Goal: Use online tool/utility: Use online tool/utility

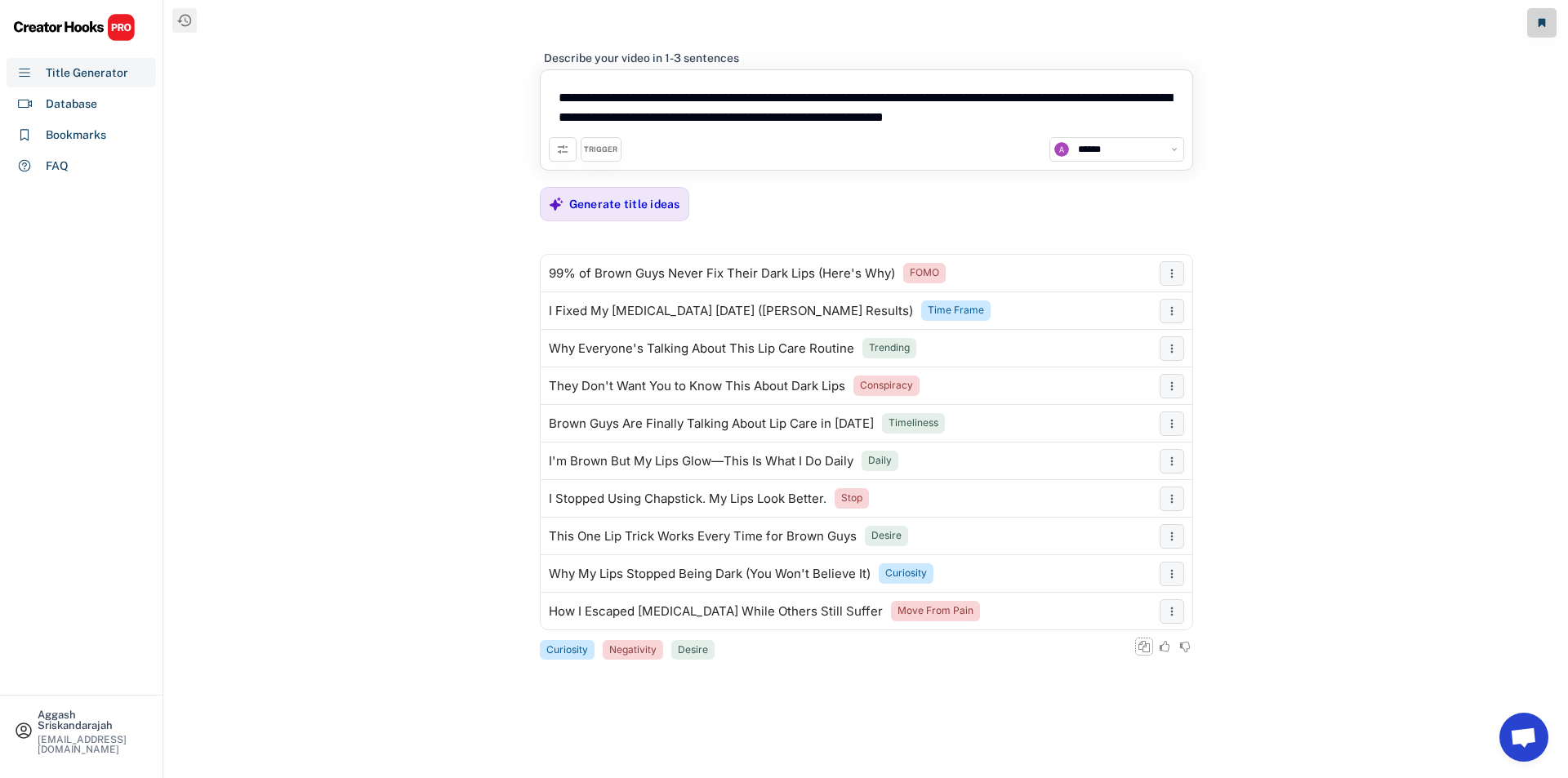
select select "**********"
drag, startPoint x: 1104, startPoint y: 117, endPoint x: 755, endPoint y: 120, distance: 349.0
click at [755, 120] on textarea "**********" at bounding box center [866, 108] width 636 height 59
paste textarea
click at [629, 194] on div "Generate title ideas" at bounding box center [625, 204] width 111 height 33
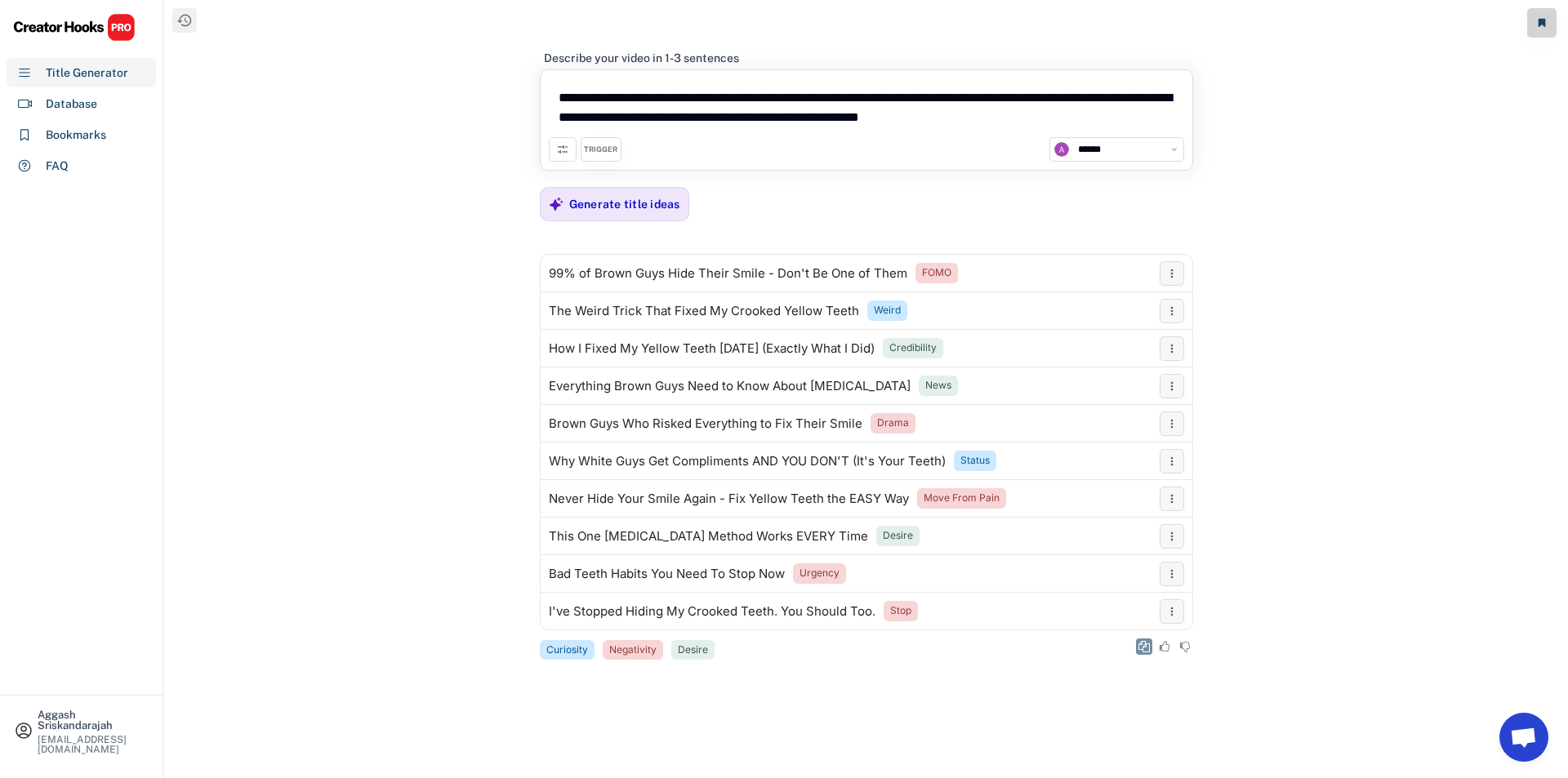
click at [1146, 649] on icon at bounding box center [1144, 646] width 12 height 12
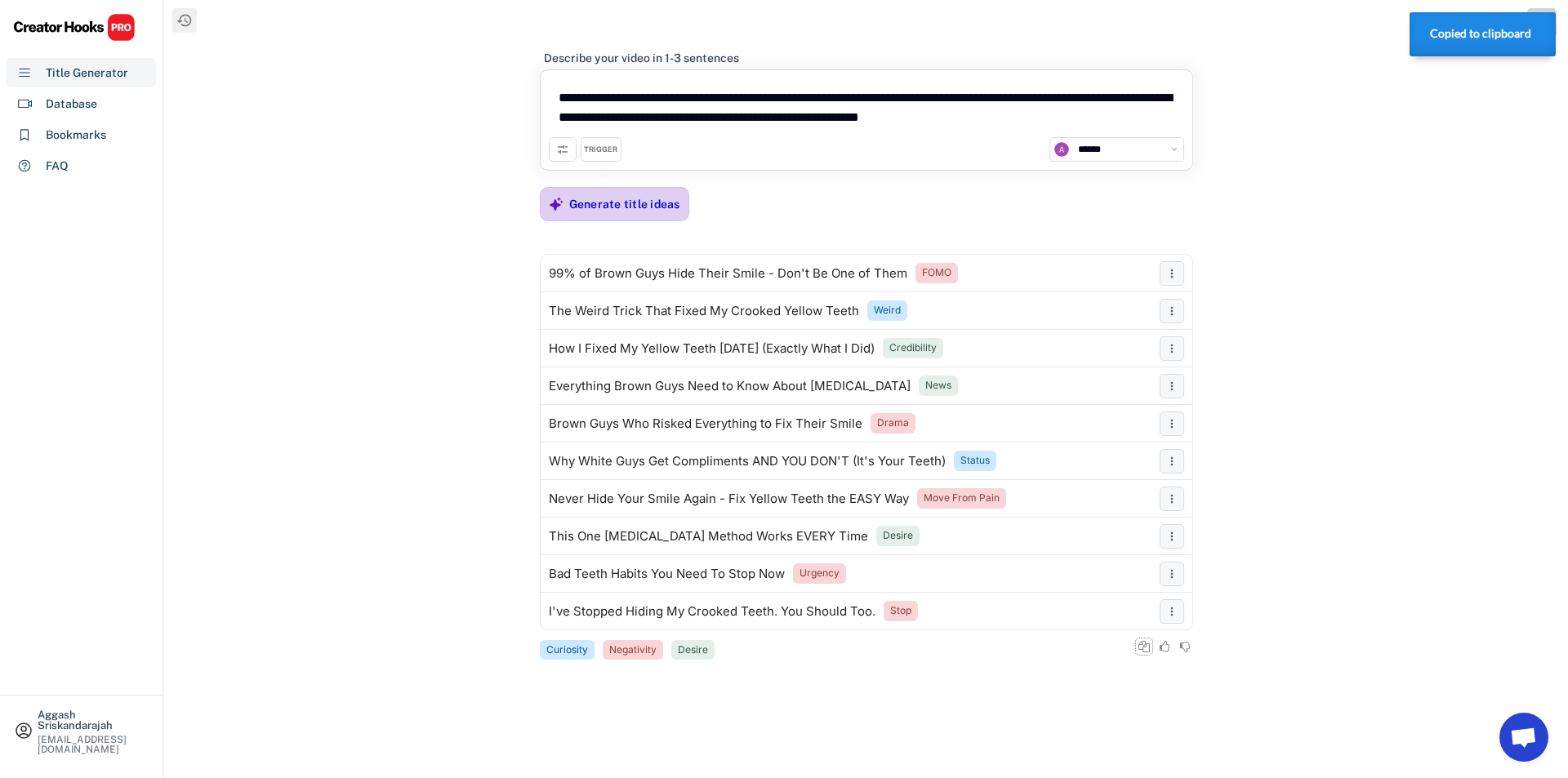
click at [638, 201] on div "Generate title ideas" at bounding box center [625, 204] width 111 height 14
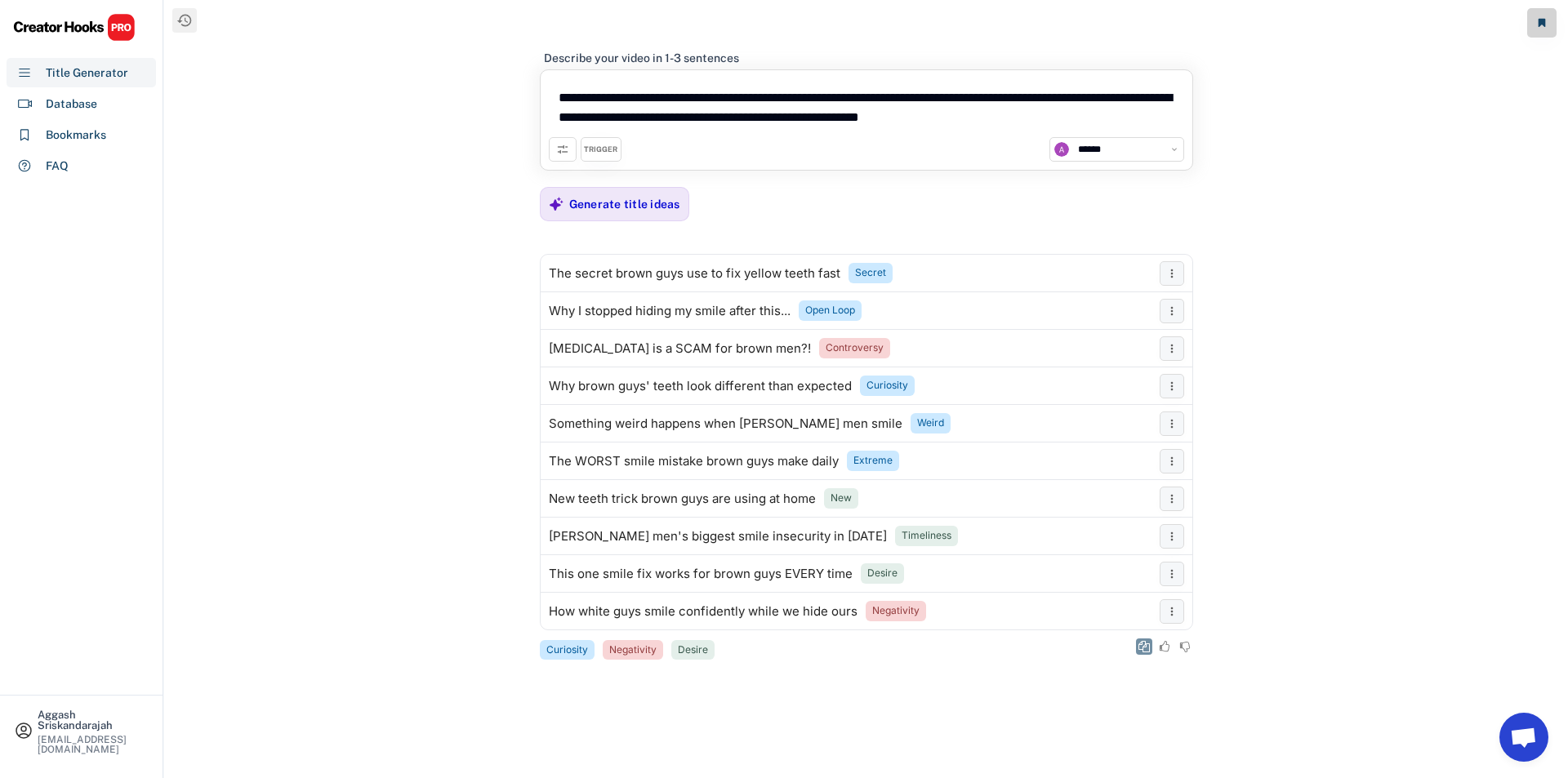
click at [1137, 643] on button at bounding box center [1145, 647] width 16 height 16
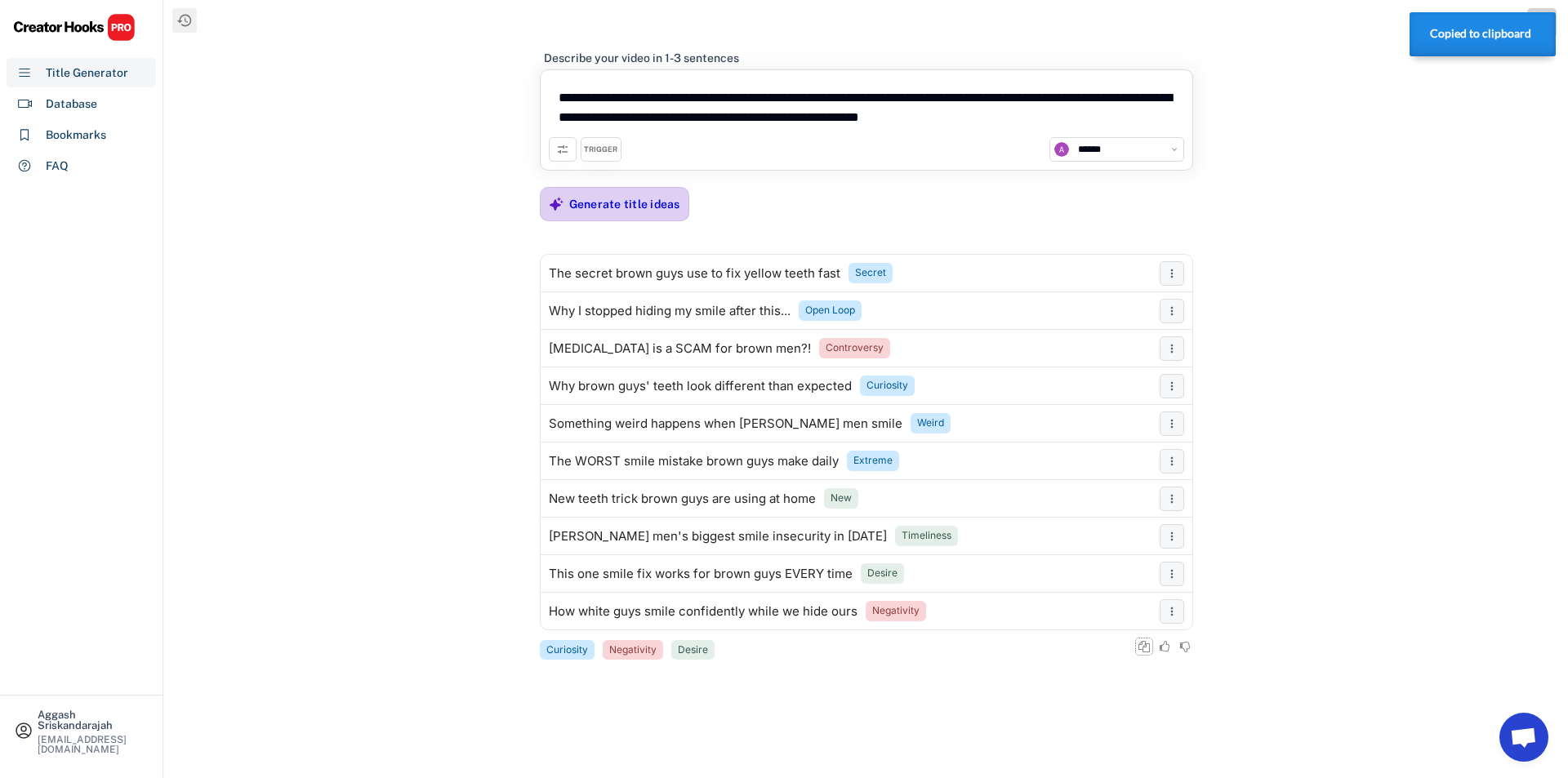
click at [581, 197] on div "Generate title ideas" at bounding box center [625, 204] width 111 height 14
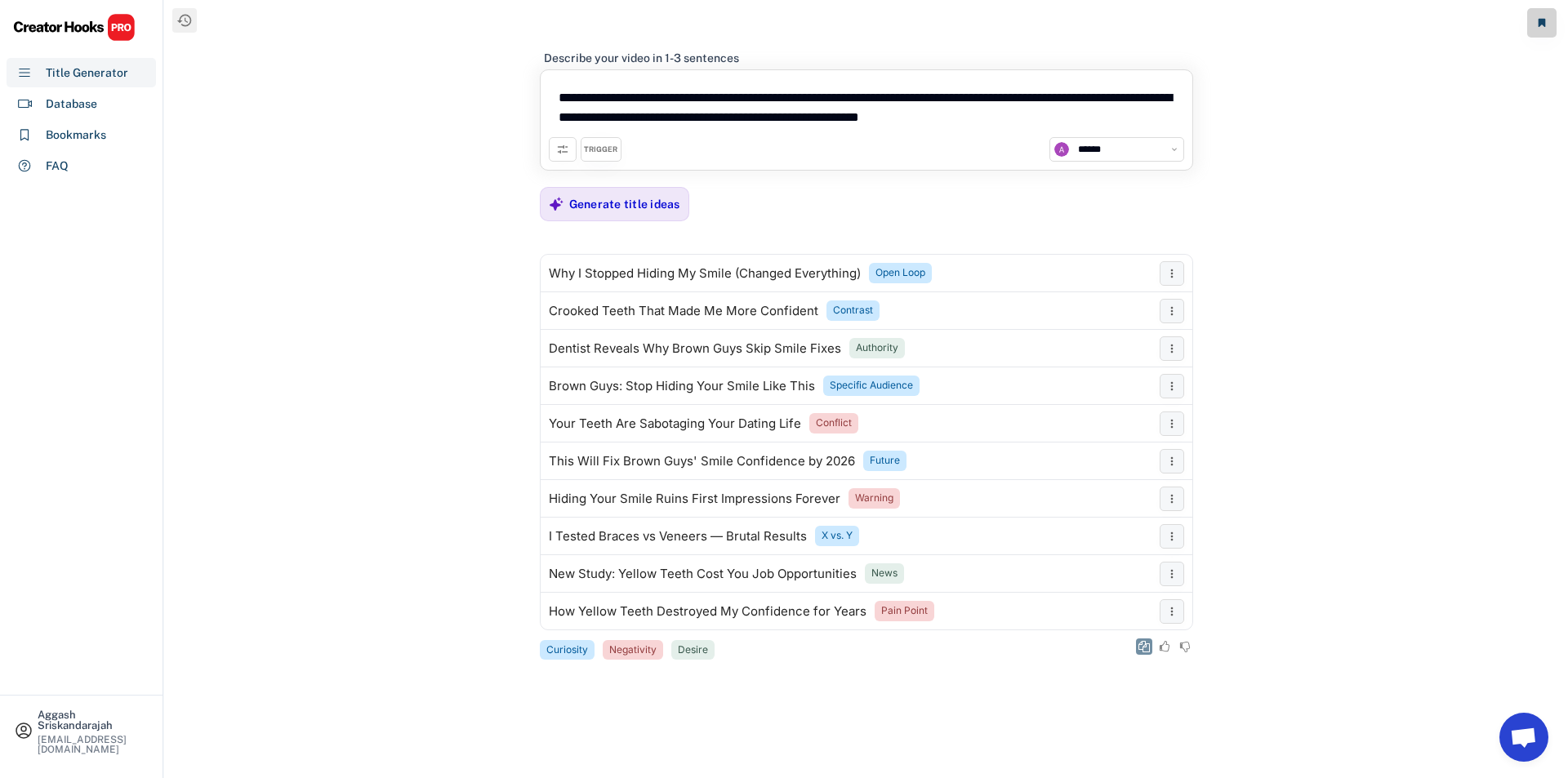
click at [1142, 653] on button at bounding box center [1145, 647] width 16 height 16
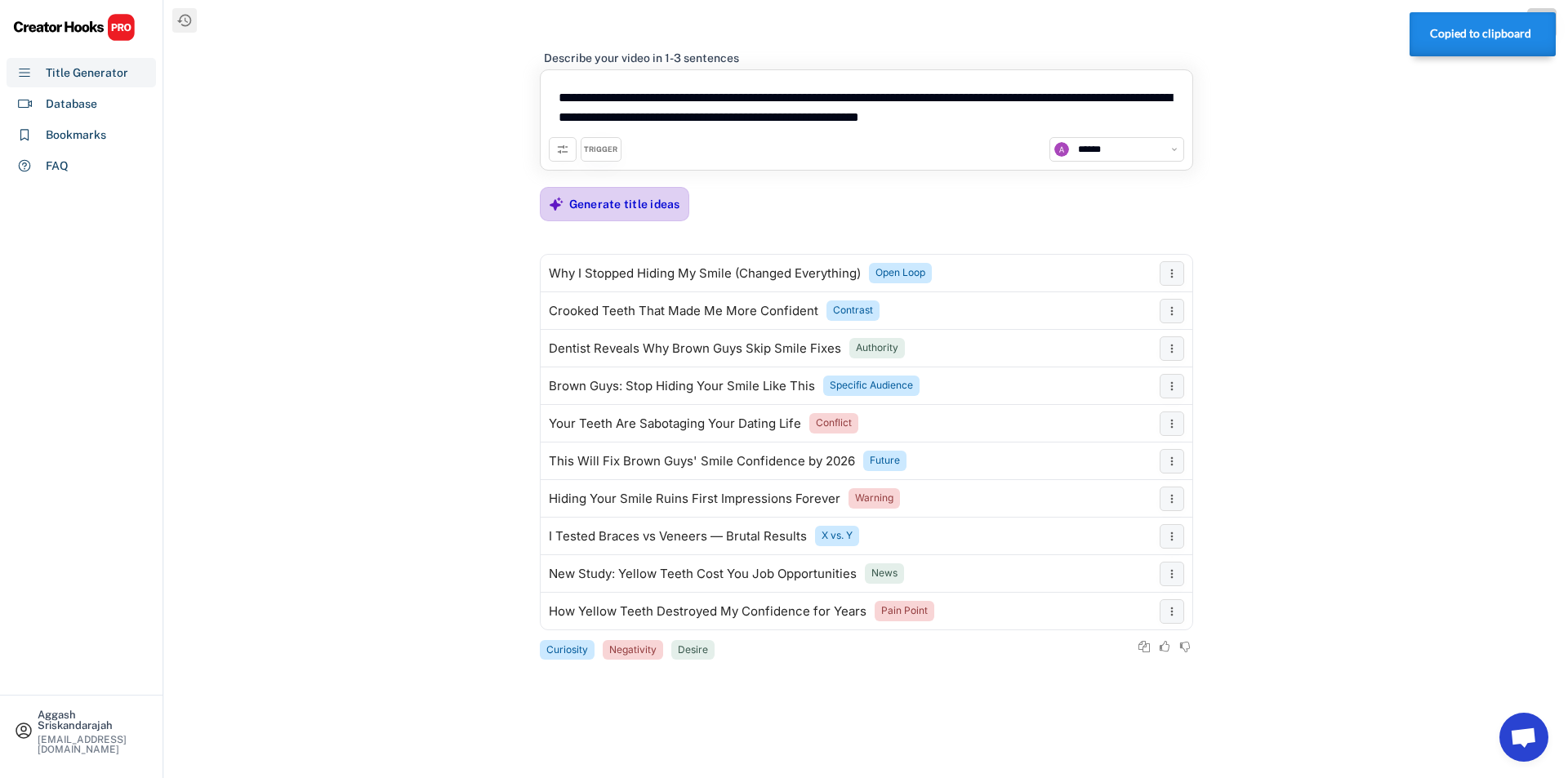
click at [597, 210] on div "Generate title ideas" at bounding box center [625, 204] width 111 height 14
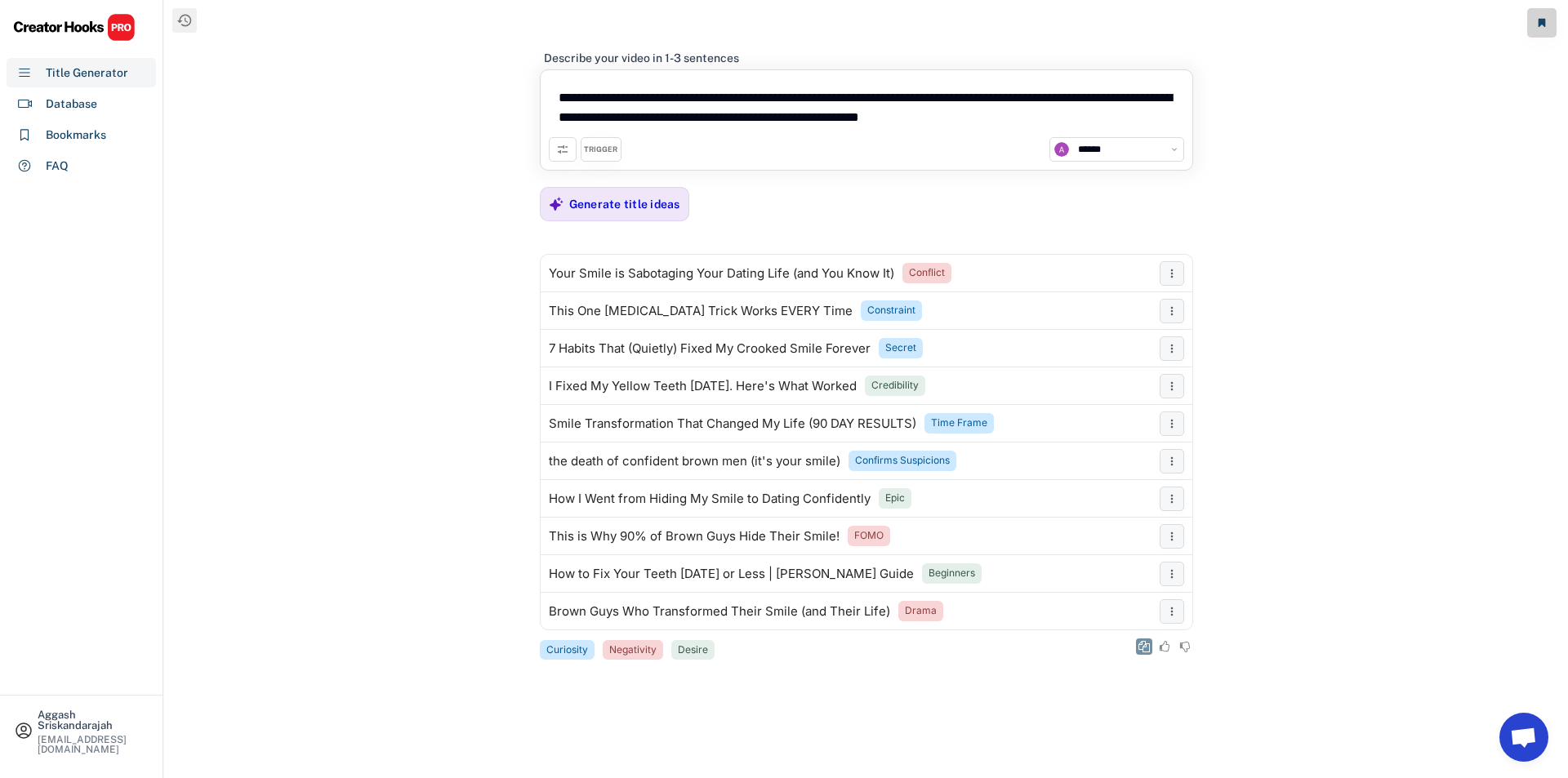
click at [1145, 648] on use at bounding box center [1144, 646] width 12 height 12
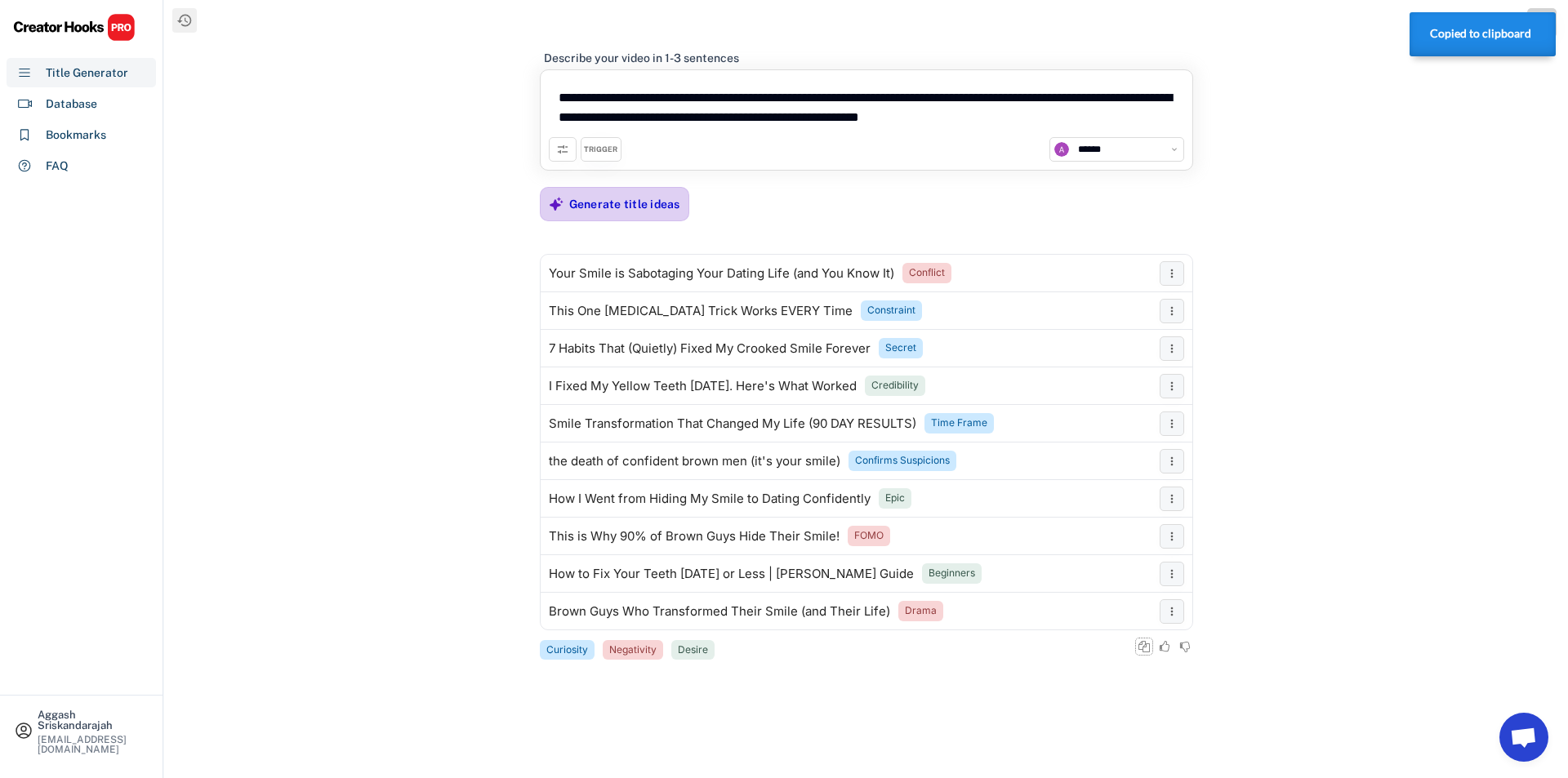
click at [641, 197] on div "Generate title ideas" at bounding box center [625, 204] width 111 height 14
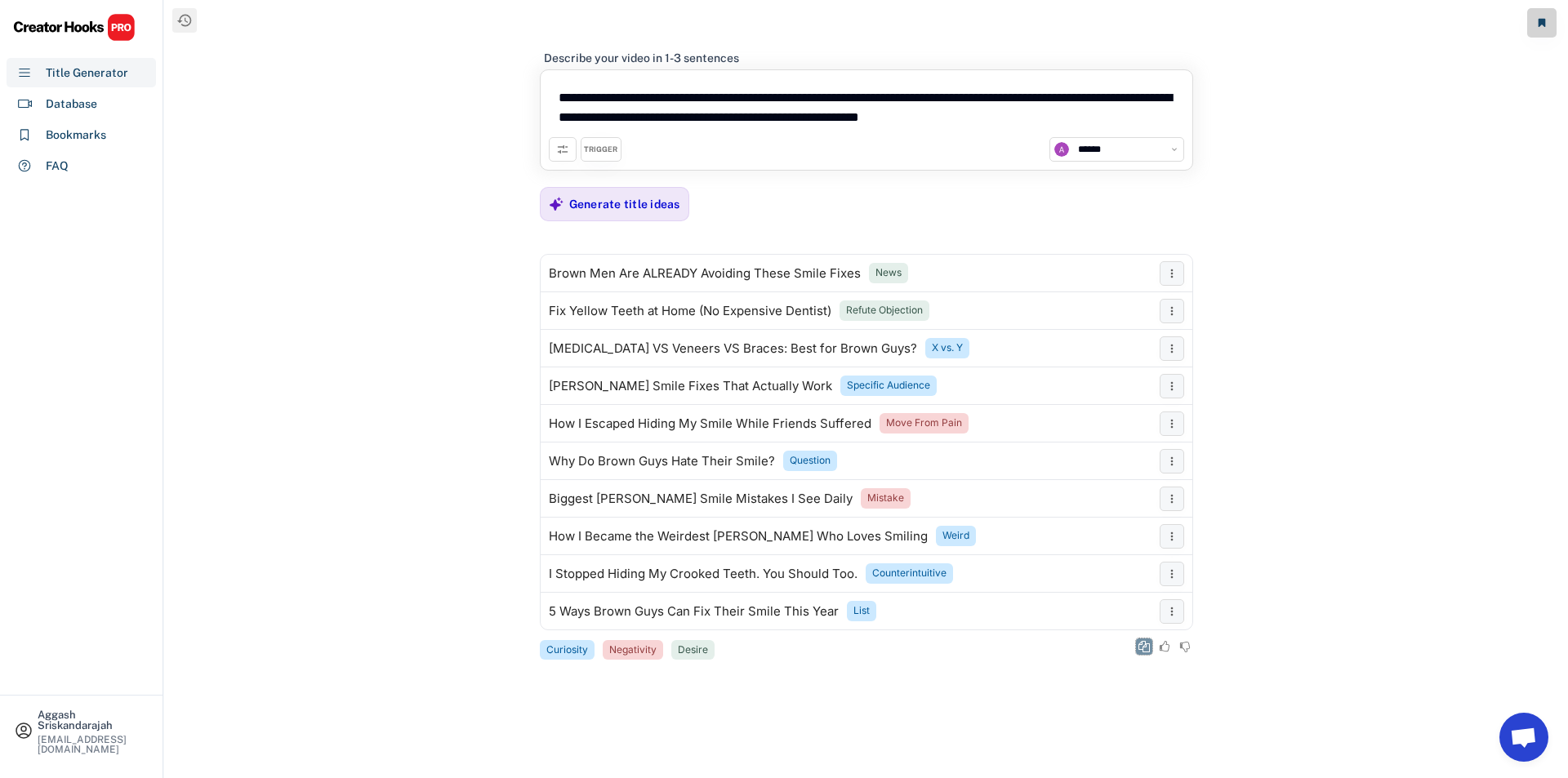
click at [1146, 641] on icon at bounding box center [1144, 646] width 12 height 12
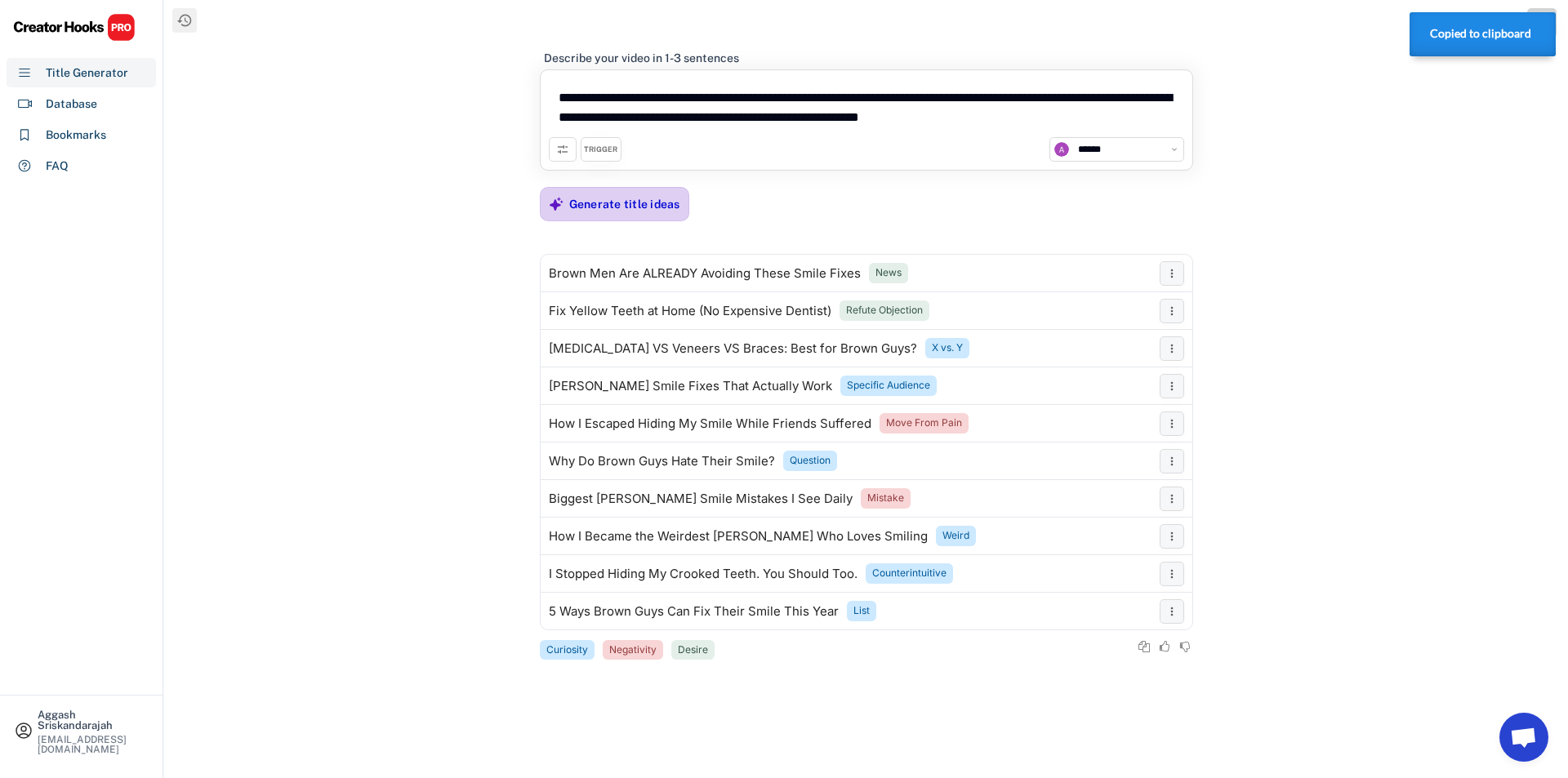
click at [587, 191] on div "Generate title ideas" at bounding box center [625, 204] width 111 height 33
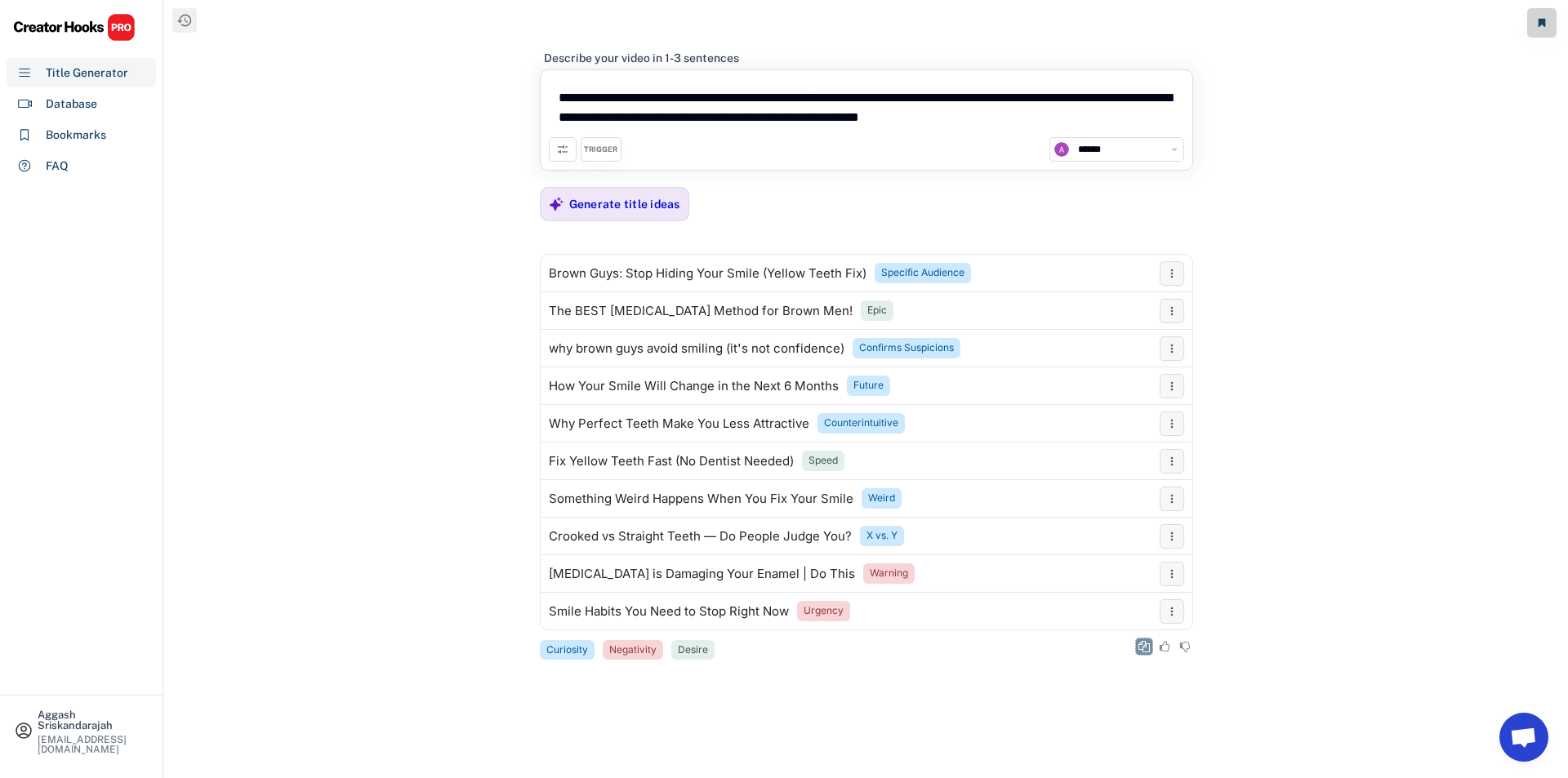
click at [1145, 643] on use at bounding box center [1144, 646] width 12 height 12
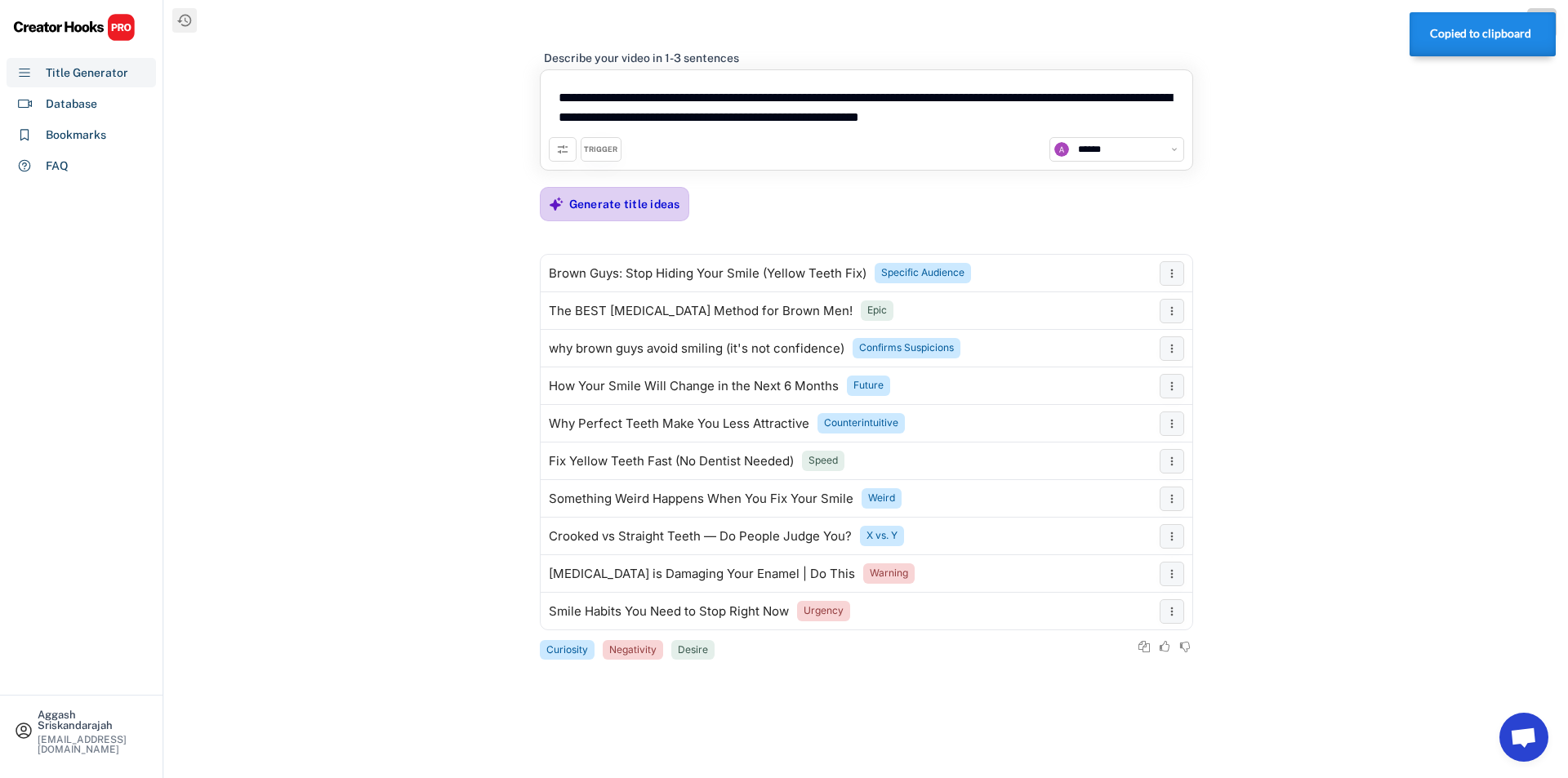
click at [643, 218] on div "Generate title ideas" at bounding box center [625, 204] width 111 height 33
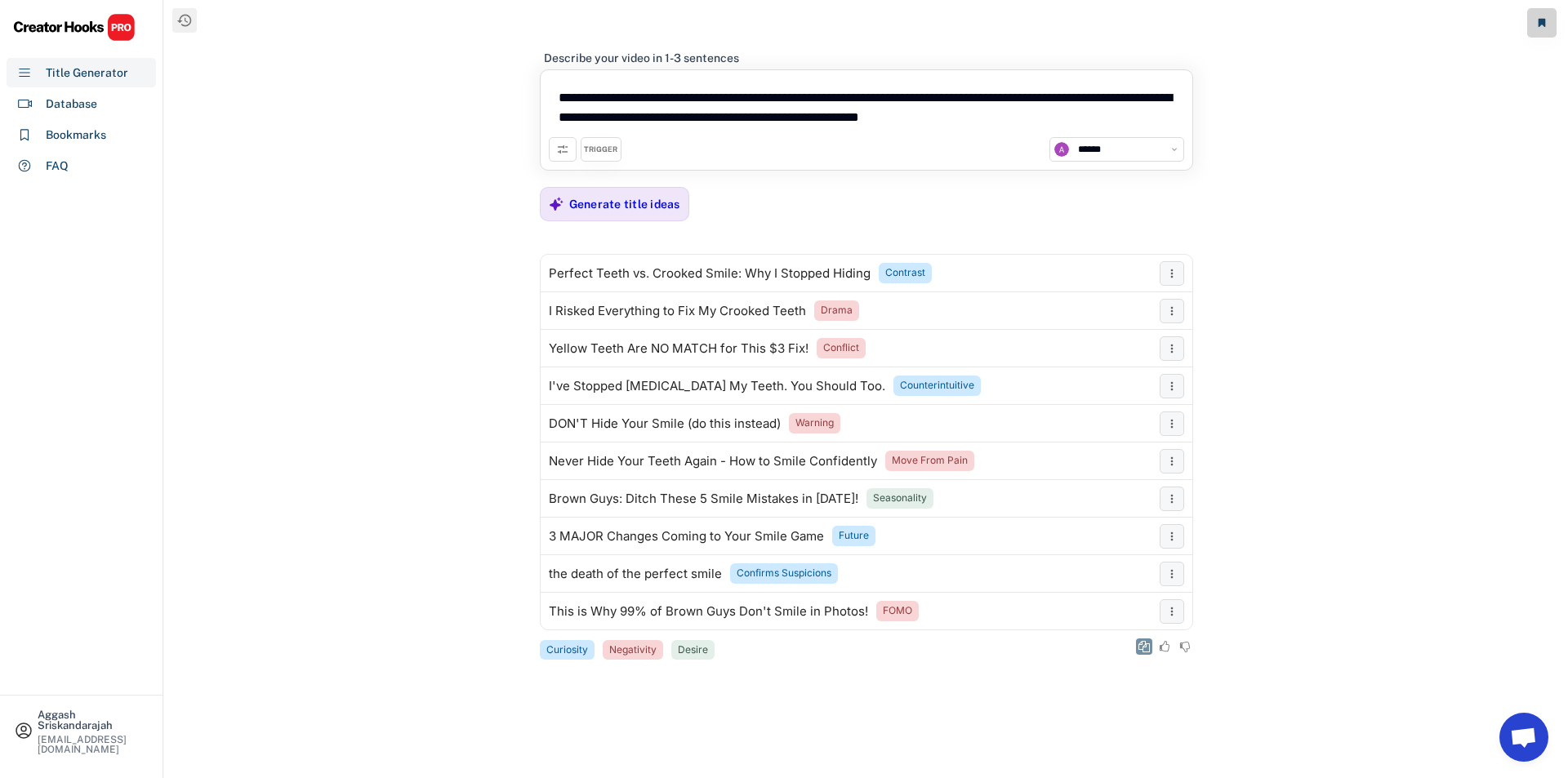
click at [1139, 641] on icon at bounding box center [1144, 646] width 12 height 12
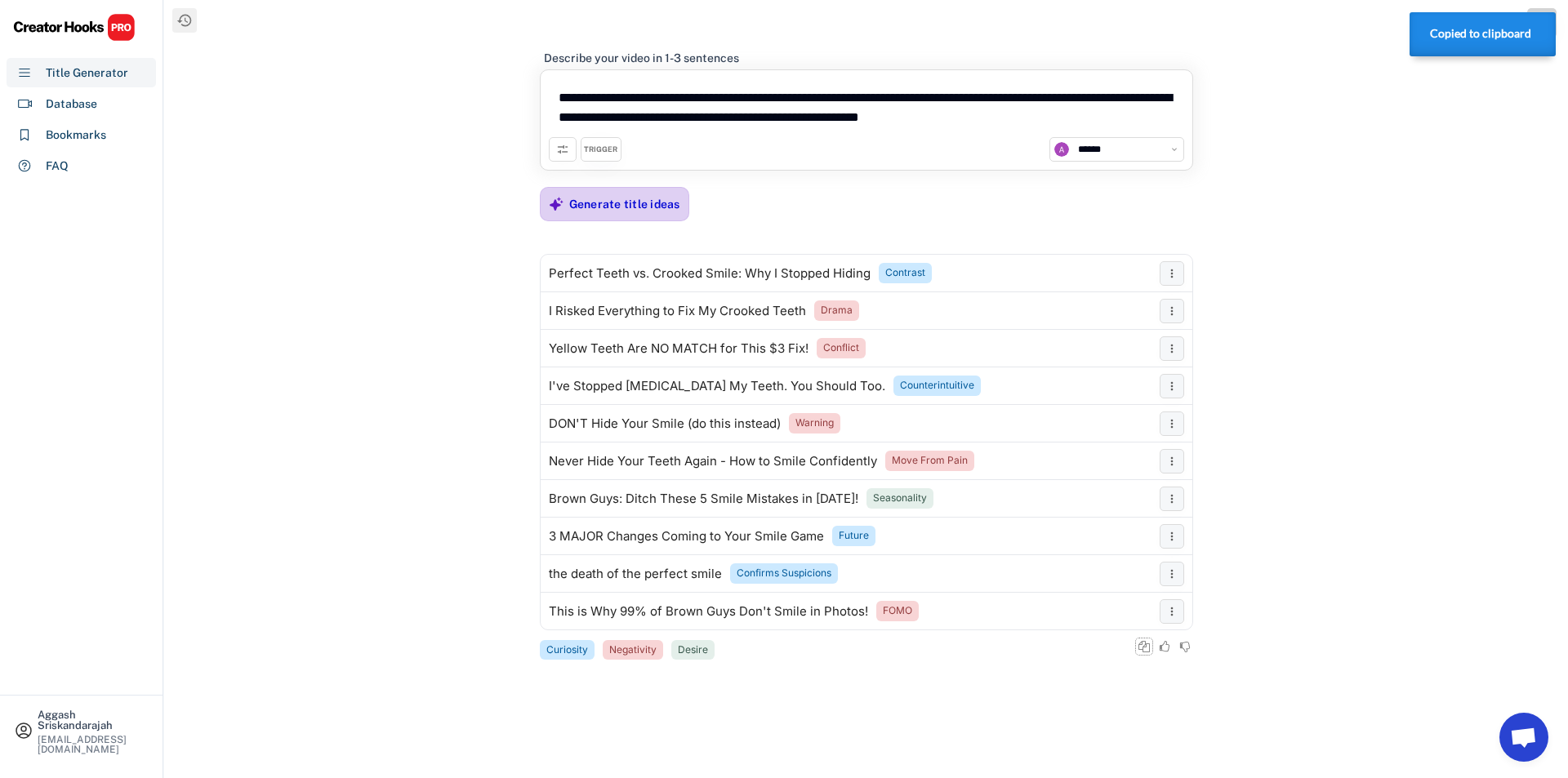
click at [638, 203] on div "Generate title ideas" at bounding box center [625, 204] width 111 height 14
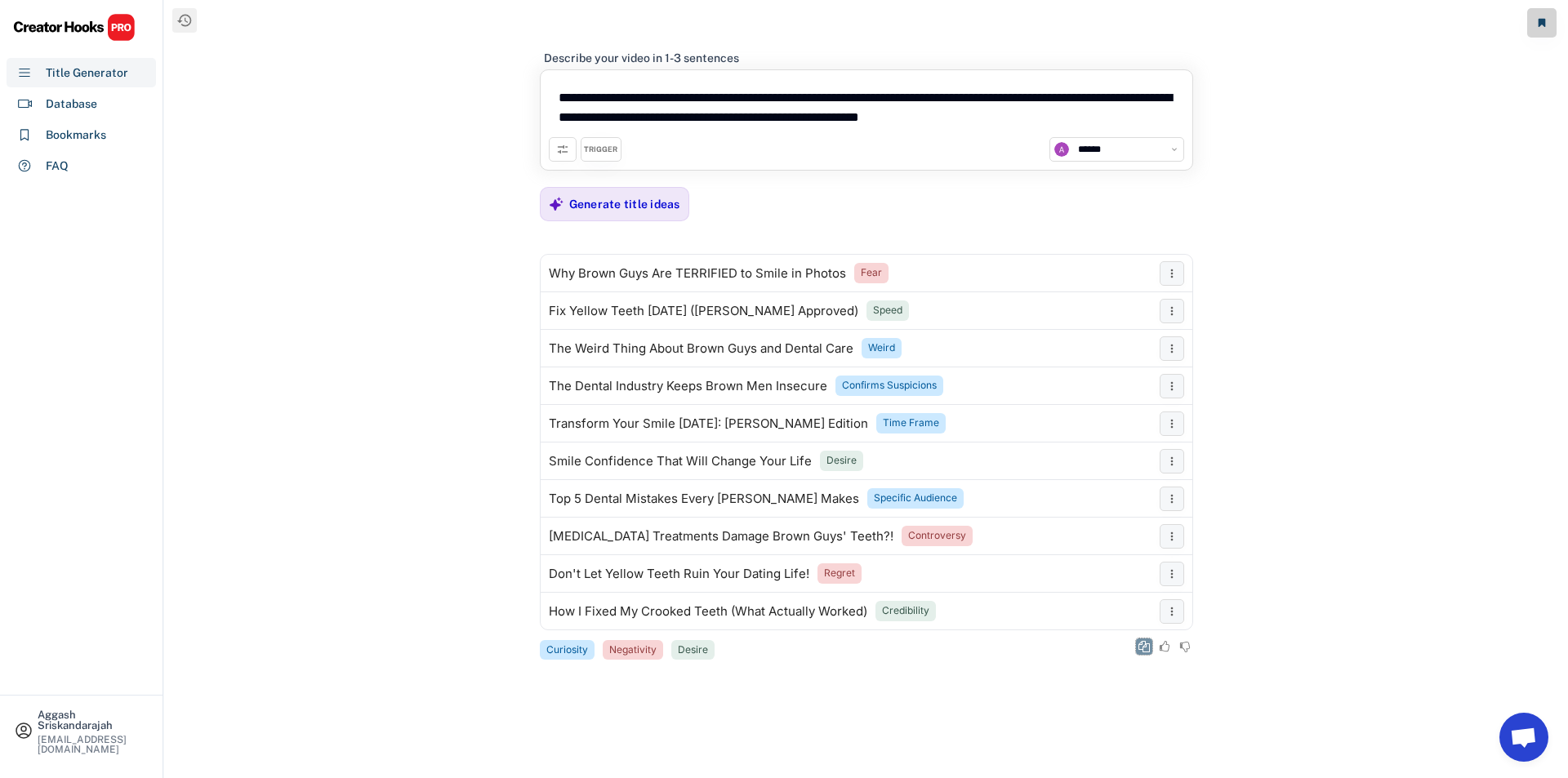
click at [1147, 641] on icon at bounding box center [1144, 646] width 12 height 12
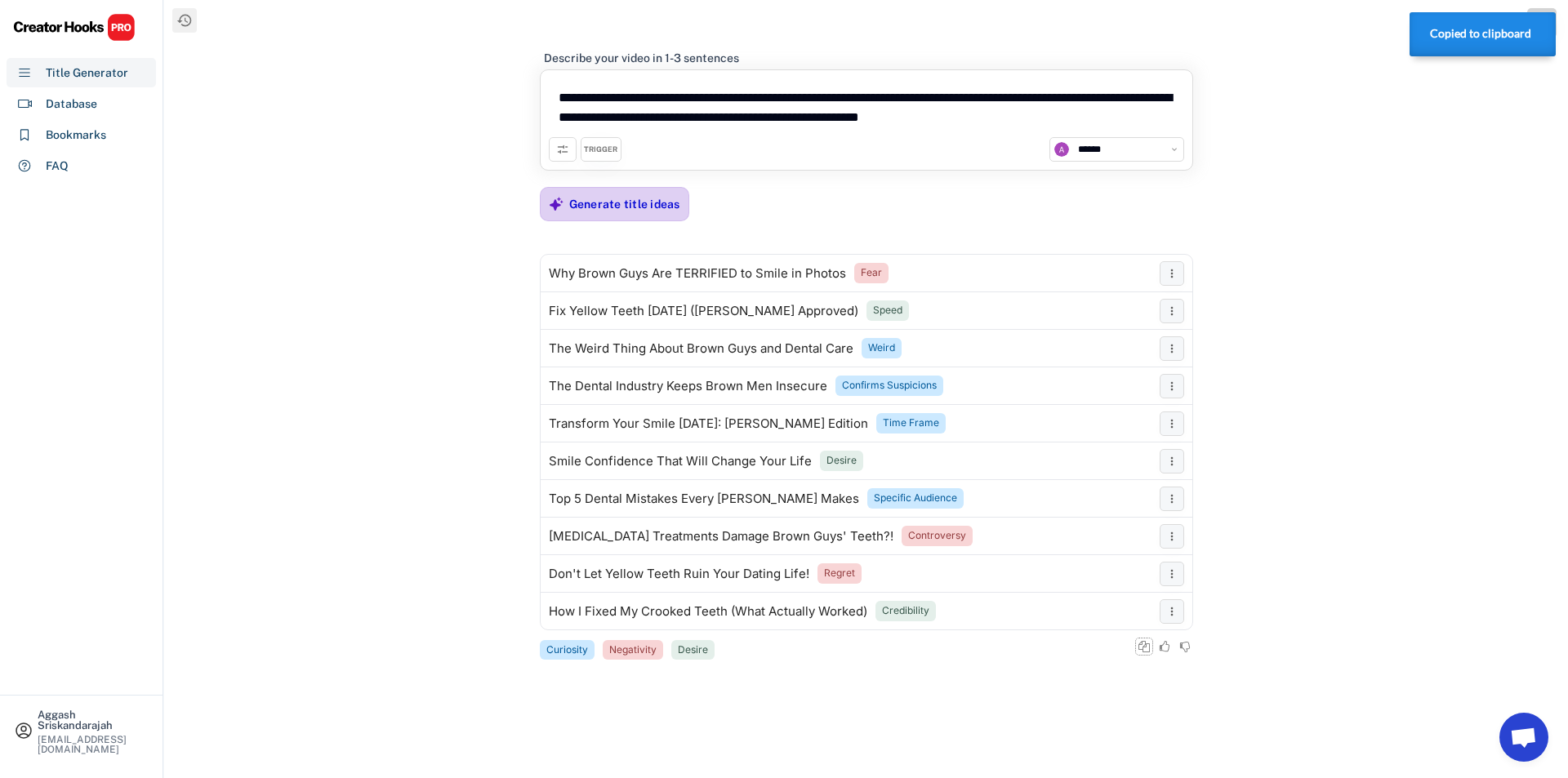
click at [661, 214] on div "Generate title ideas" at bounding box center [625, 204] width 111 height 33
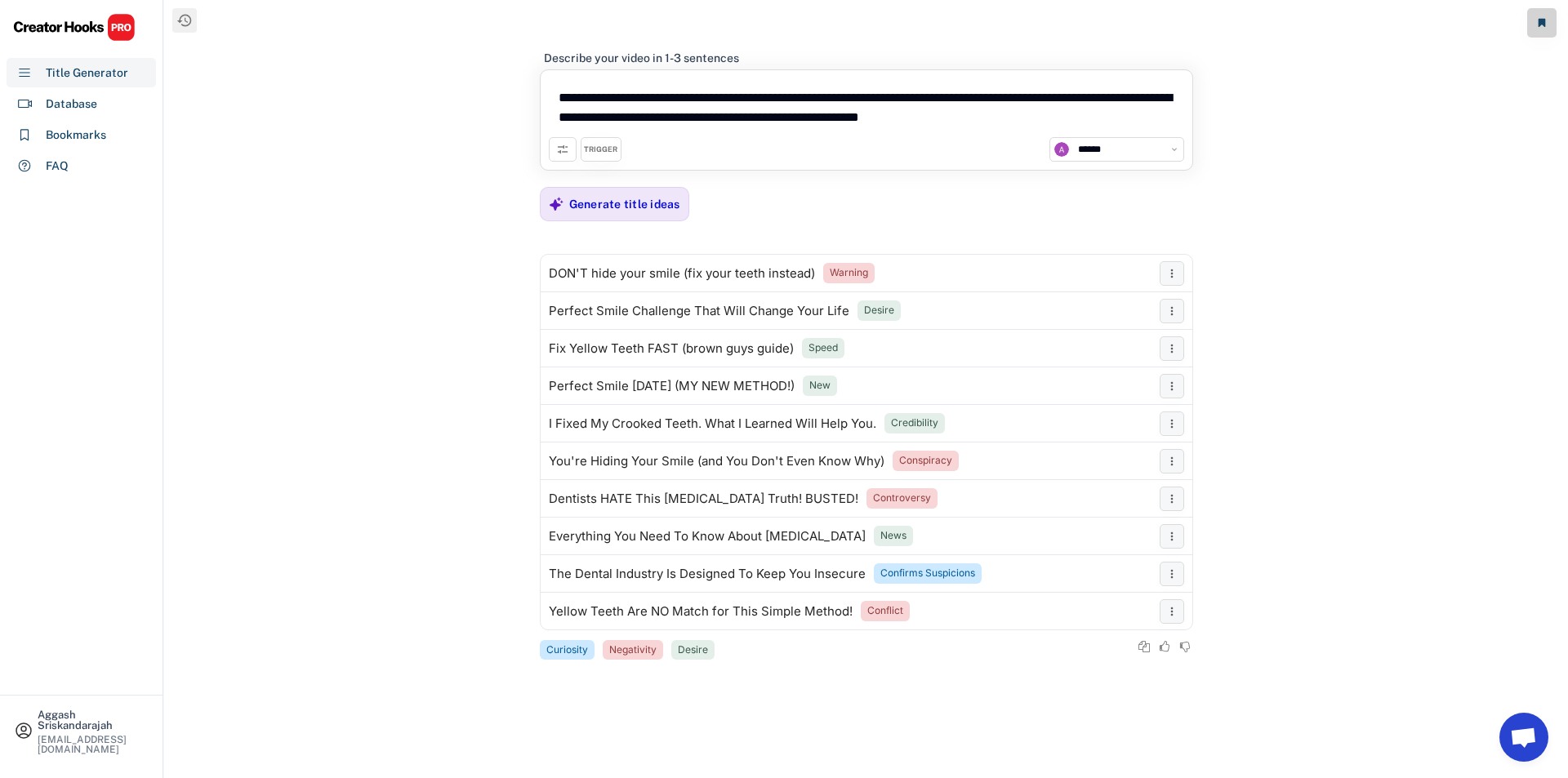
click at [1143, 638] on div "**********" at bounding box center [866, 348] width 653 height 629
click at [633, 199] on div "Generate title ideas" at bounding box center [625, 204] width 111 height 14
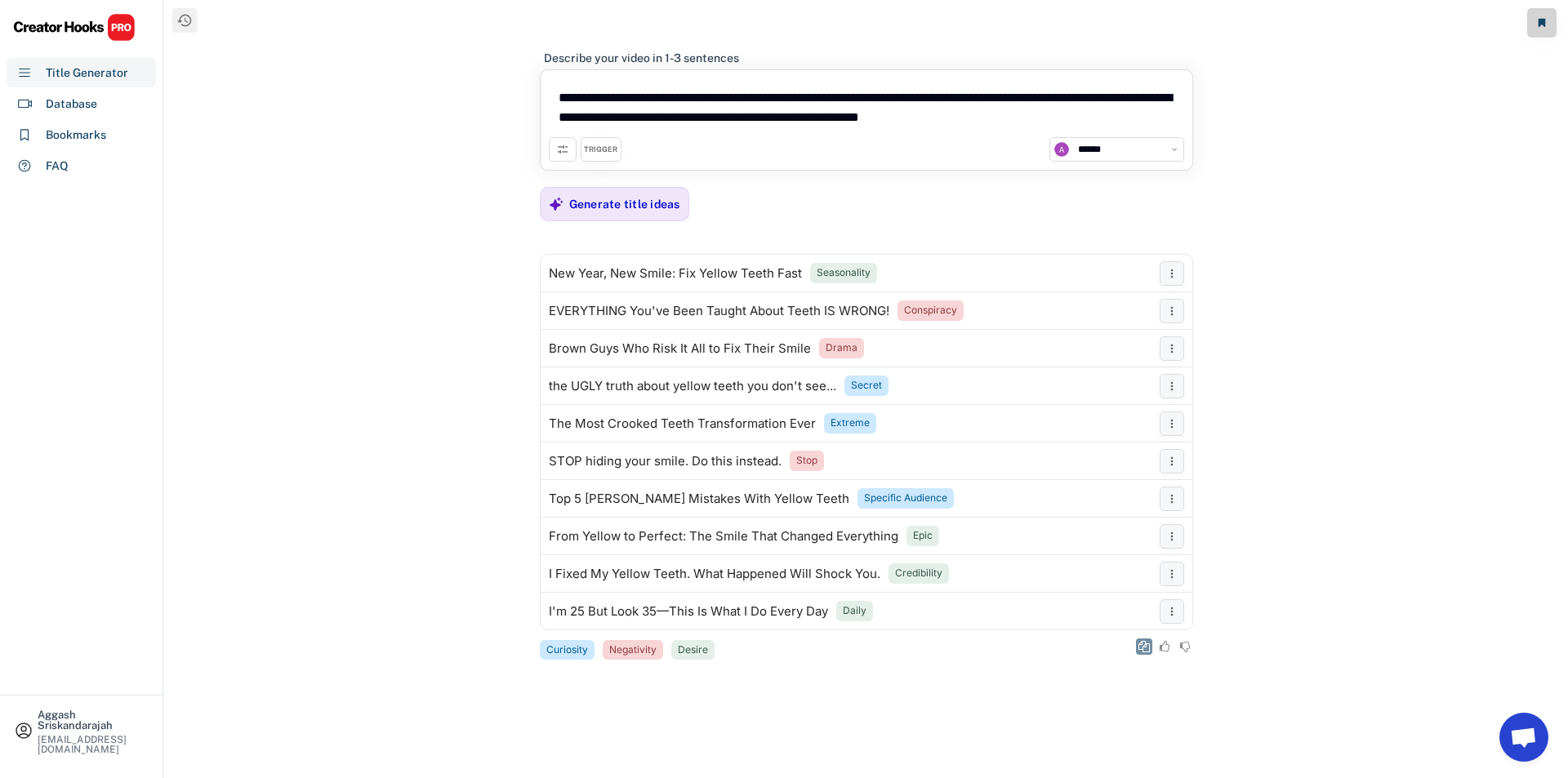
click at [1138, 646] on icon at bounding box center [1144, 646] width 12 height 12
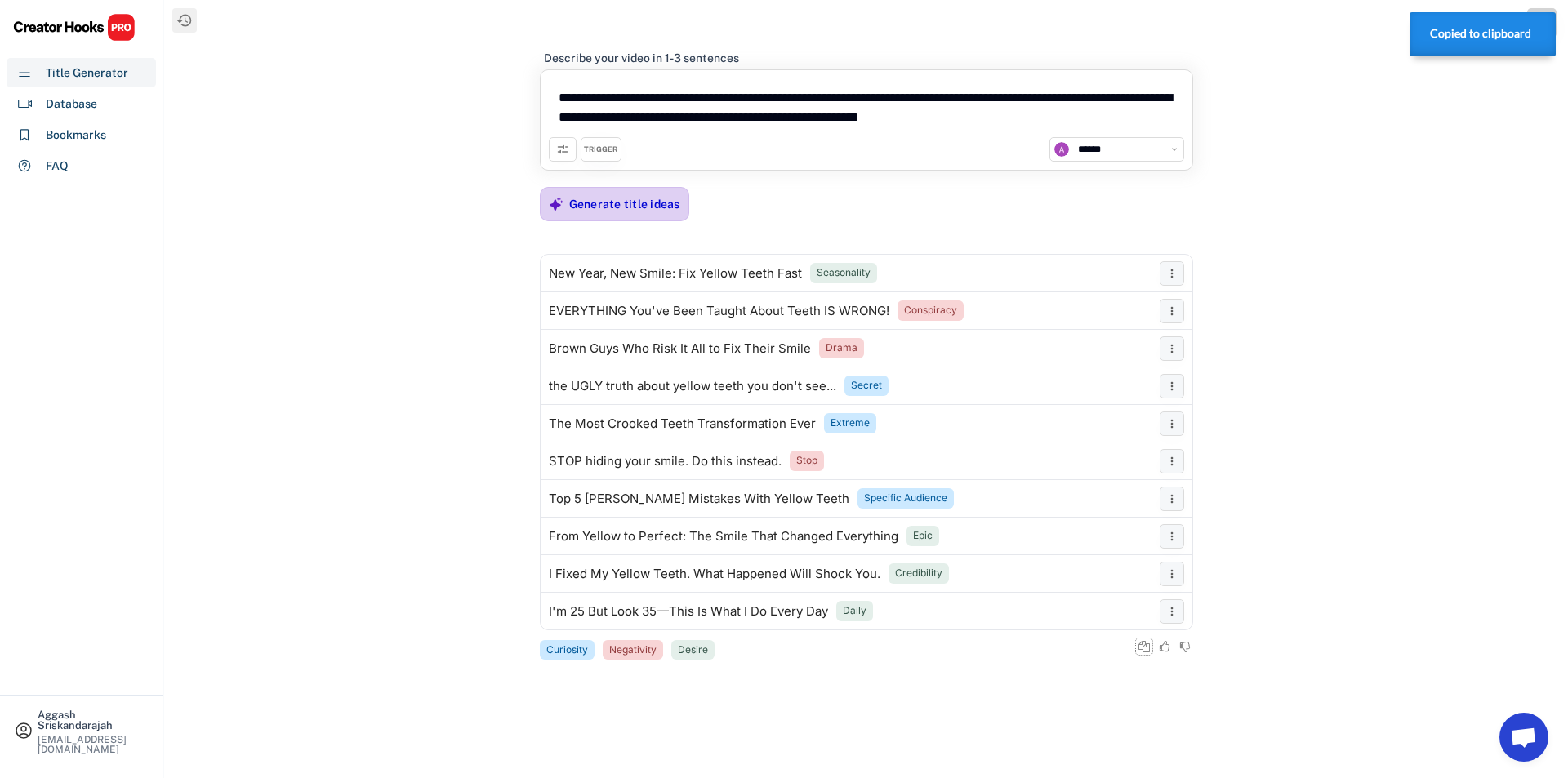
click at [630, 199] on div "Generate title ideas" at bounding box center [625, 204] width 111 height 14
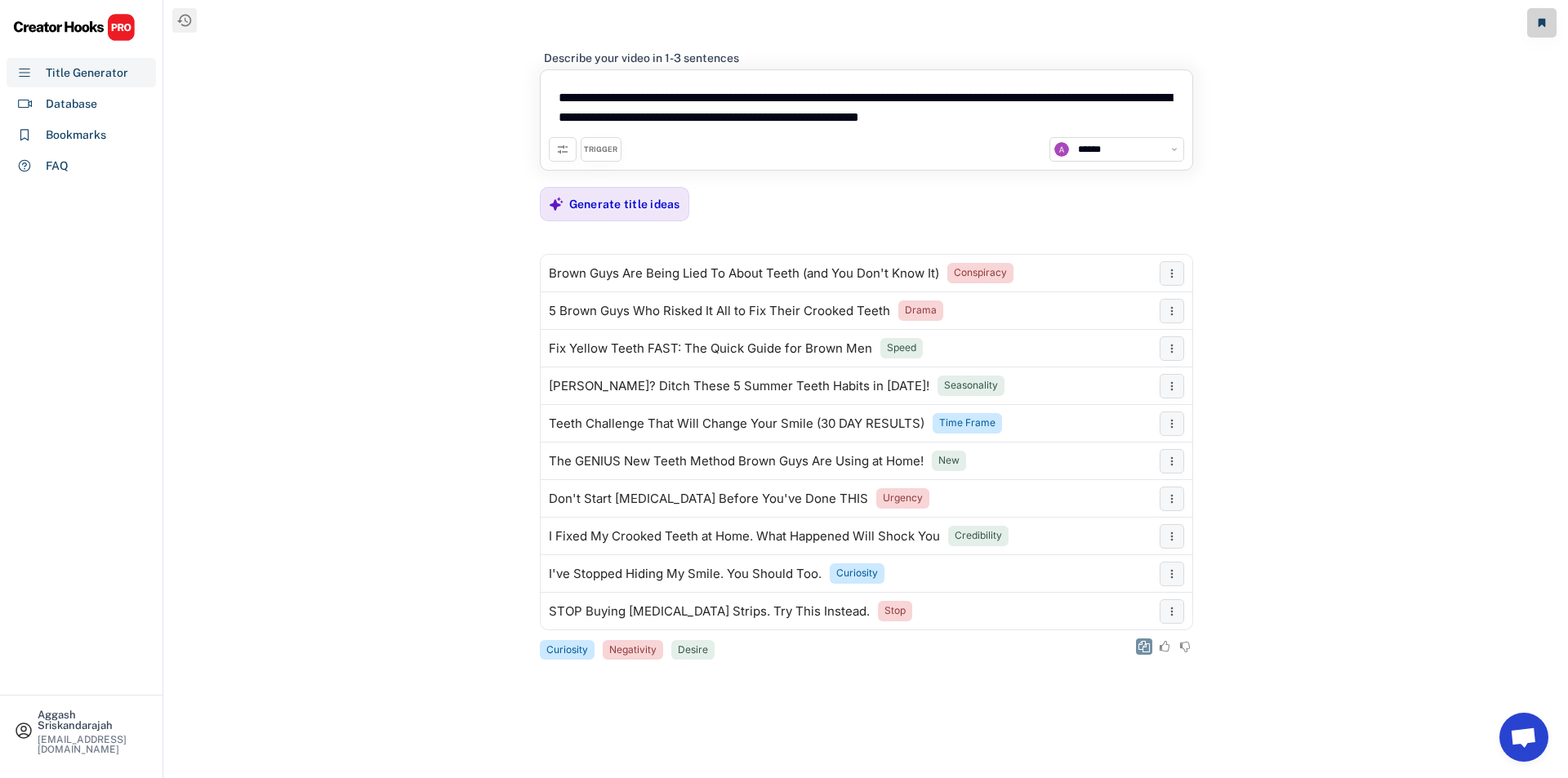
click at [1137, 643] on button at bounding box center [1145, 647] width 16 height 16
click at [639, 221] on div "**********" at bounding box center [866, 348] width 653 height 629
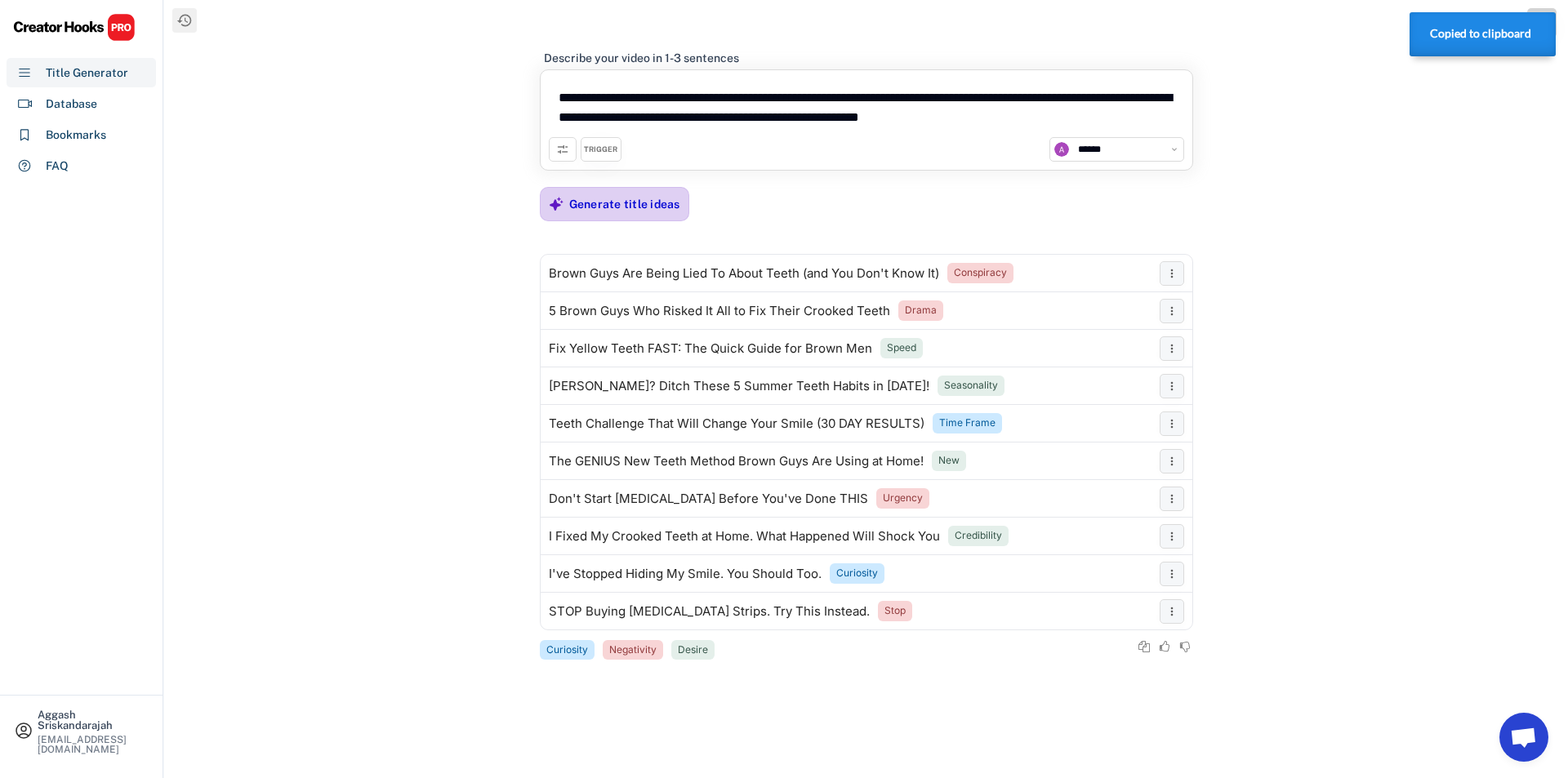
click at [647, 202] on div "Generate title ideas" at bounding box center [625, 204] width 111 height 14
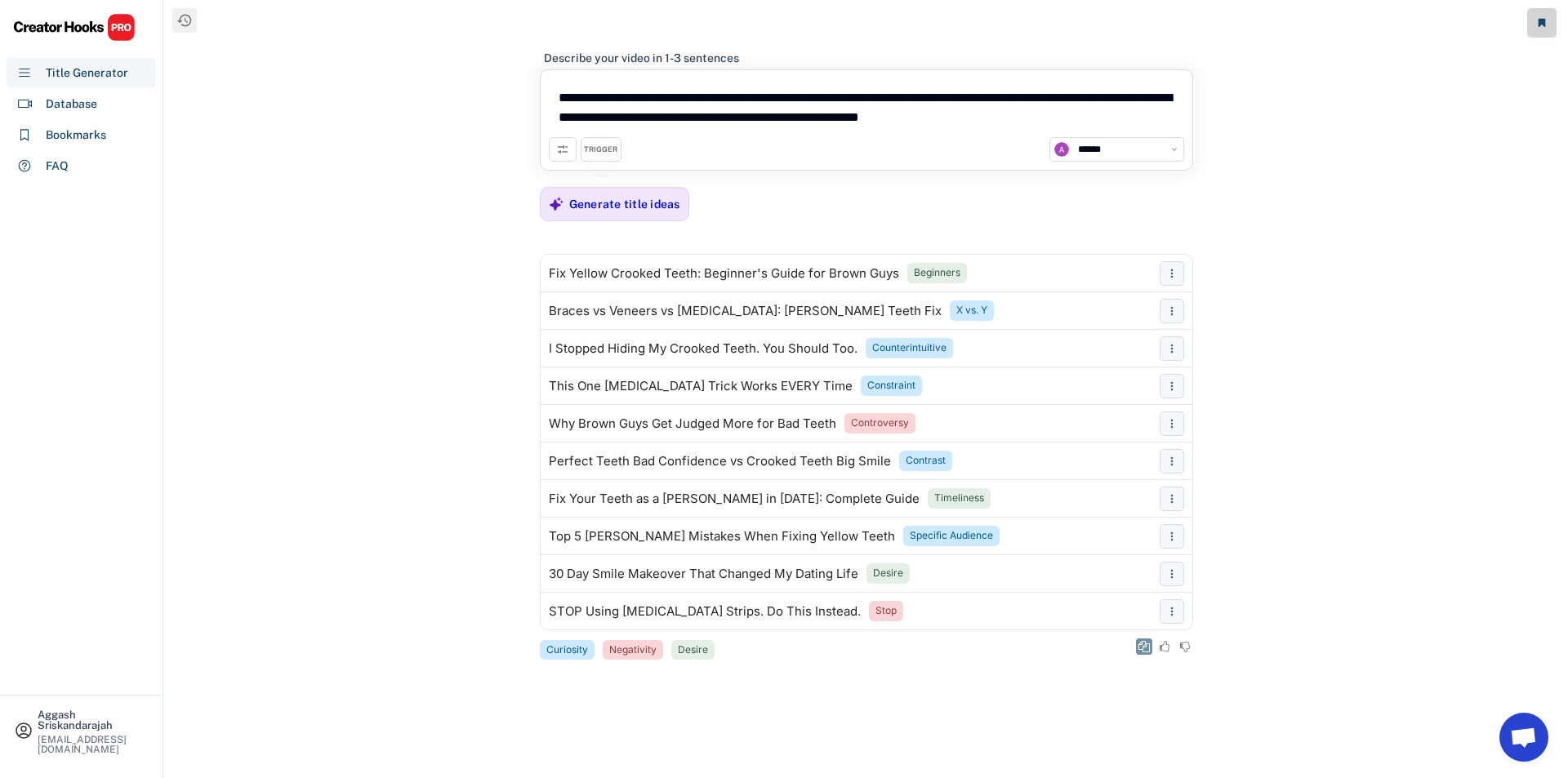
click at [1149, 651] on use at bounding box center [1144, 646] width 12 height 12
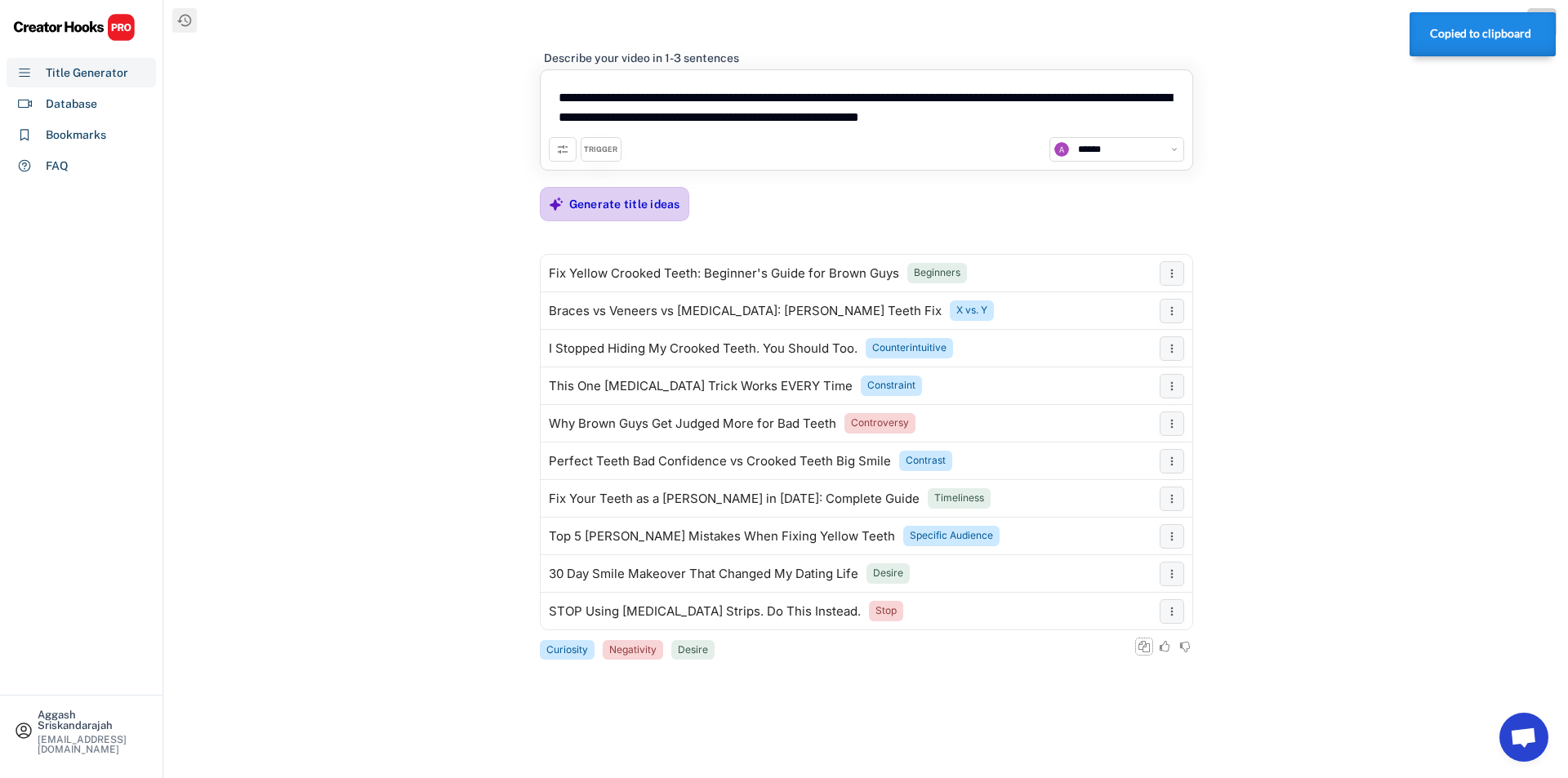
click at [563, 207] on div "Generate title ideas" at bounding box center [615, 204] width 150 height 34
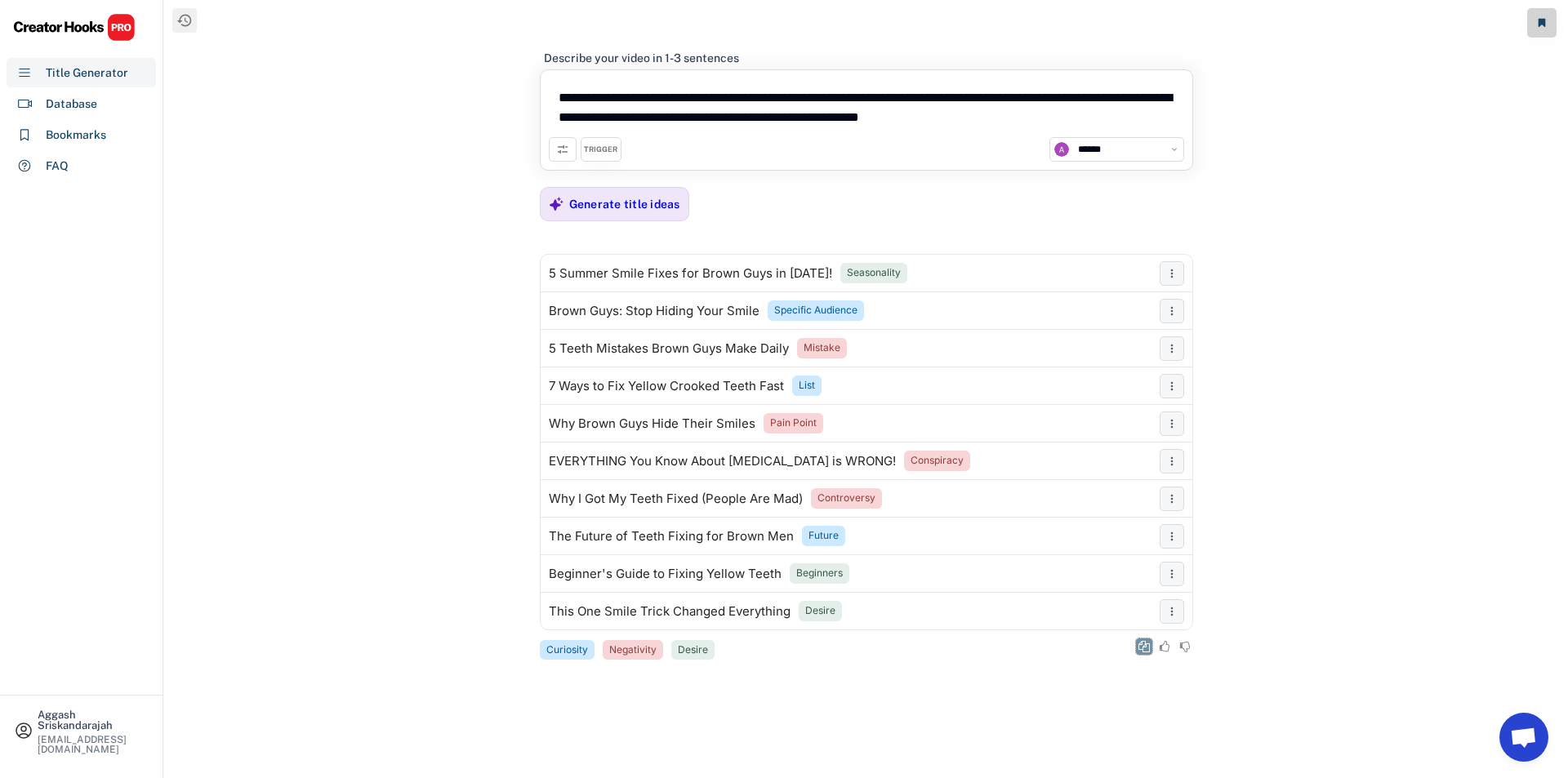
click at [1140, 643] on use at bounding box center [1144, 646] width 12 height 12
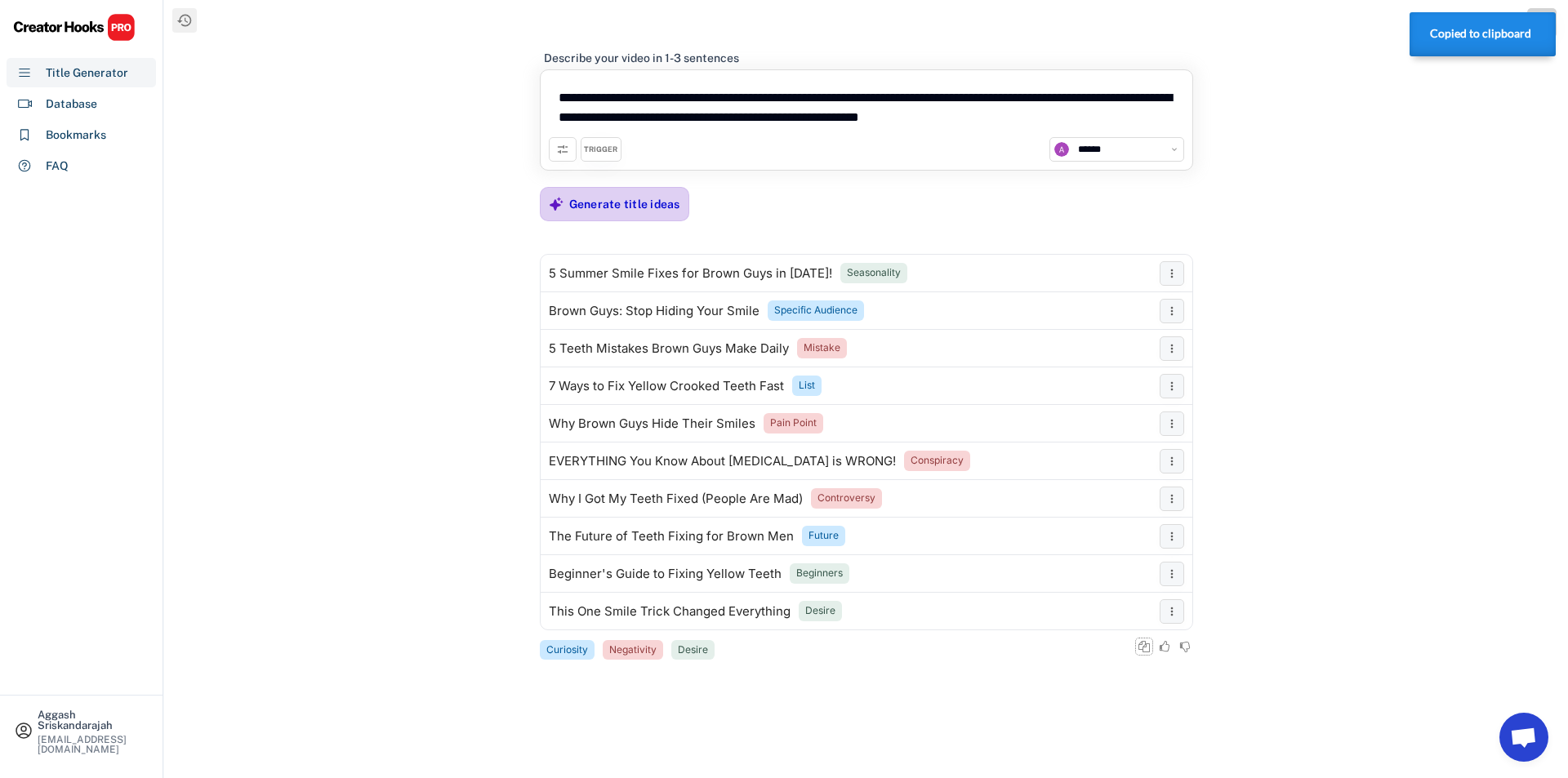
click at [638, 197] on div "Generate title ideas" at bounding box center [625, 204] width 111 height 14
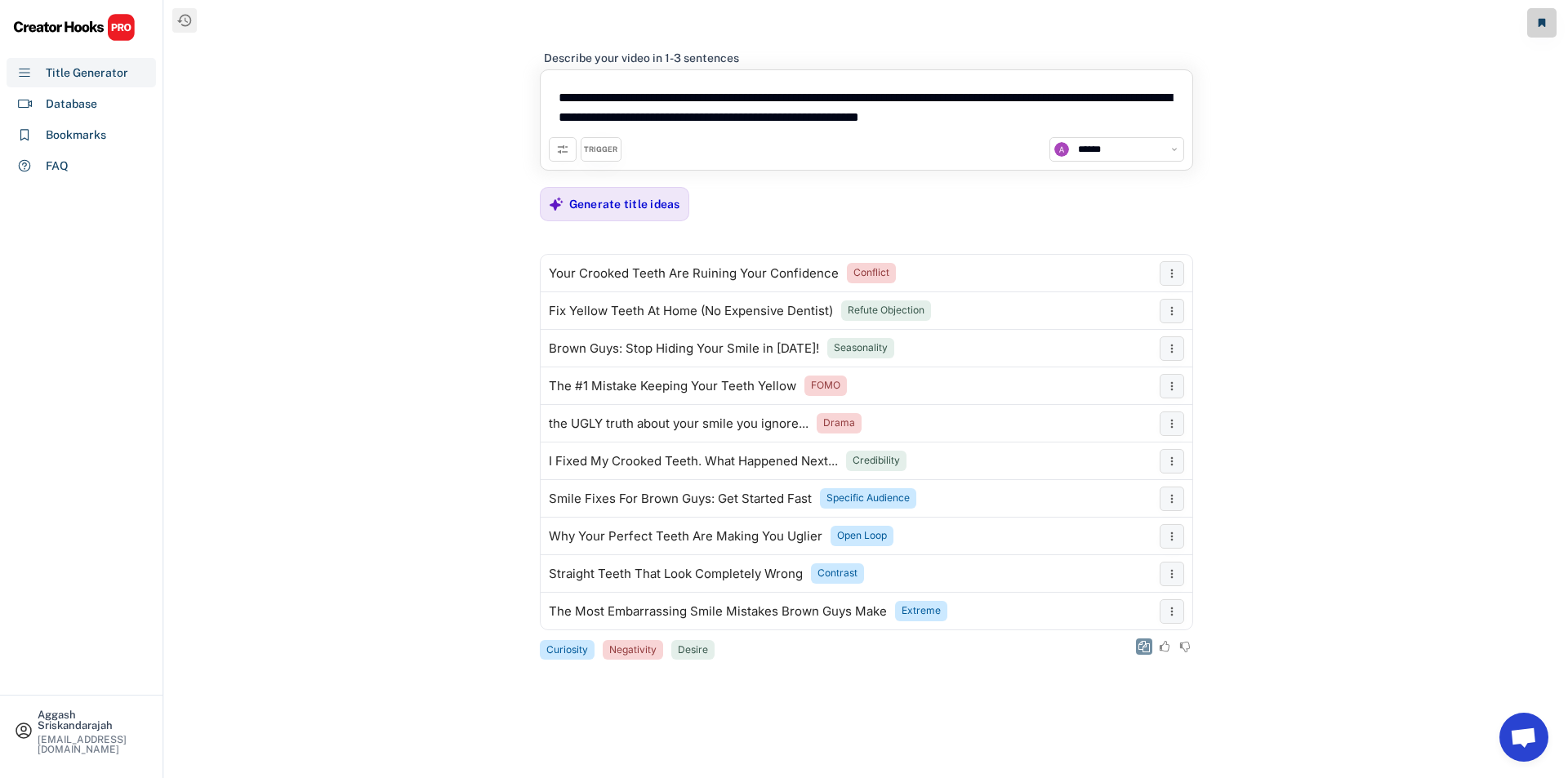
click at [1139, 639] on button at bounding box center [1145, 647] width 16 height 16
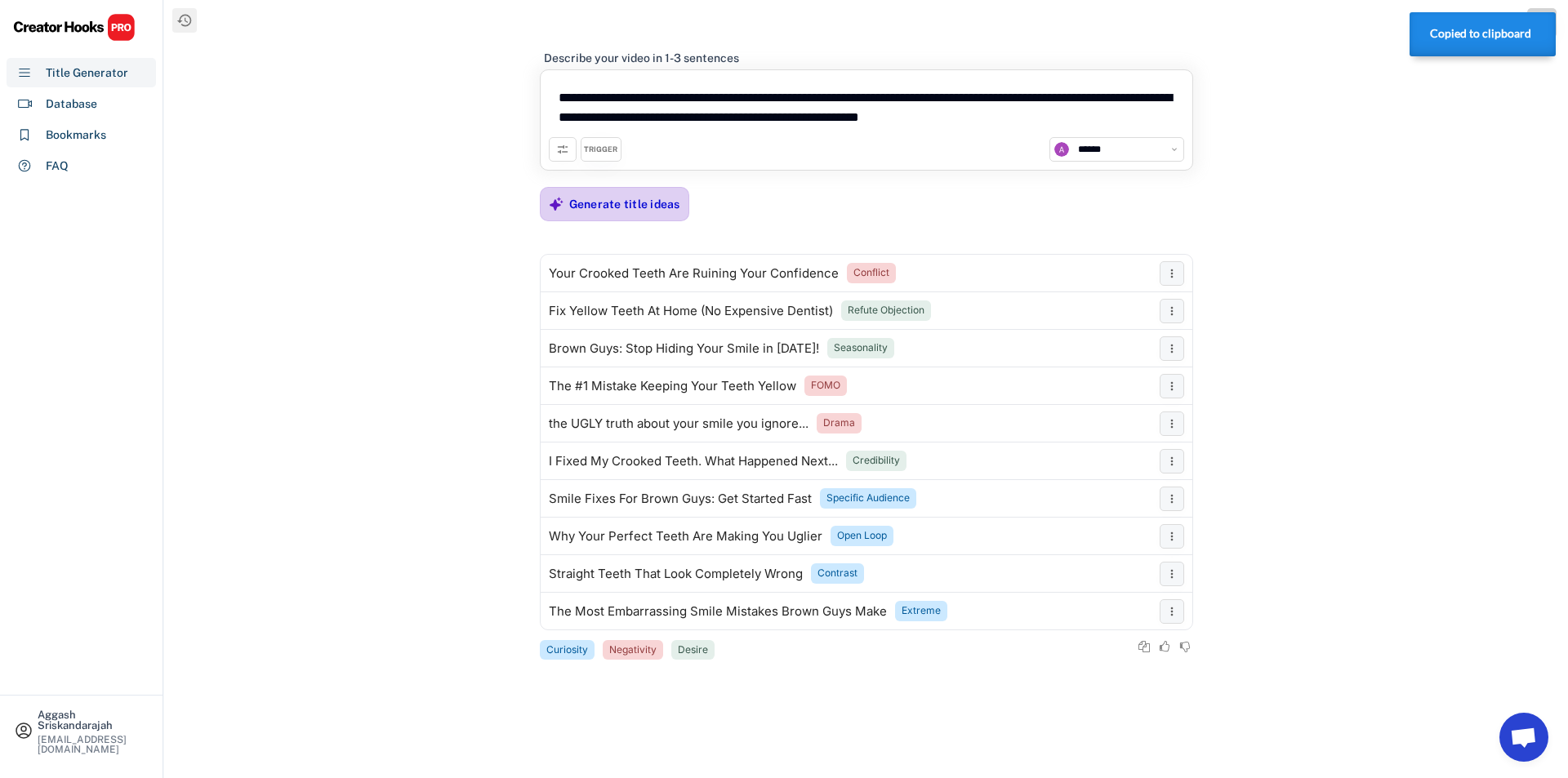
click at [615, 206] on div "Generate title ideas" at bounding box center [625, 204] width 111 height 14
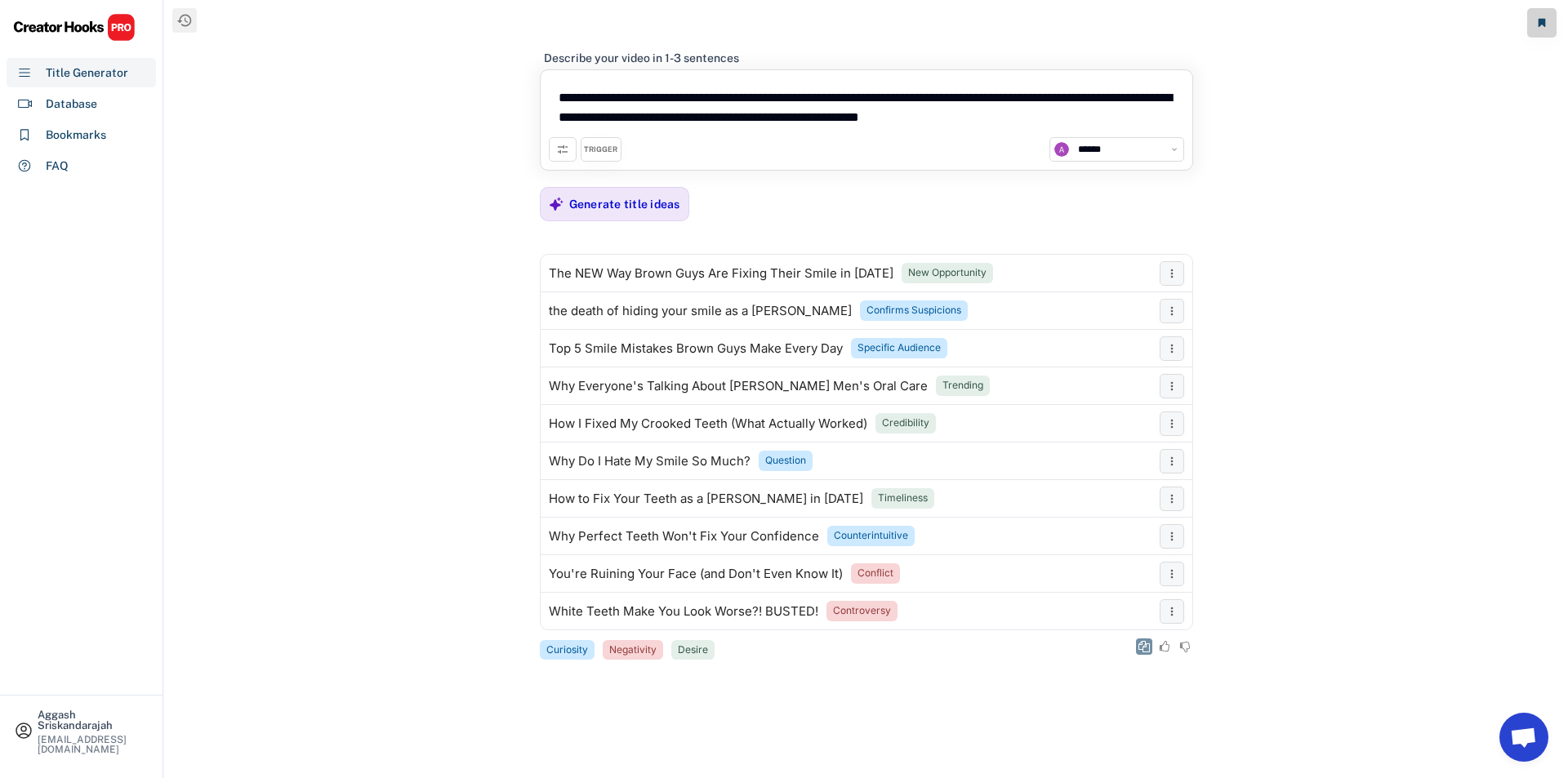
click at [1149, 651] on use at bounding box center [1144, 646] width 12 height 12
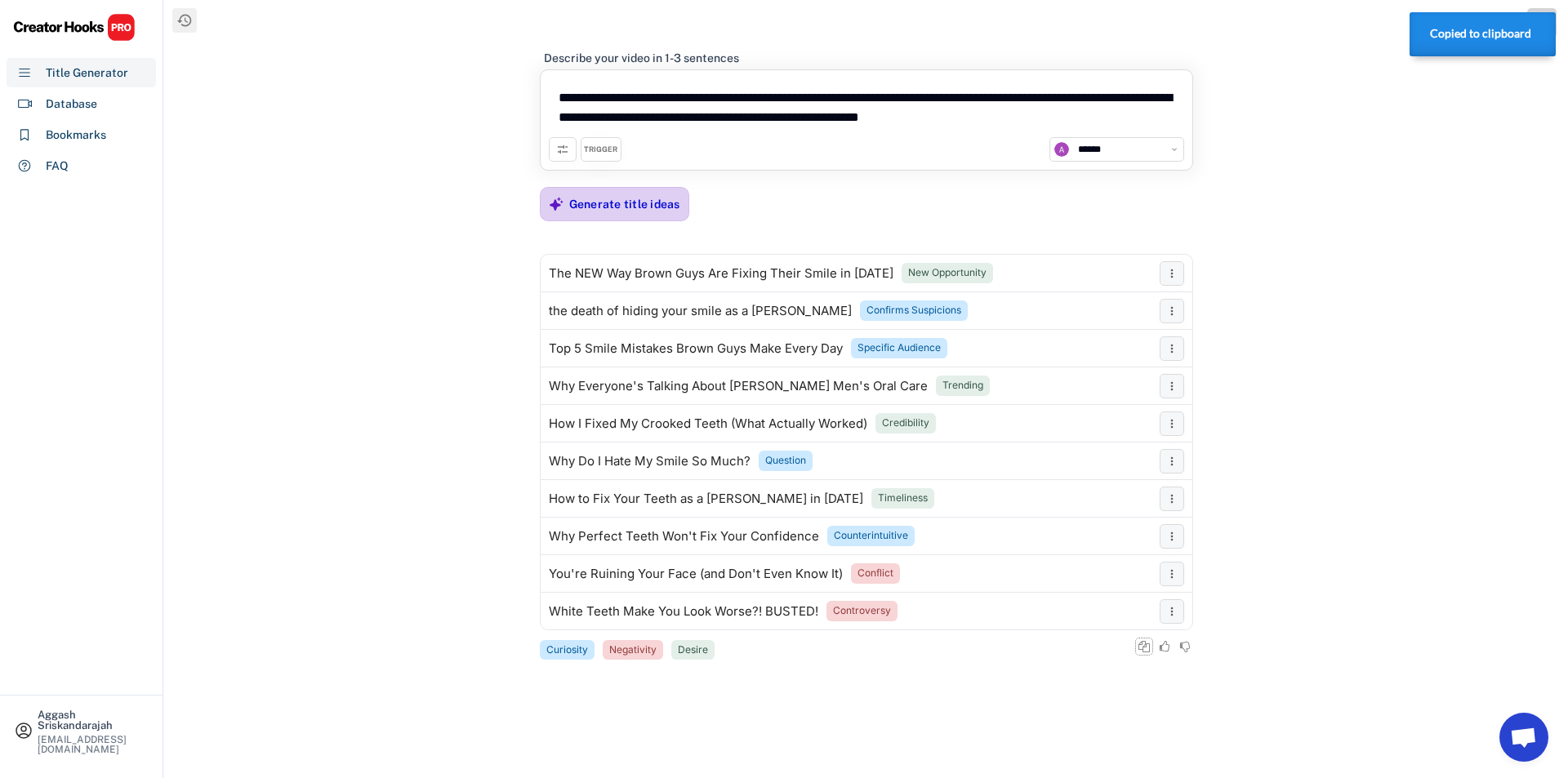
click at [632, 197] on div "Generate title ideas" at bounding box center [625, 204] width 111 height 14
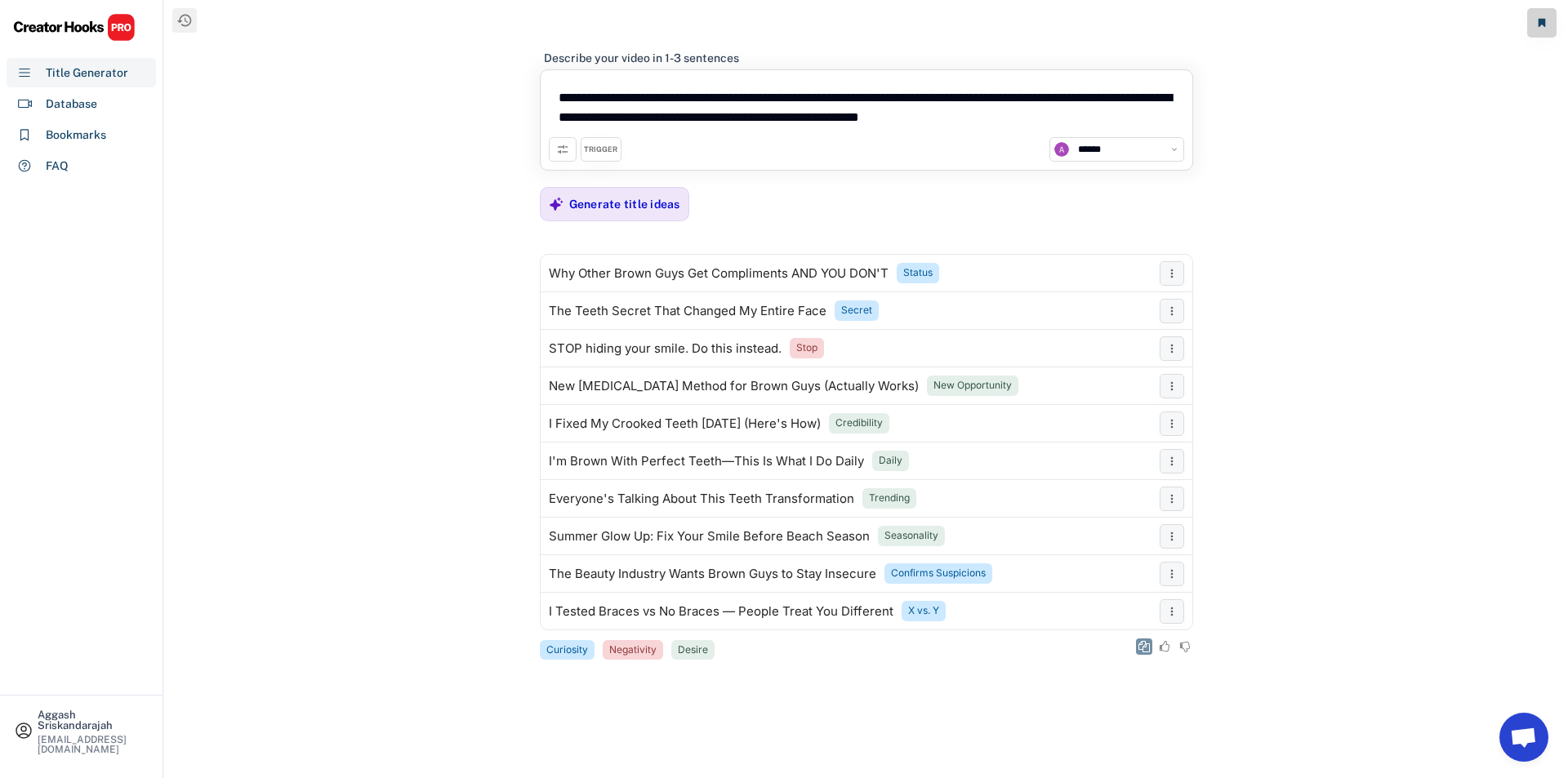
click at [1147, 644] on use at bounding box center [1144, 646] width 12 height 12
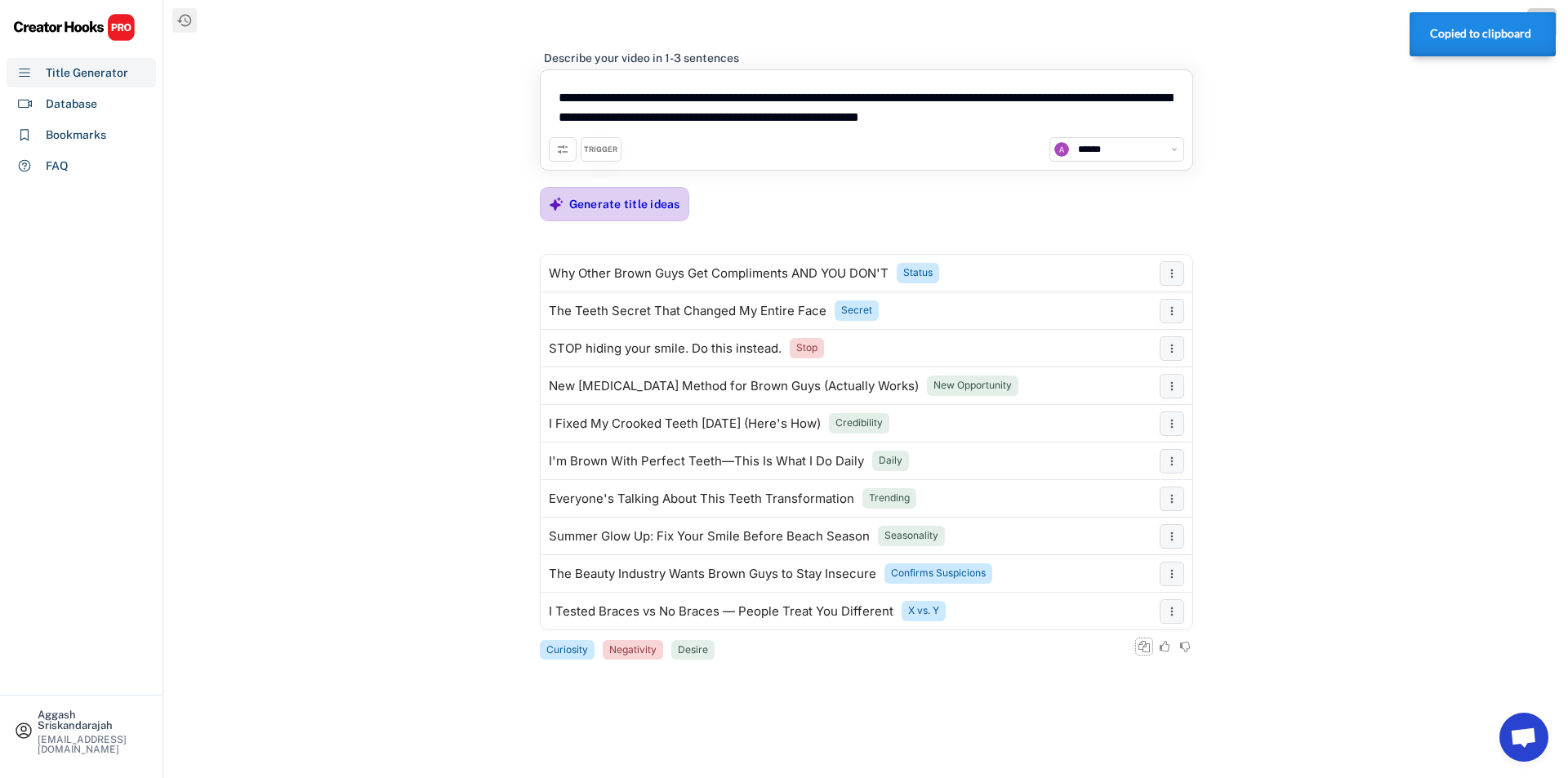
click at [634, 187] on div "Generate title ideas" at bounding box center [615, 204] width 150 height 34
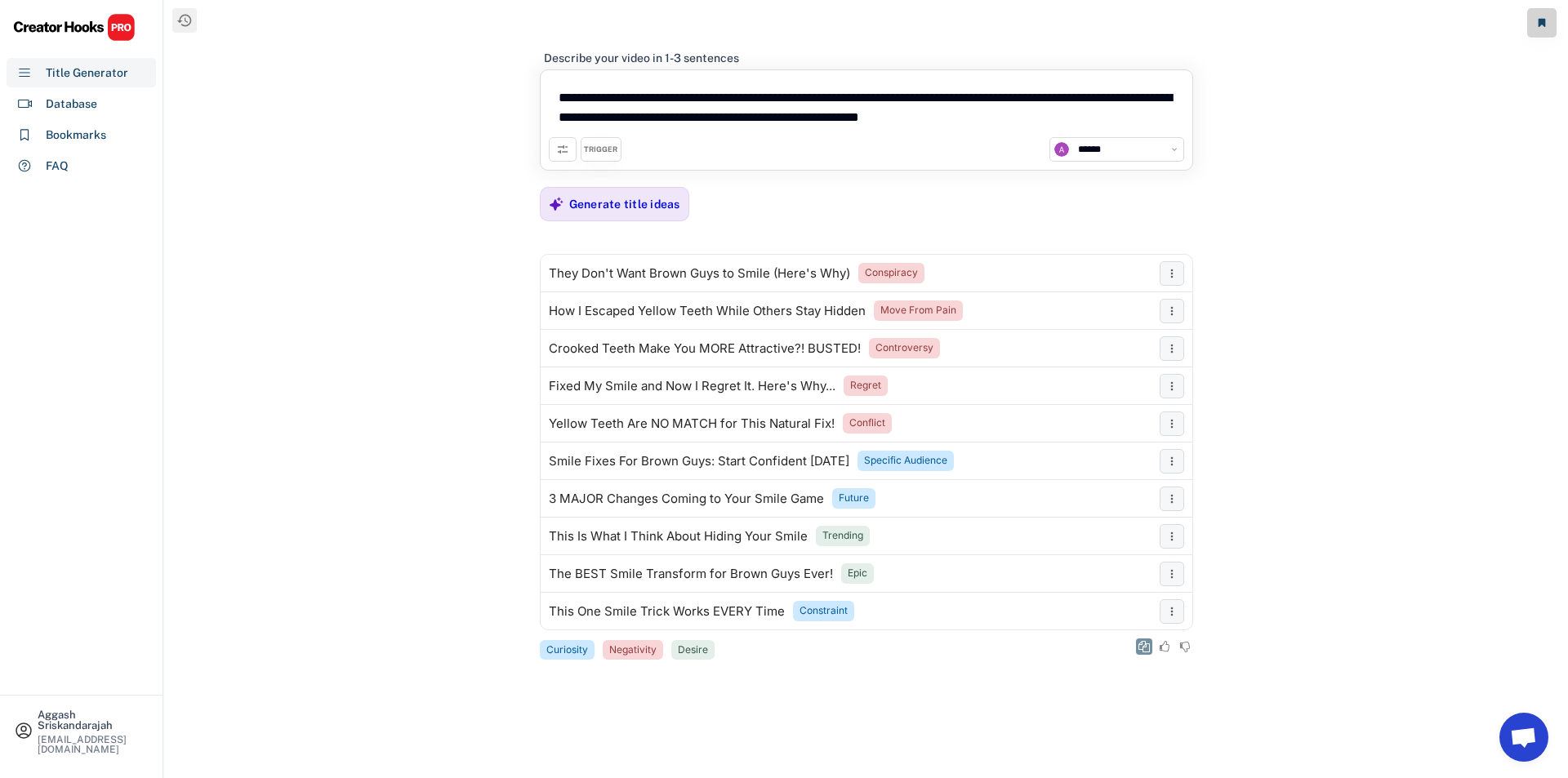
click at [1140, 649] on icon at bounding box center [1144, 646] width 12 height 12
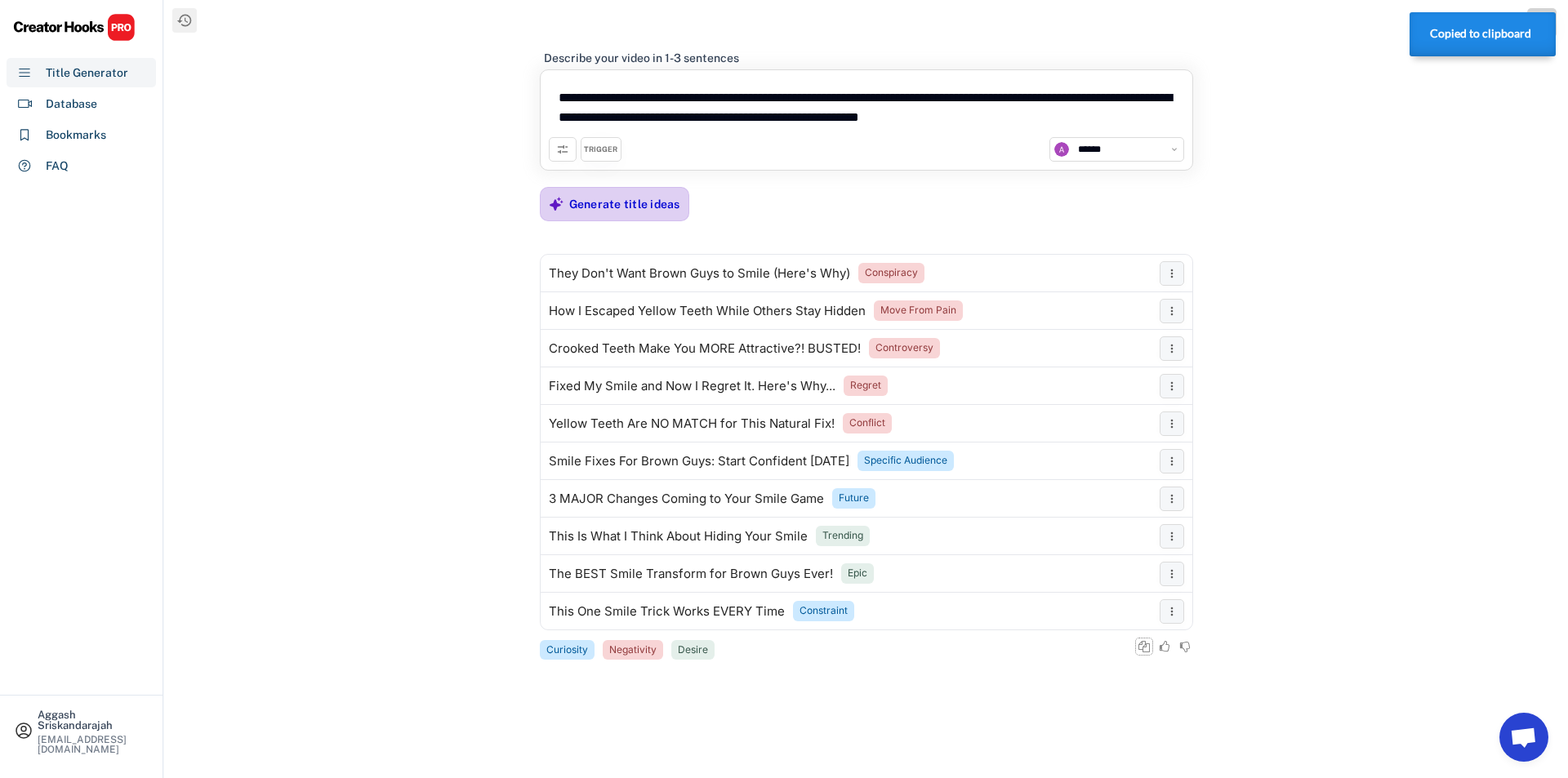
click at [565, 199] on div "Generate title ideas" at bounding box center [615, 204] width 150 height 34
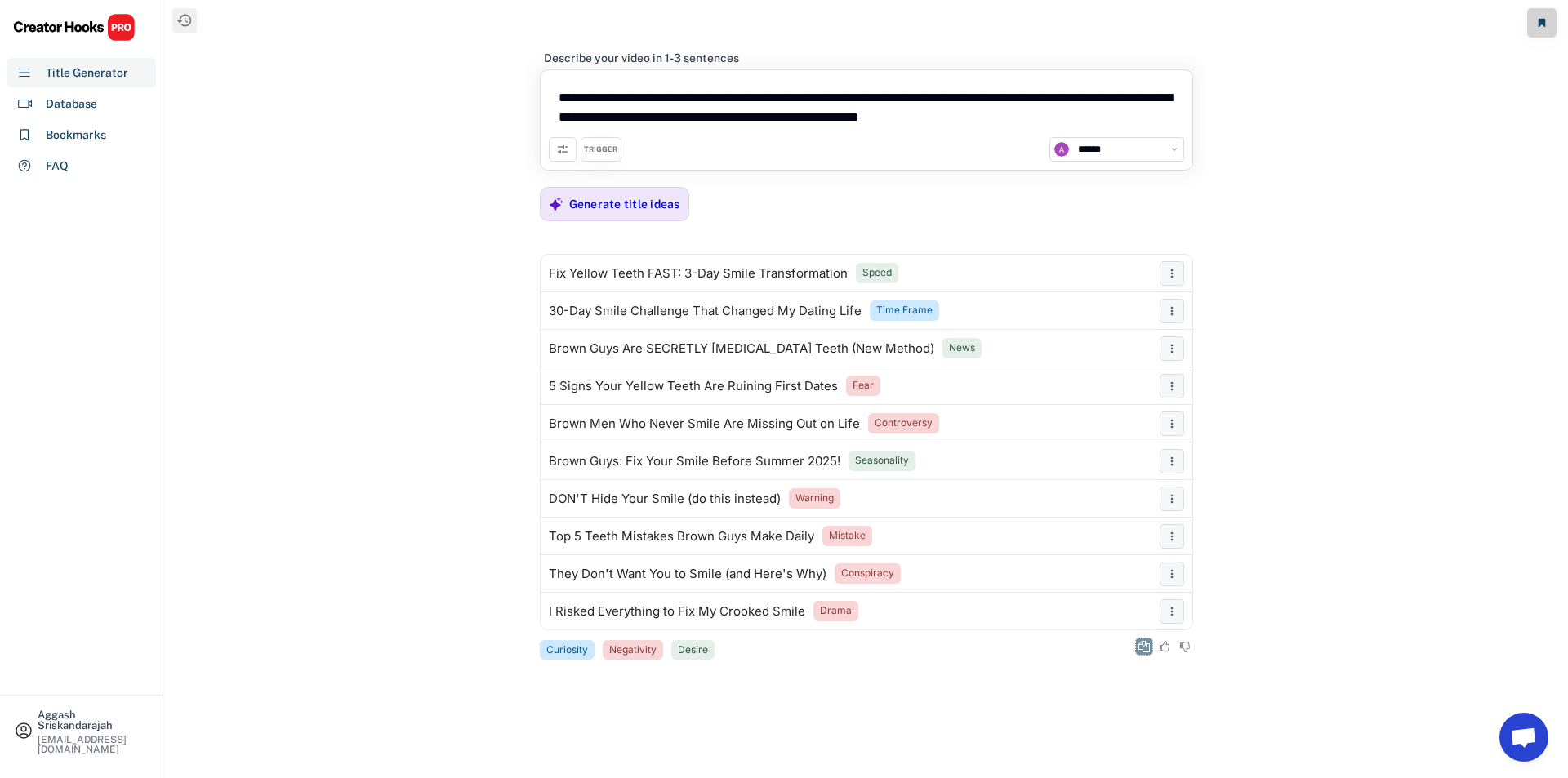
click at [1145, 641] on icon at bounding box center [1144, 646] width 12 height 12
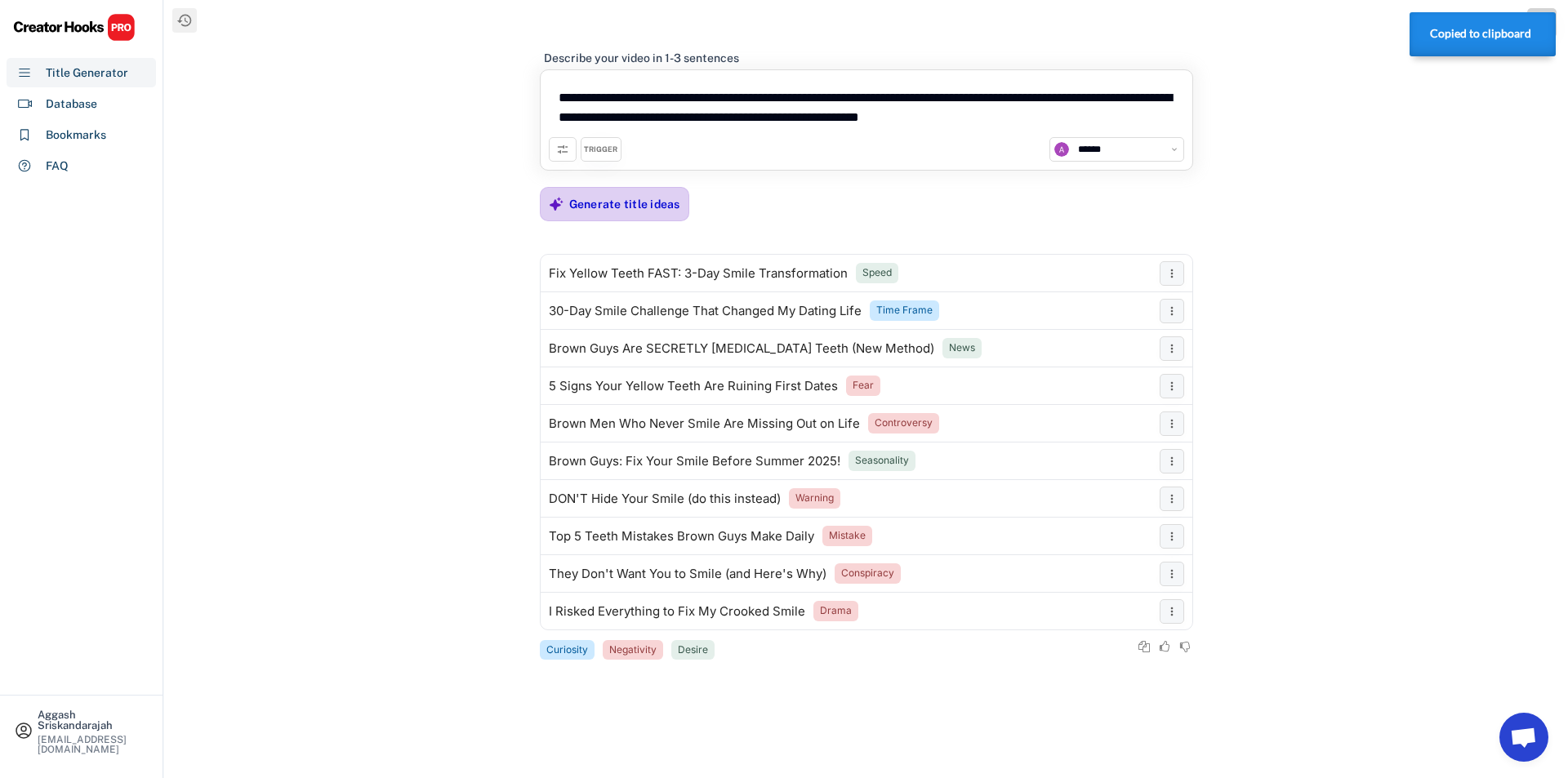
click at [577, 197] on div "Generate title ideas" at bounding box center [625, 204] width 111 height 14
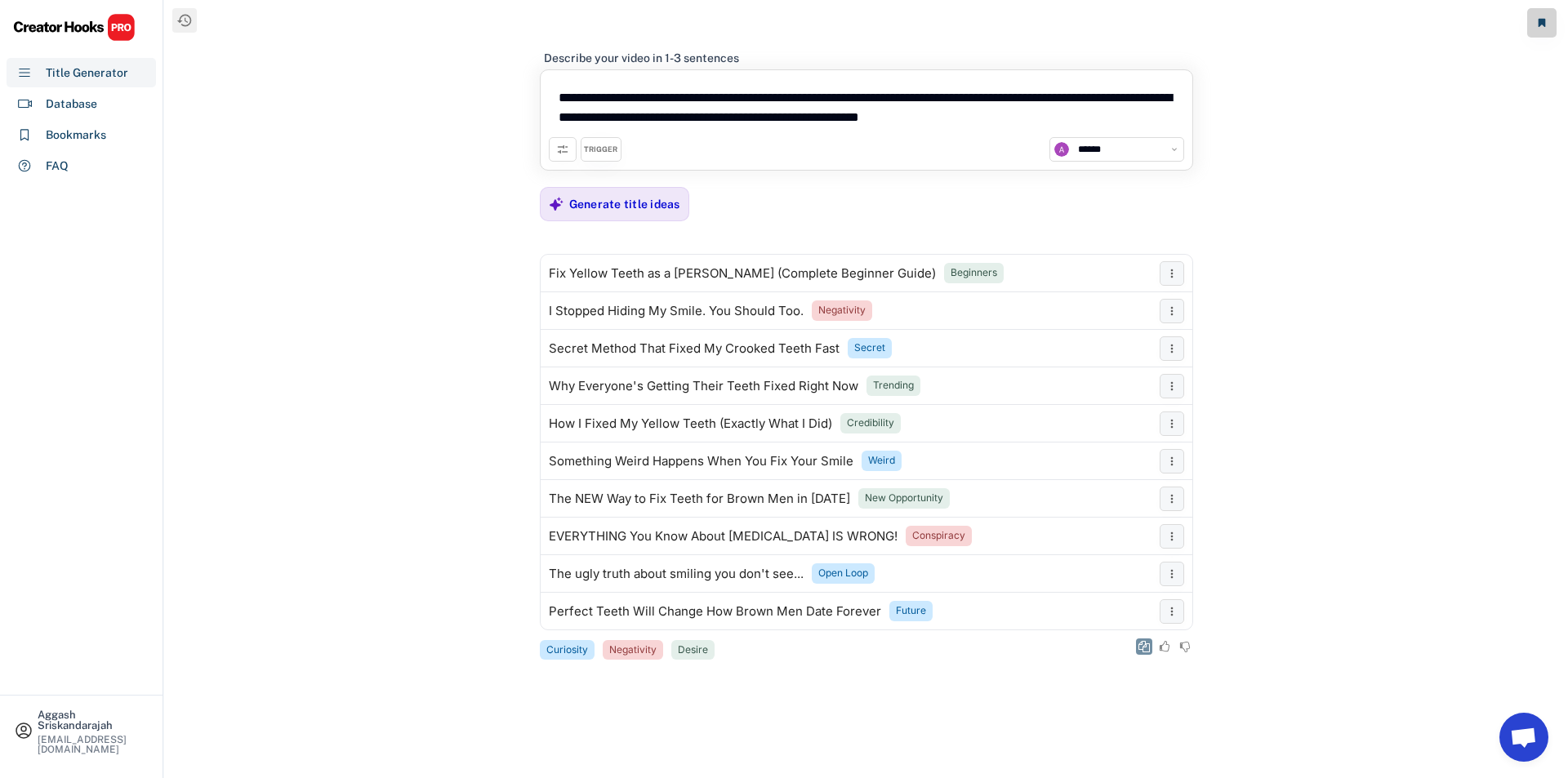
click at [1140, 644] on icon at bounding box center [1144, 646] width 12 height 12
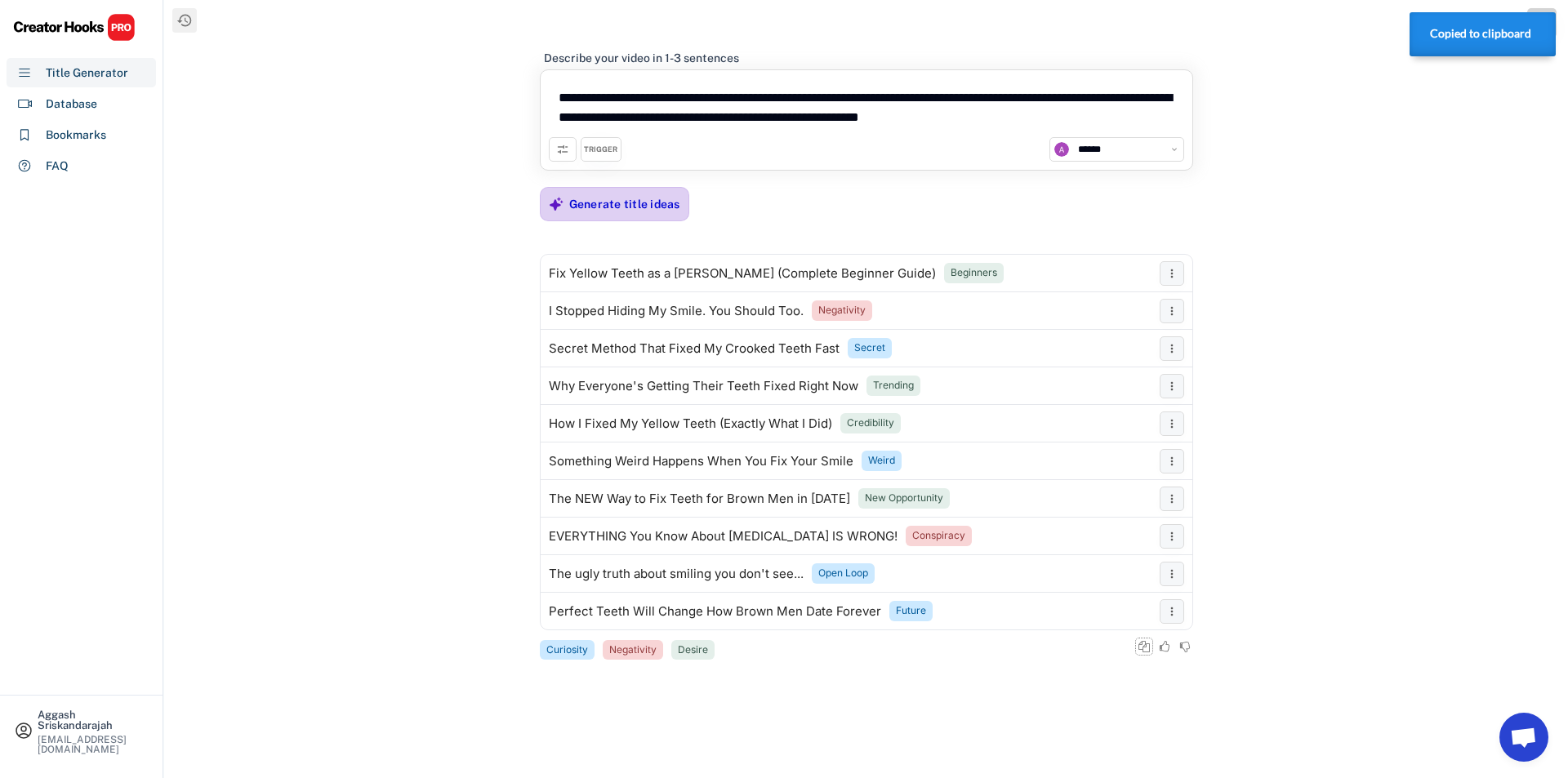
click at [583, 201] on div "Generate title ideas" at bounding box center [625, 204] width 111 height 14
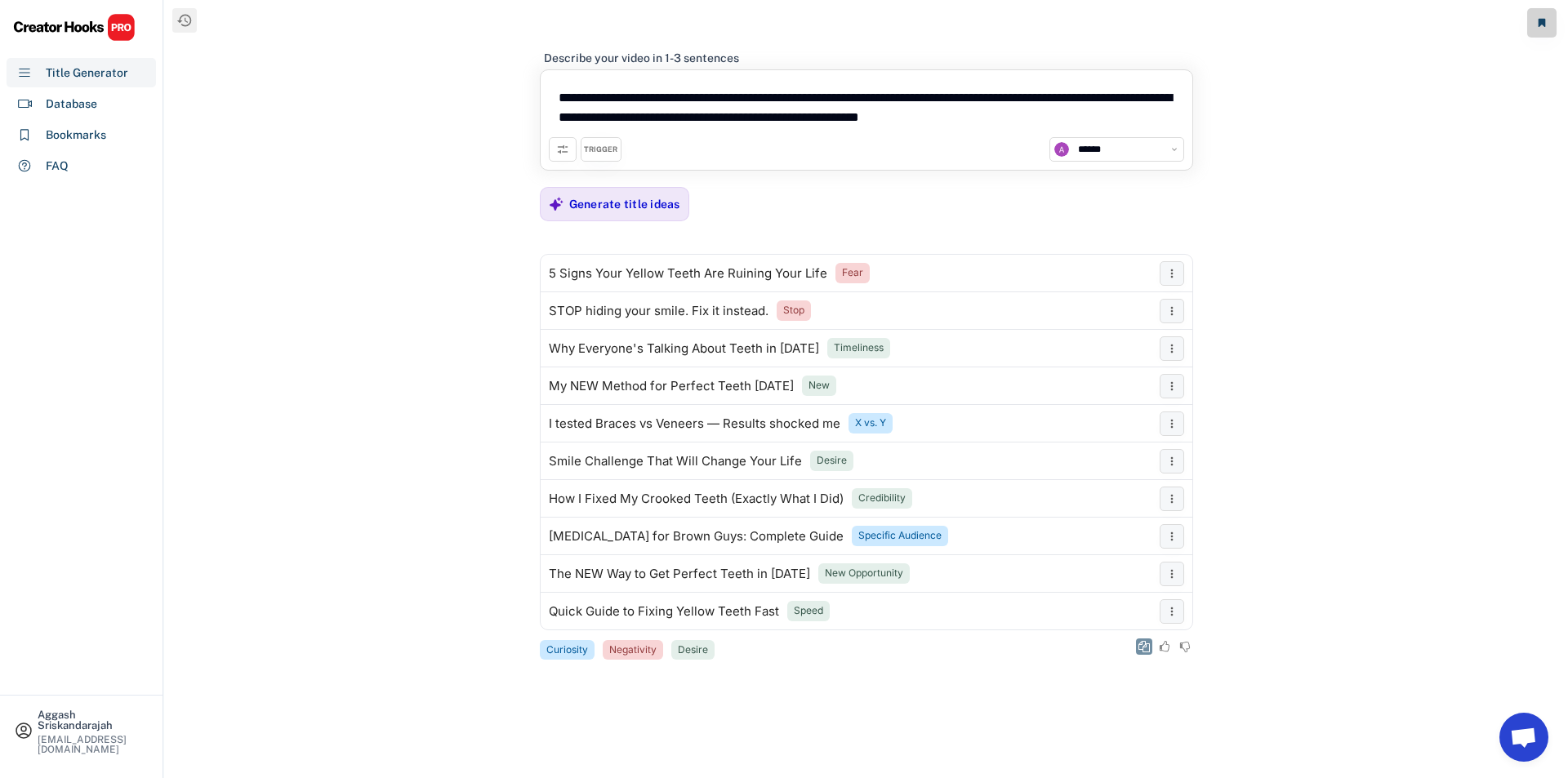
click at [1138, 645] on icon at bounding box center [1144, 646] width 12 height 12
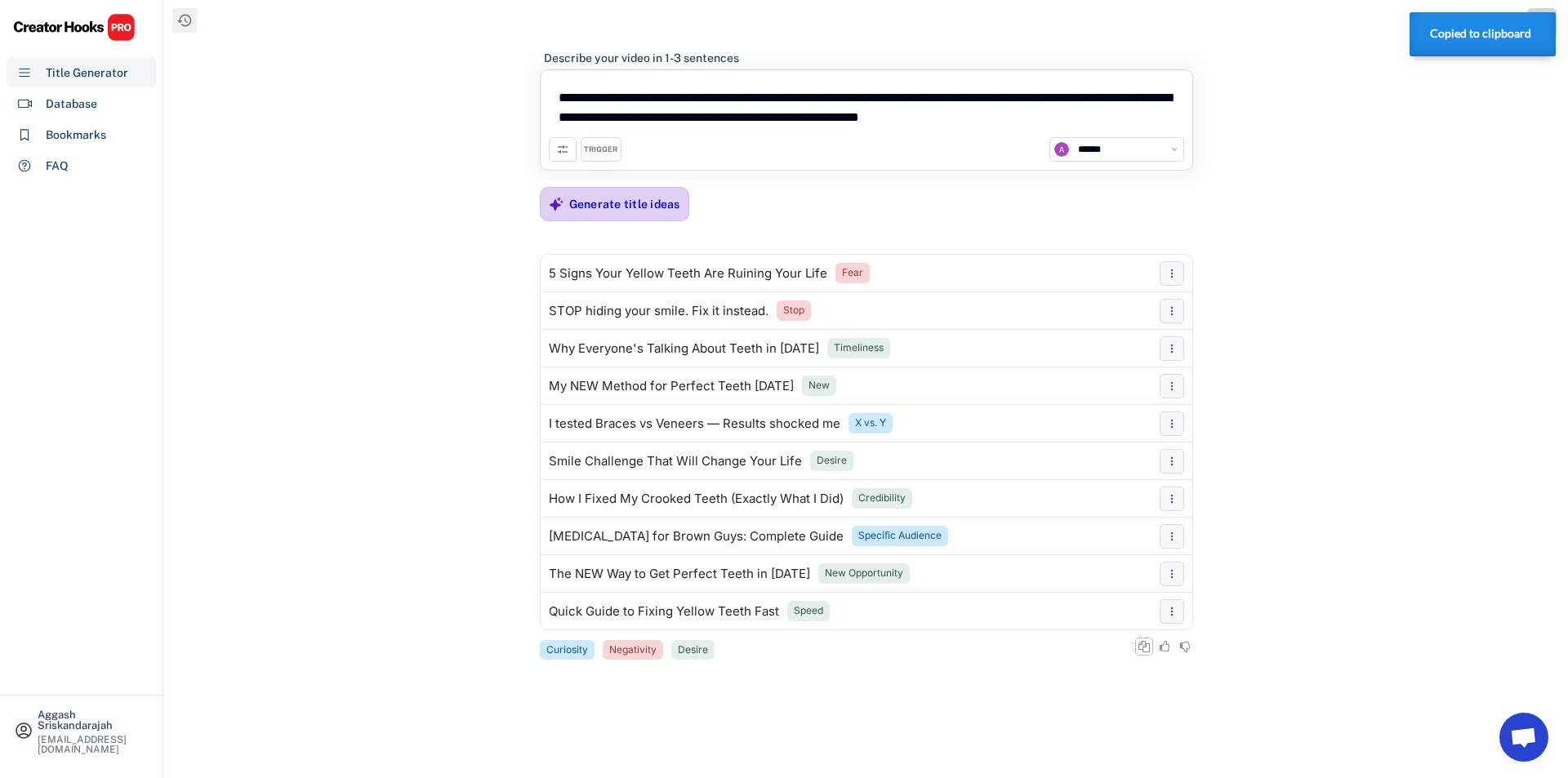
click at [600, 207] on div "Generate title ideas" at bounding box center [625, 204] width 111 height 14
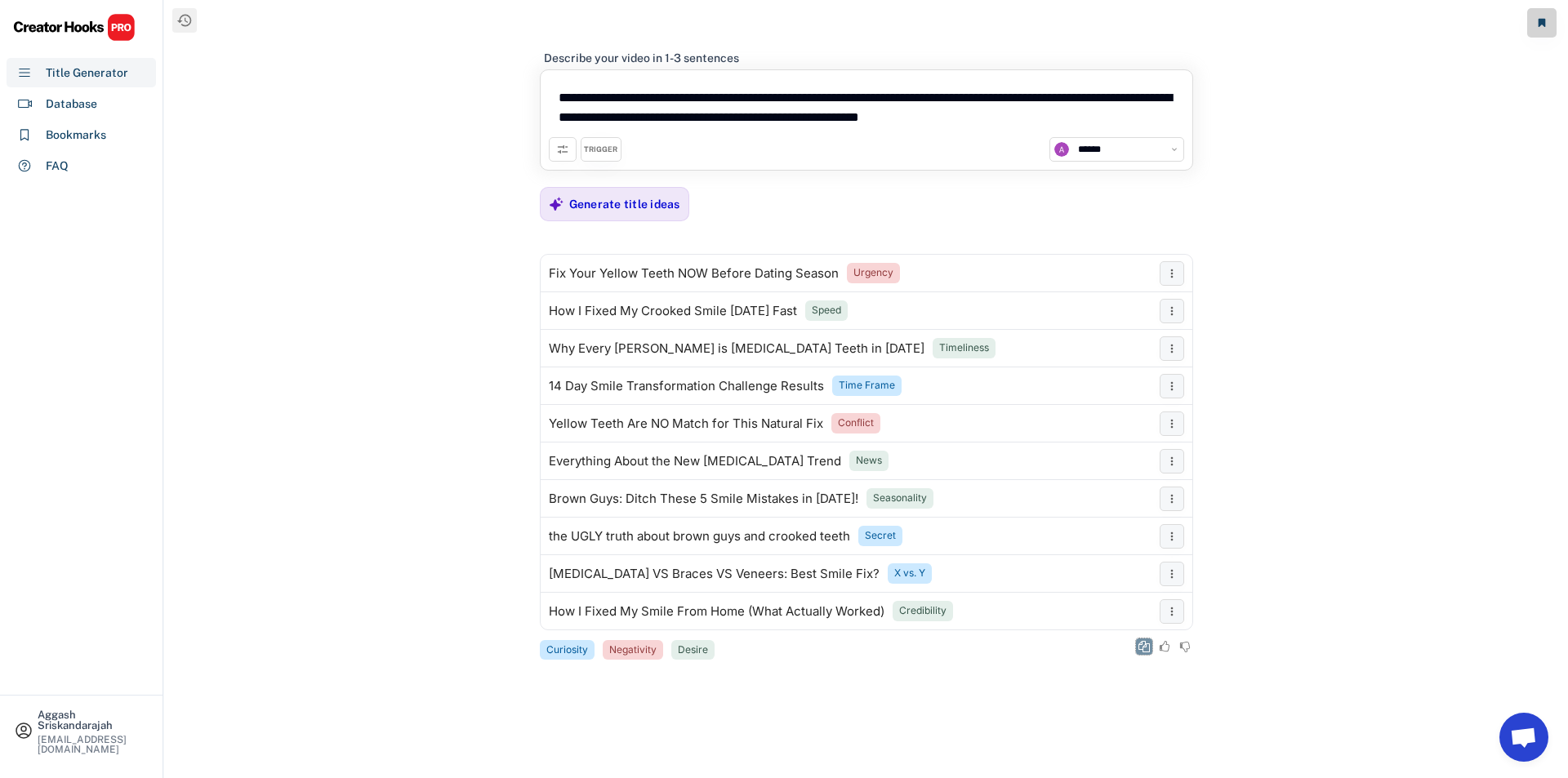
click at [1147, 642] on icon at bounding box center [1144, 646] width 12 height 12
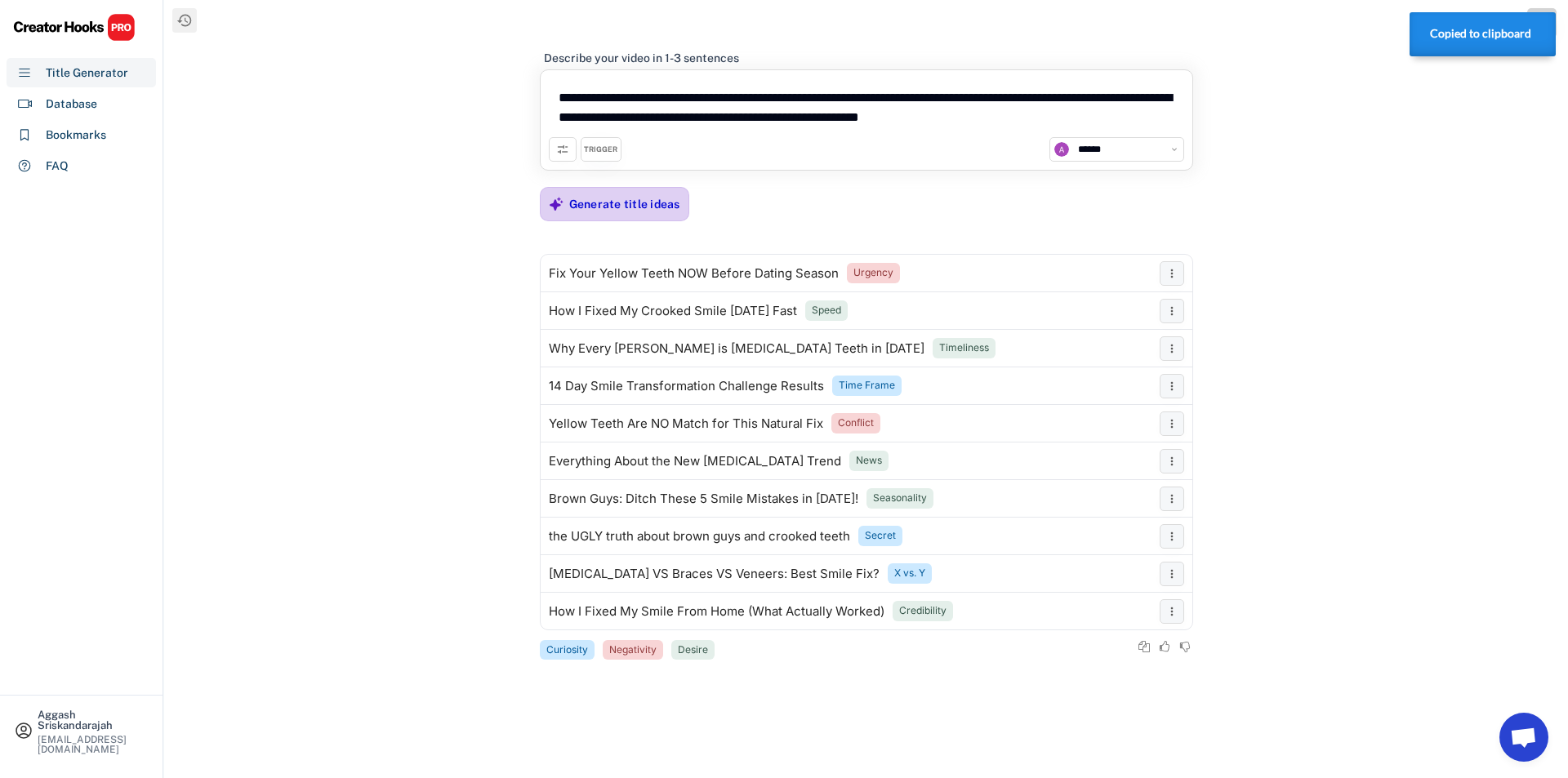
click at [637, 192] on div "Generate title ideas" at bounding box center [625, 204] width 111 height 33
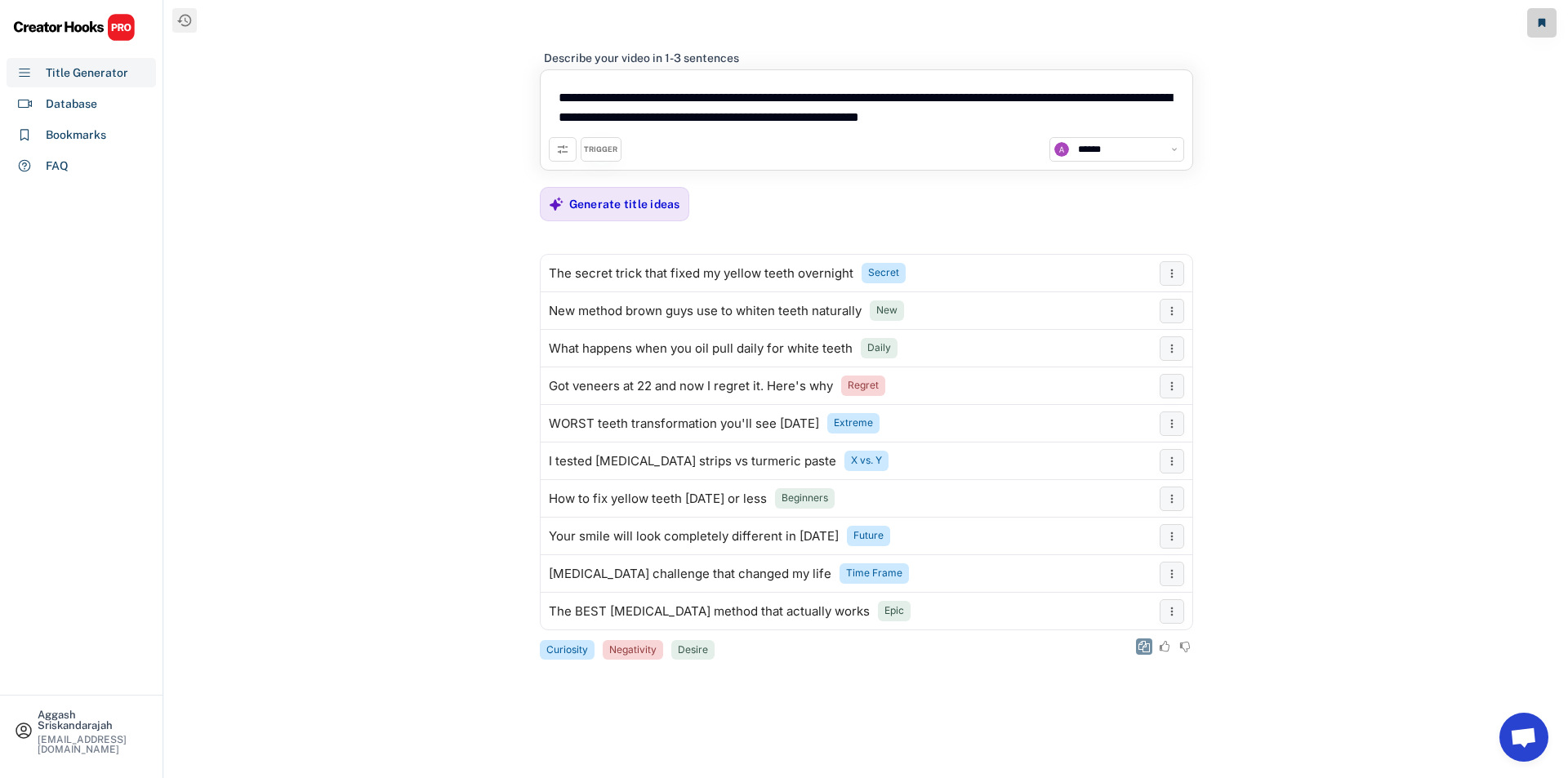
click at [1147, 645] on icon at bounding box center [1144, 646] width 12 height 12
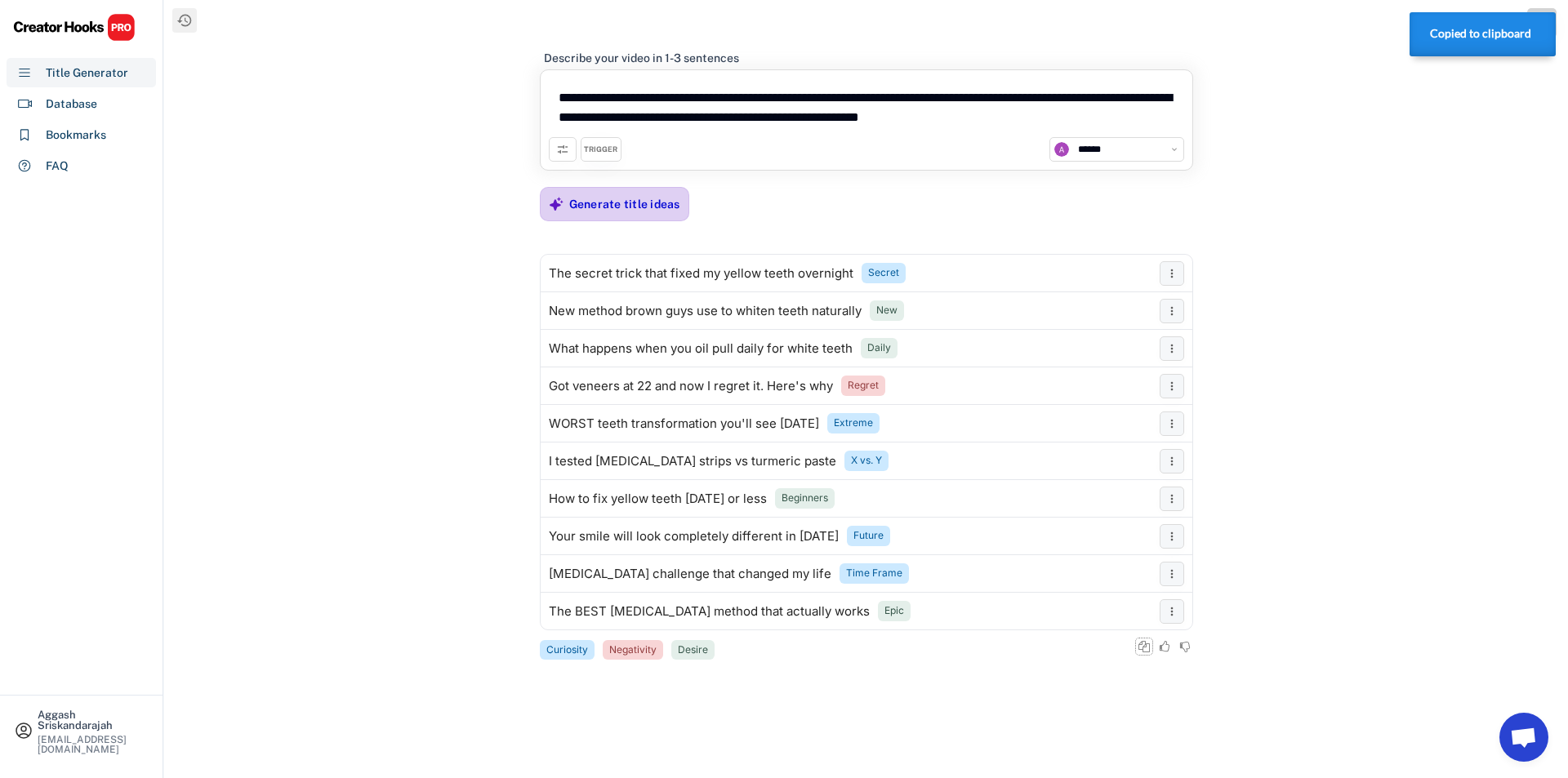
click at [606, 219] on div "Generate title ideas" at bounding box center [625, 204] width 111 height 33
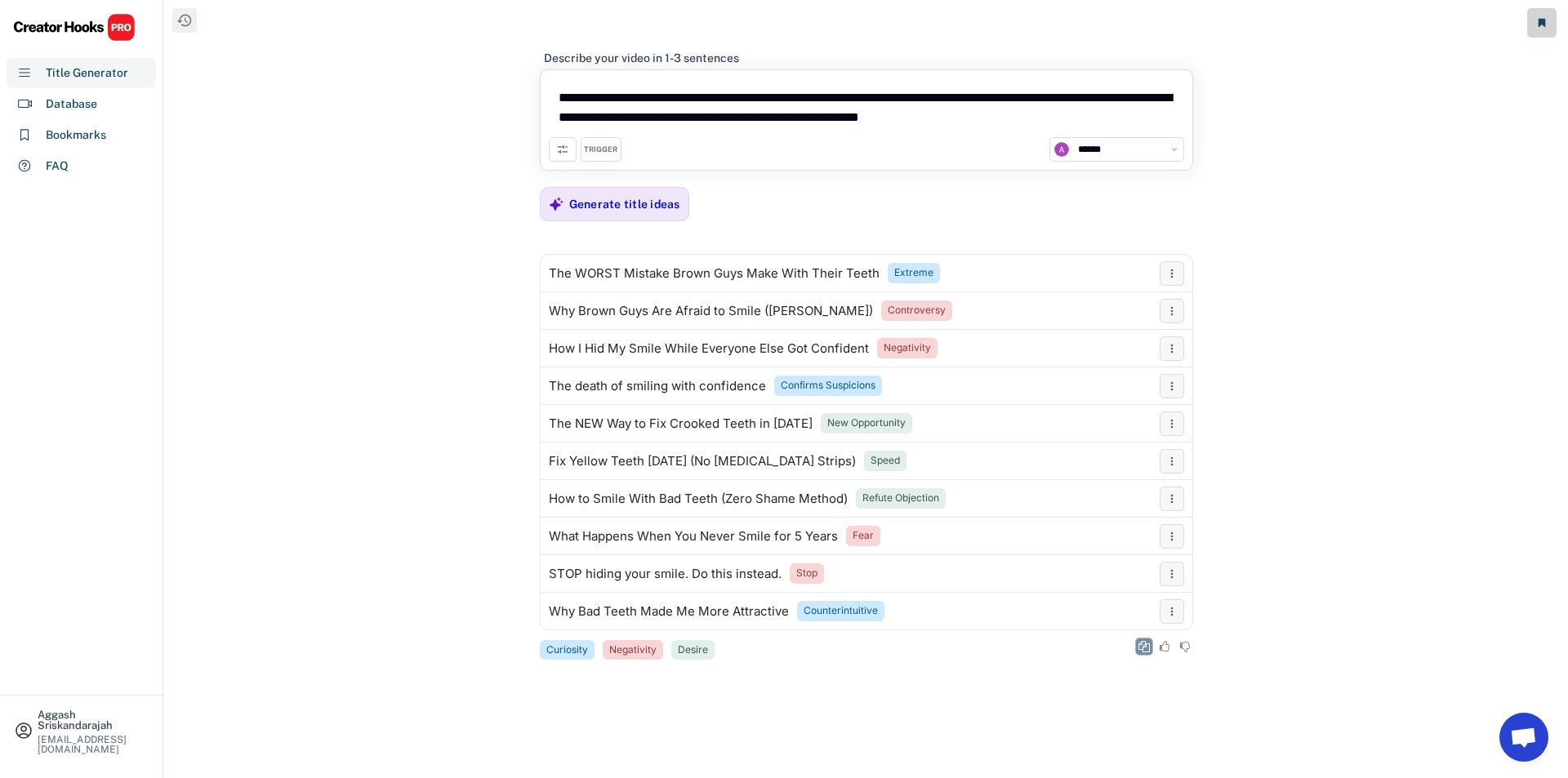
click at [1143, 647] on icon at bounding box center [1144, 646] width 12 height 12
click at [626, 195] on div "Generate title ideas" at bounding box center [625, 204] width 111 height 33
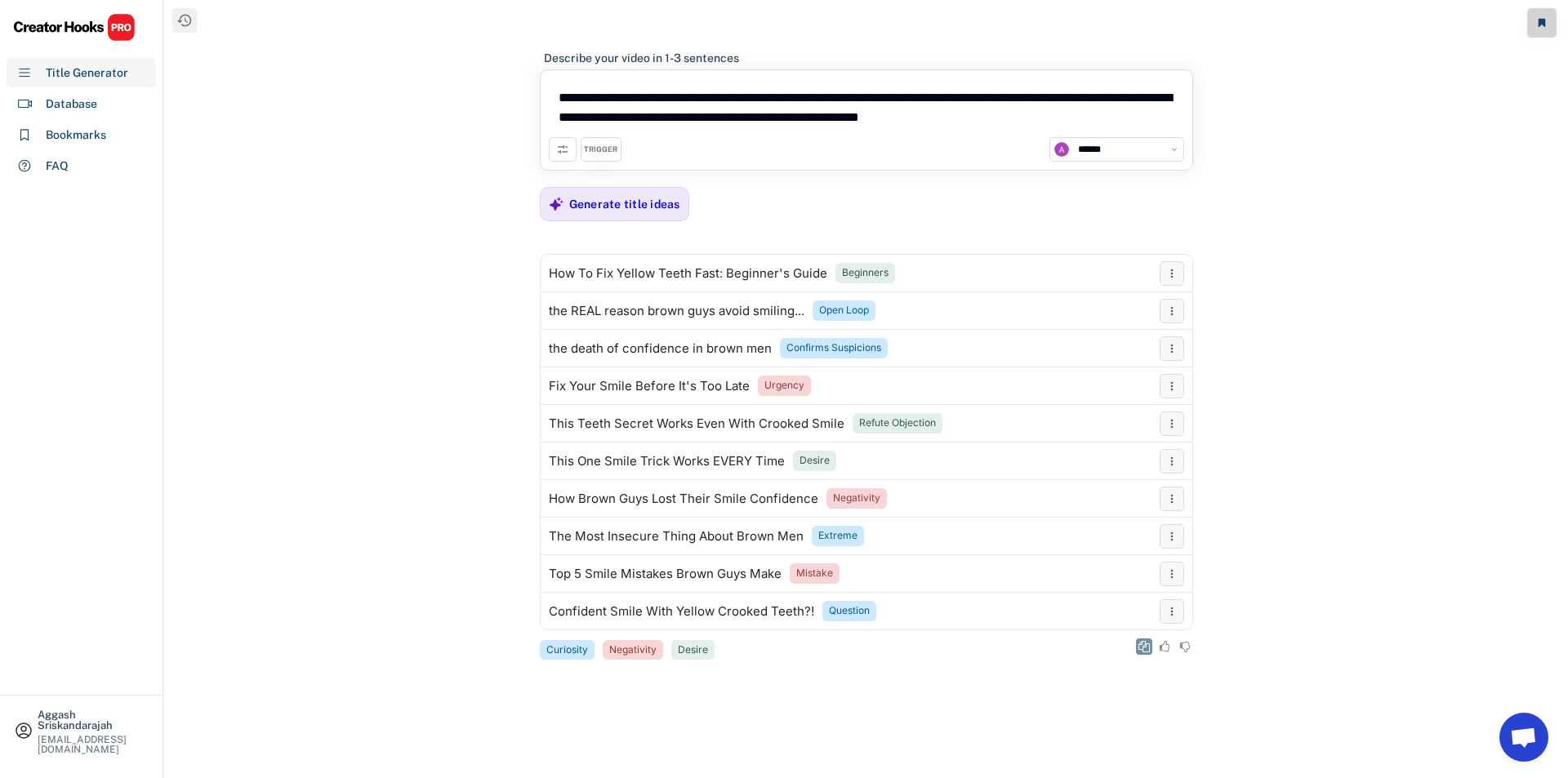
click at [1141, 652] on button at bounding box center [1145, 647] width 16 height 16
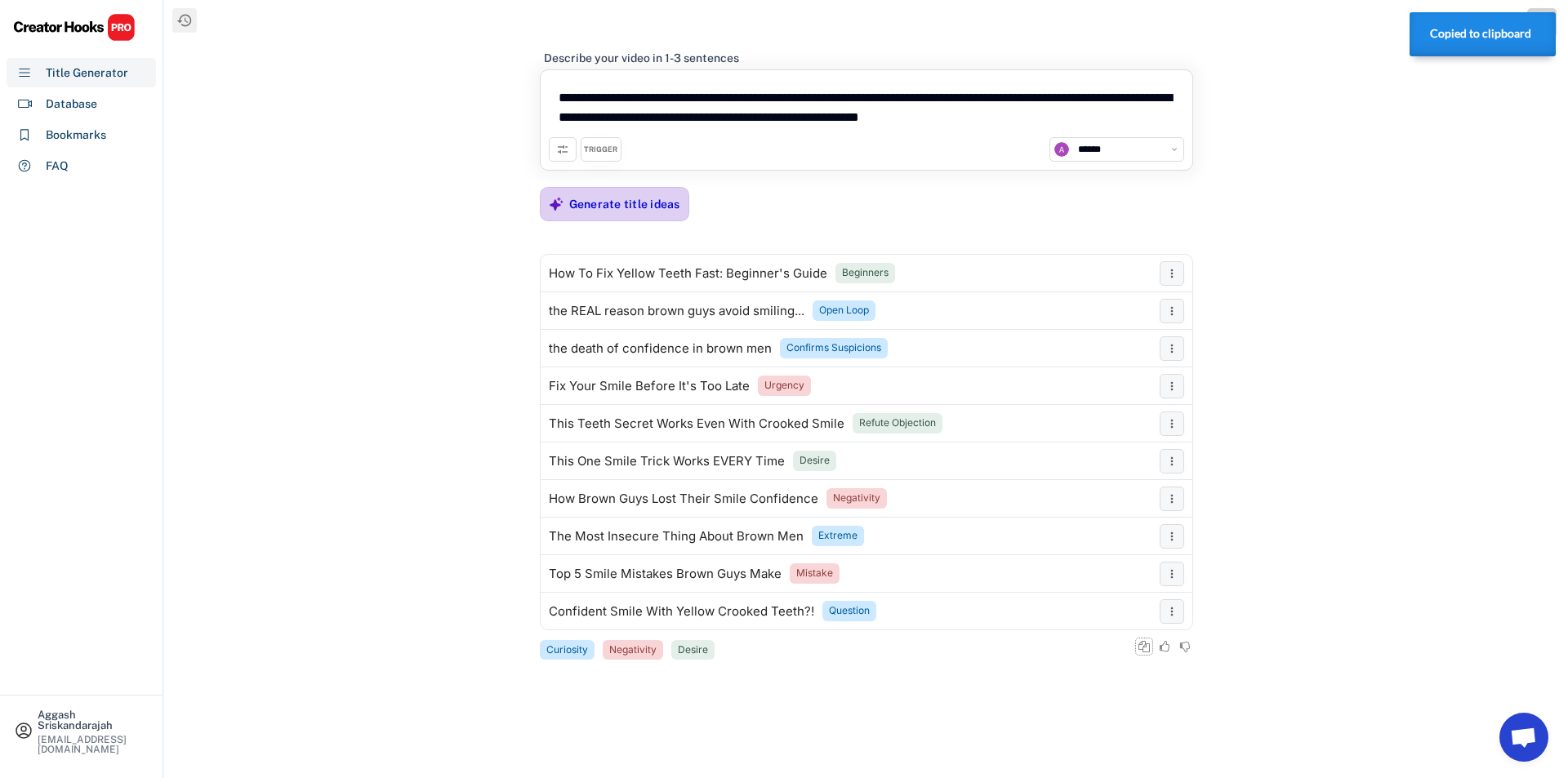
click at [657, 190] on div "Generate title ideas" at bounding box center [625, 204] width 111 height 33
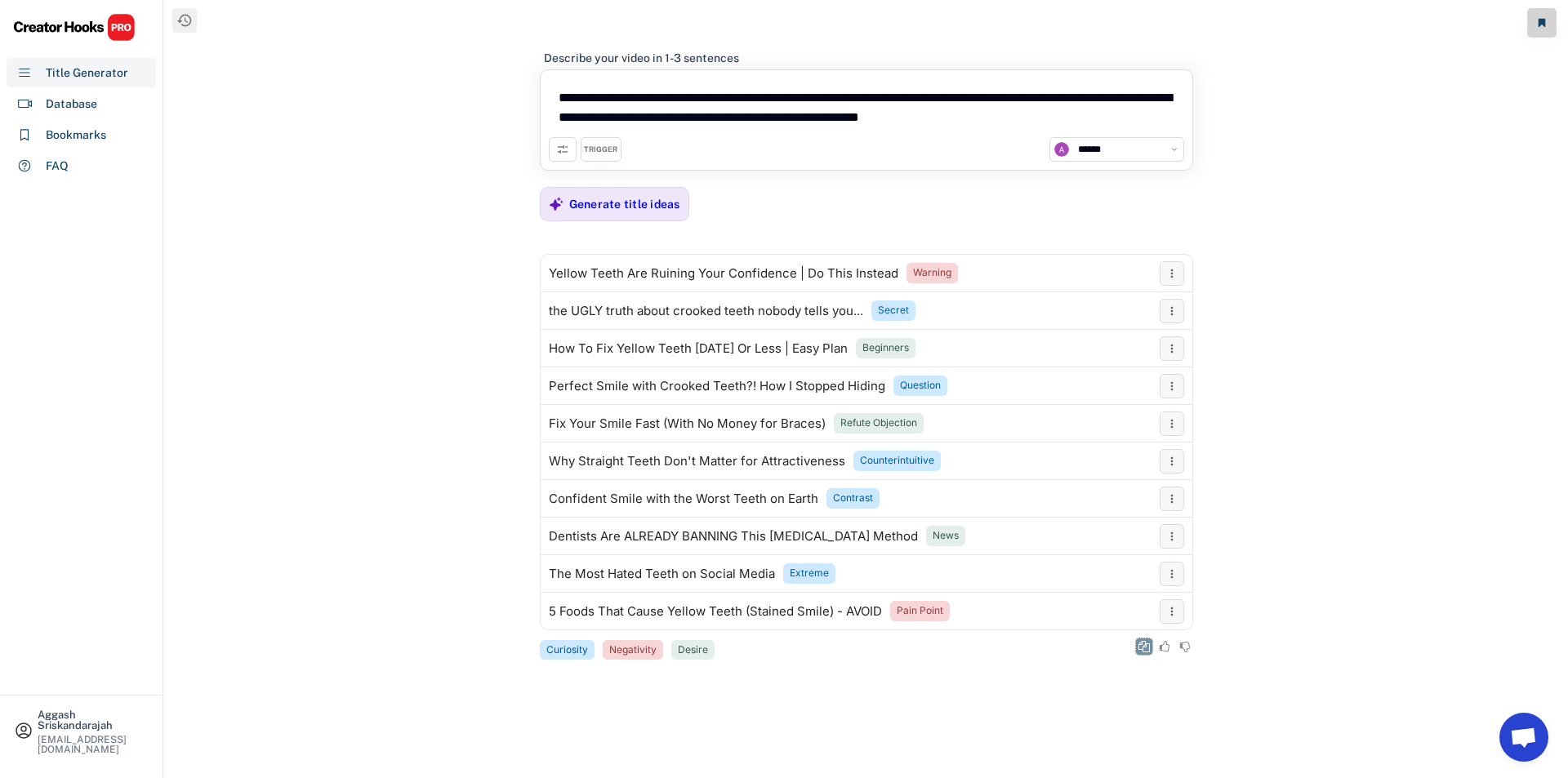
click at [1145, 646] on icon at bounding box center [1144, 646] width 12 height 12
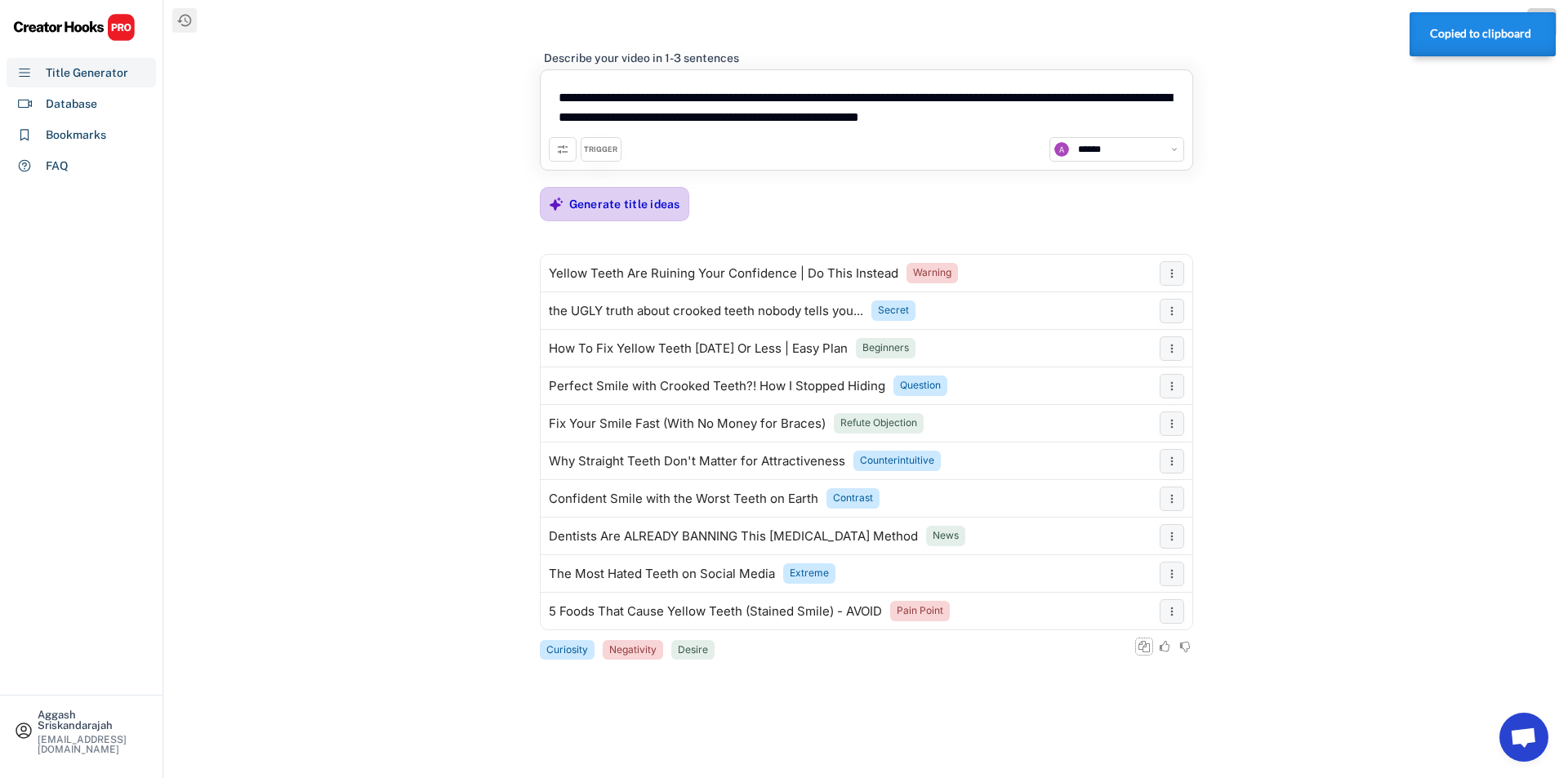
click at [668, 201] on div "Generate title ideas" at bounding box center [625, 204] width 111 height 14
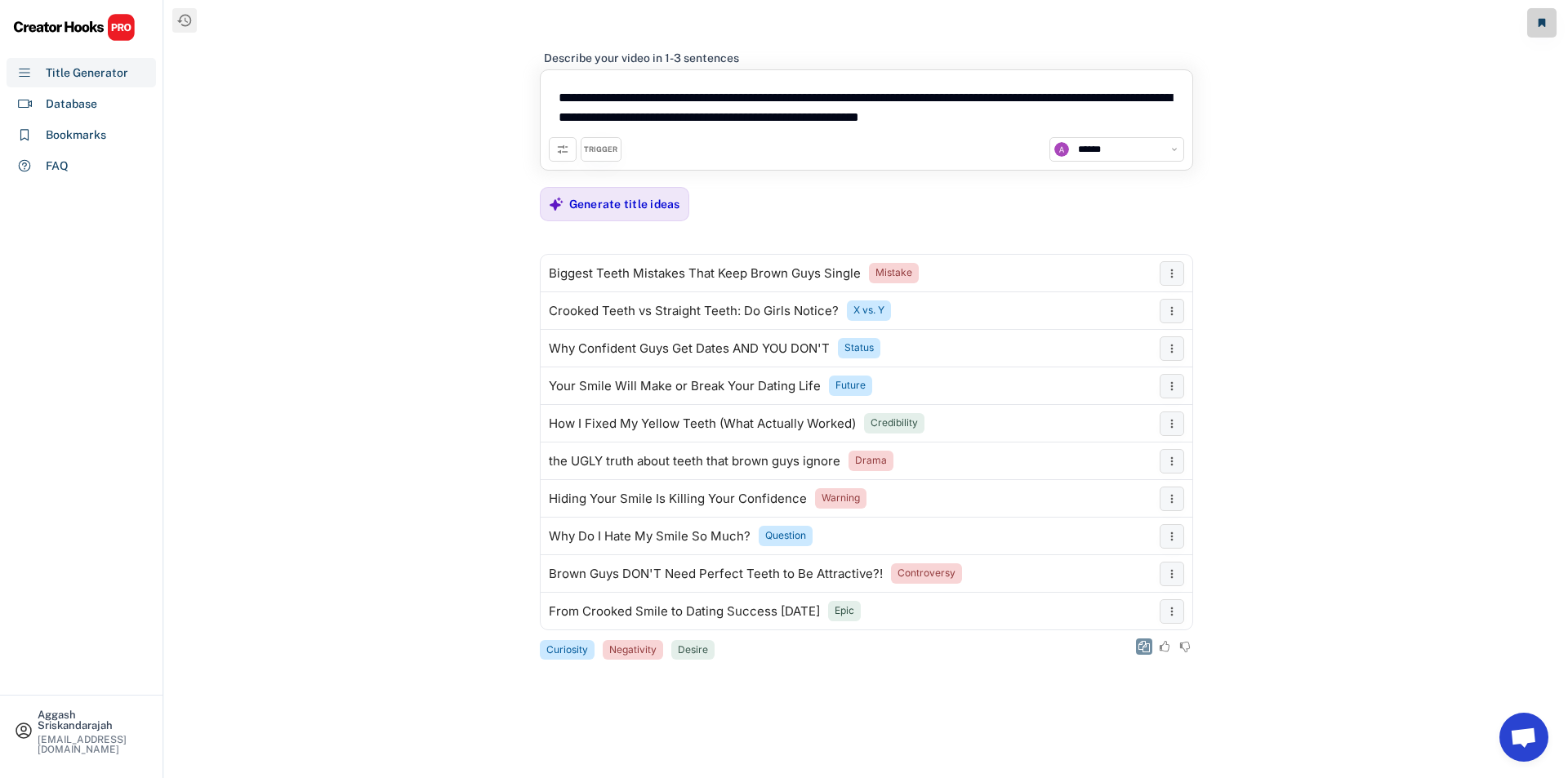
click at [1141, 647] on icon at bounding box center [1144, 646] width 12 height 12
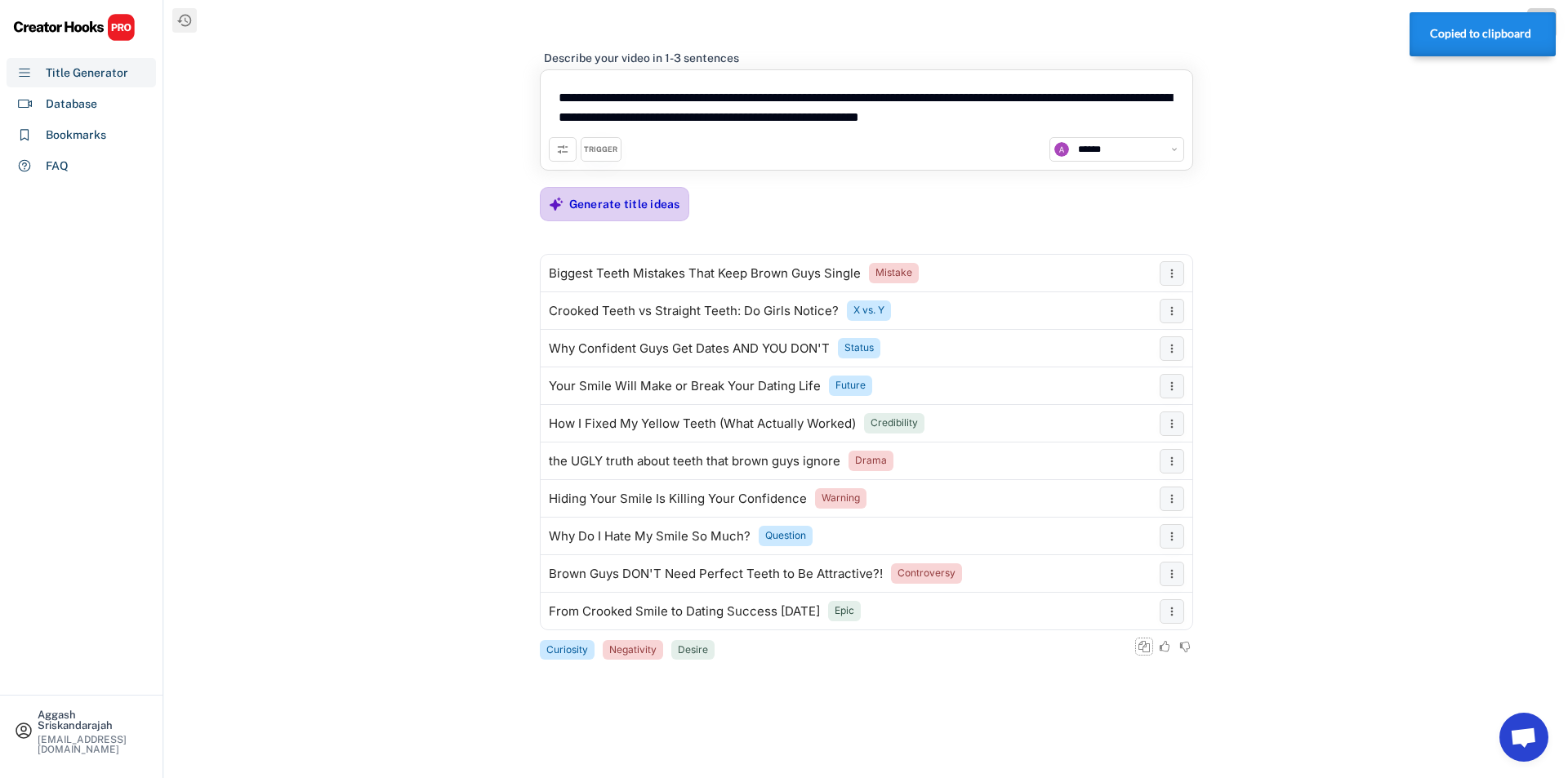
click at [627, 193] on div "Generate title ideas" at bounding box center [625, 204] width 111 height 33
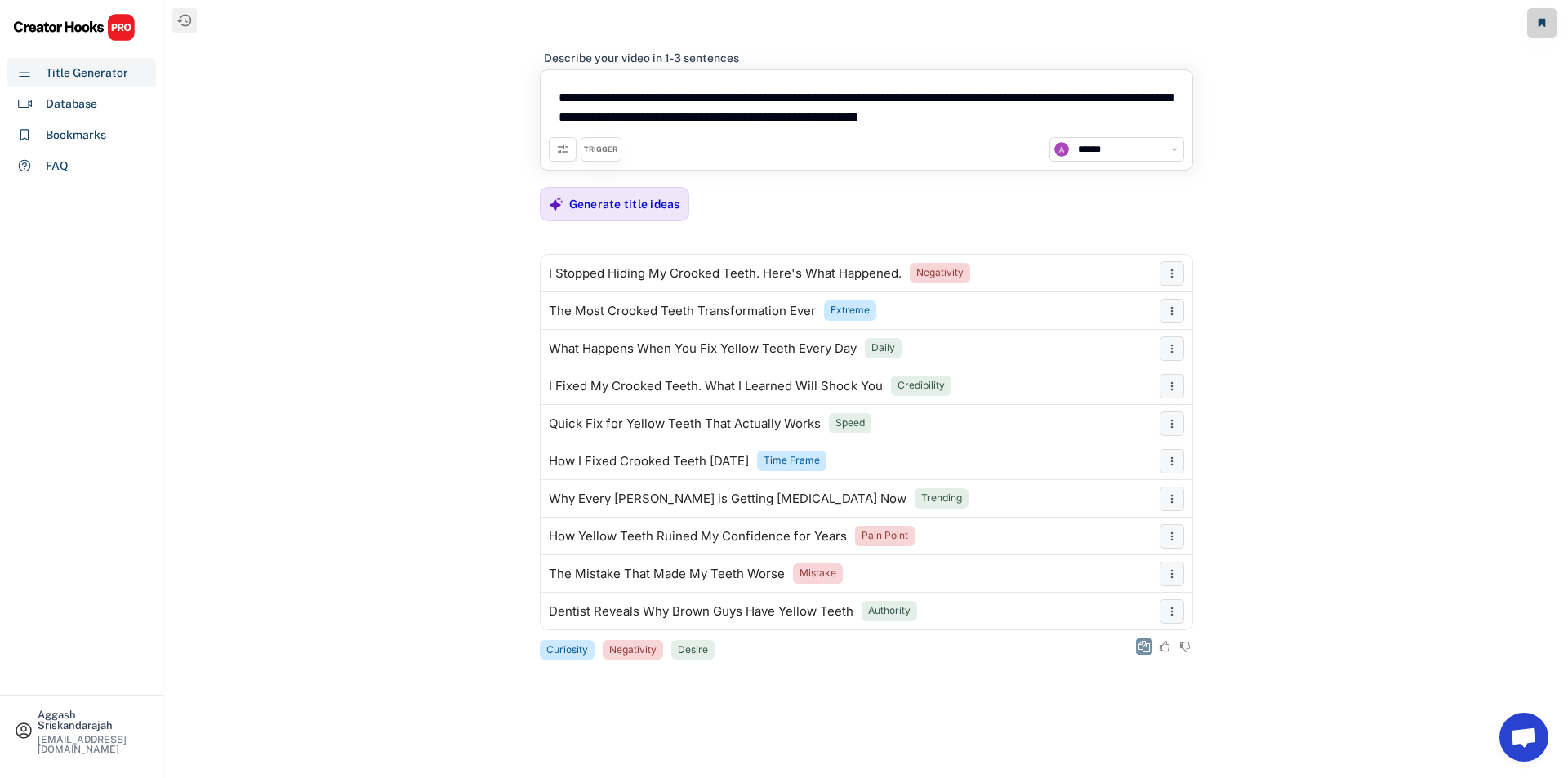
click at [1138, 649] on use at bounding box center [1144, 646] width 12 height 12
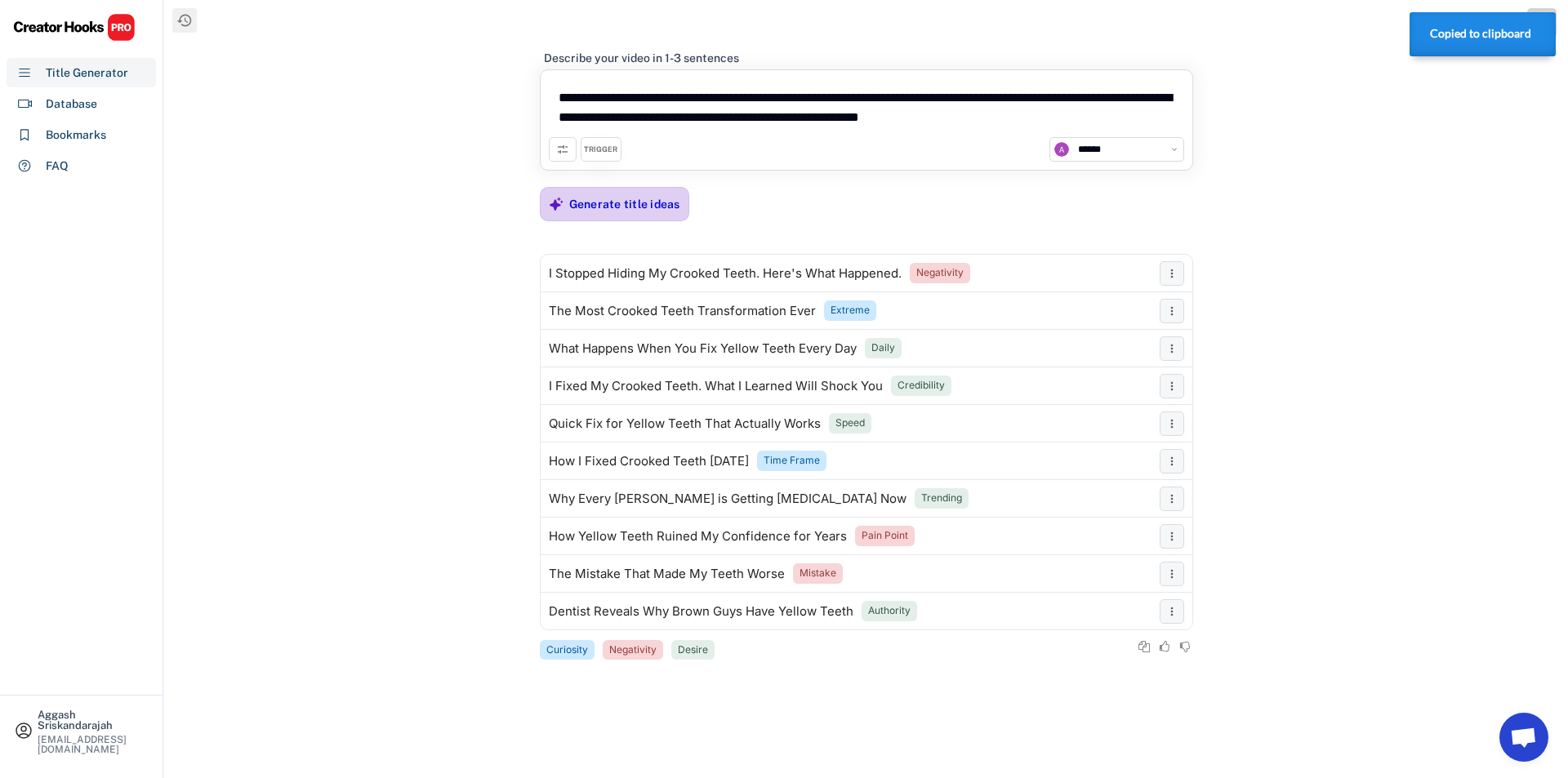
click at [566, 210] on div "Generate title ideas" at bounding box center [615, 204] width 150 height 34
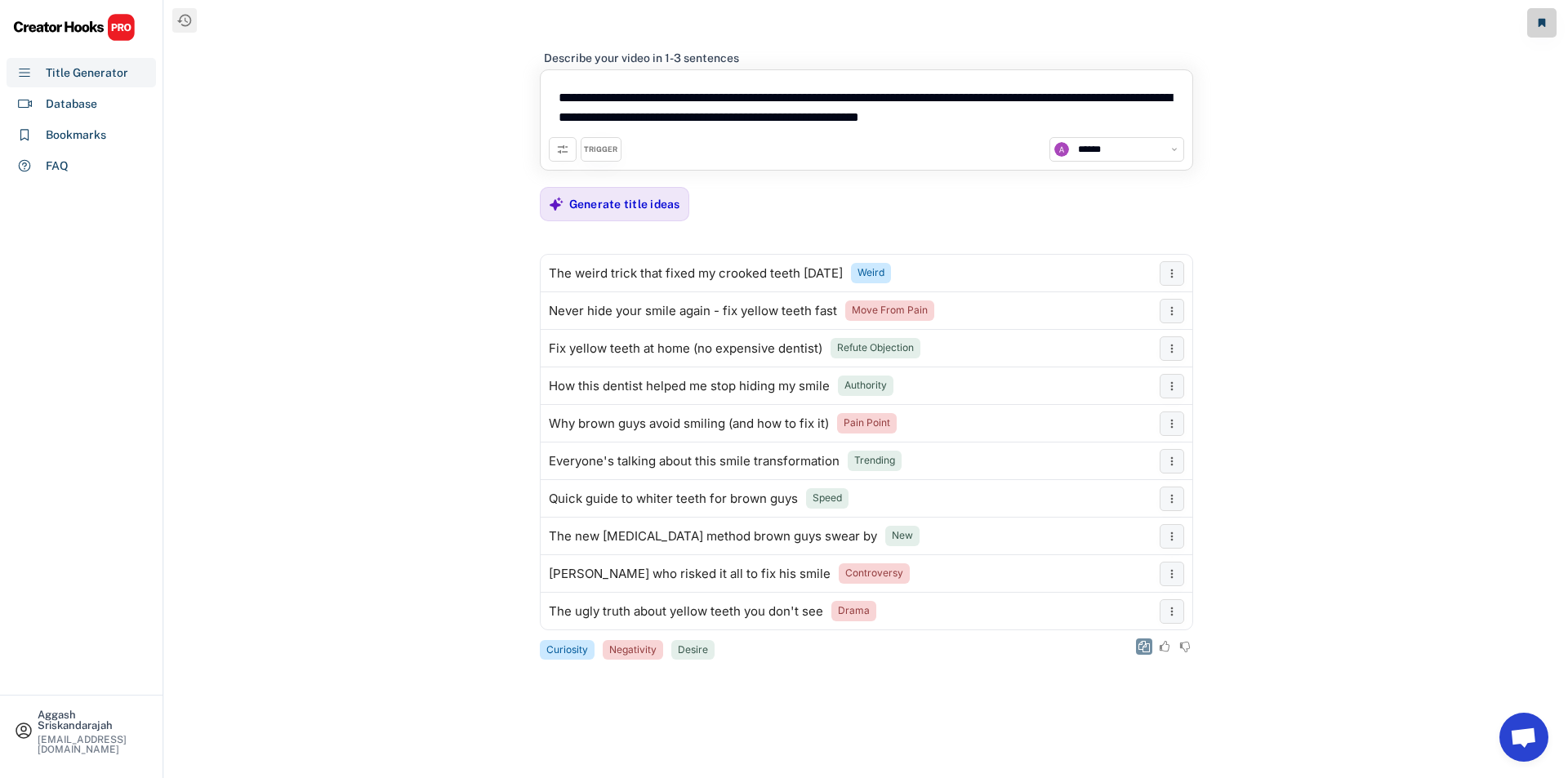
click at [1142, 643] on use at bounding box center [1144, 646] width 12 height 12
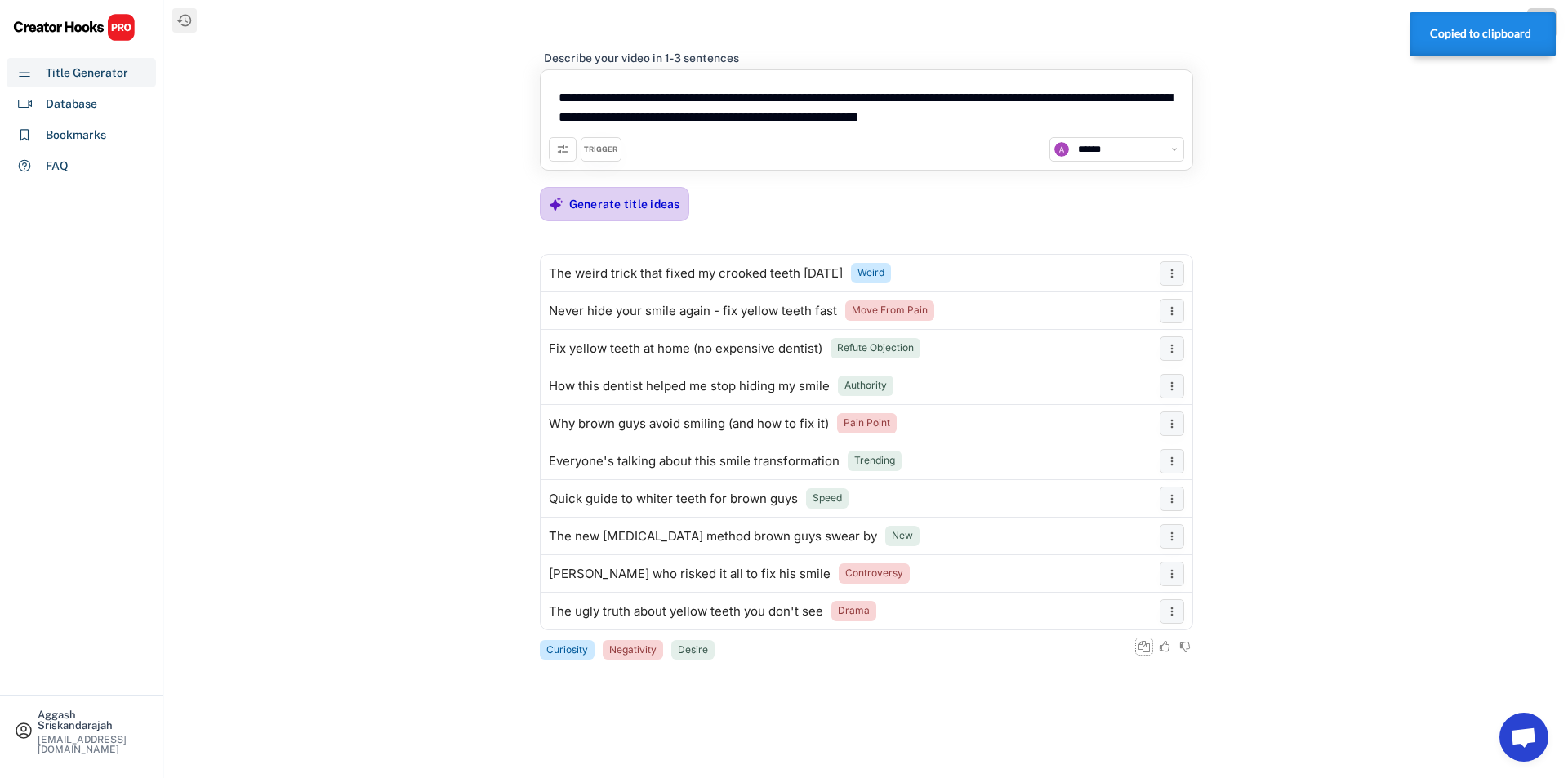
click at [600, 206] on div "Generate title ideas" at bounding box center [625, 204] width 111 height 14
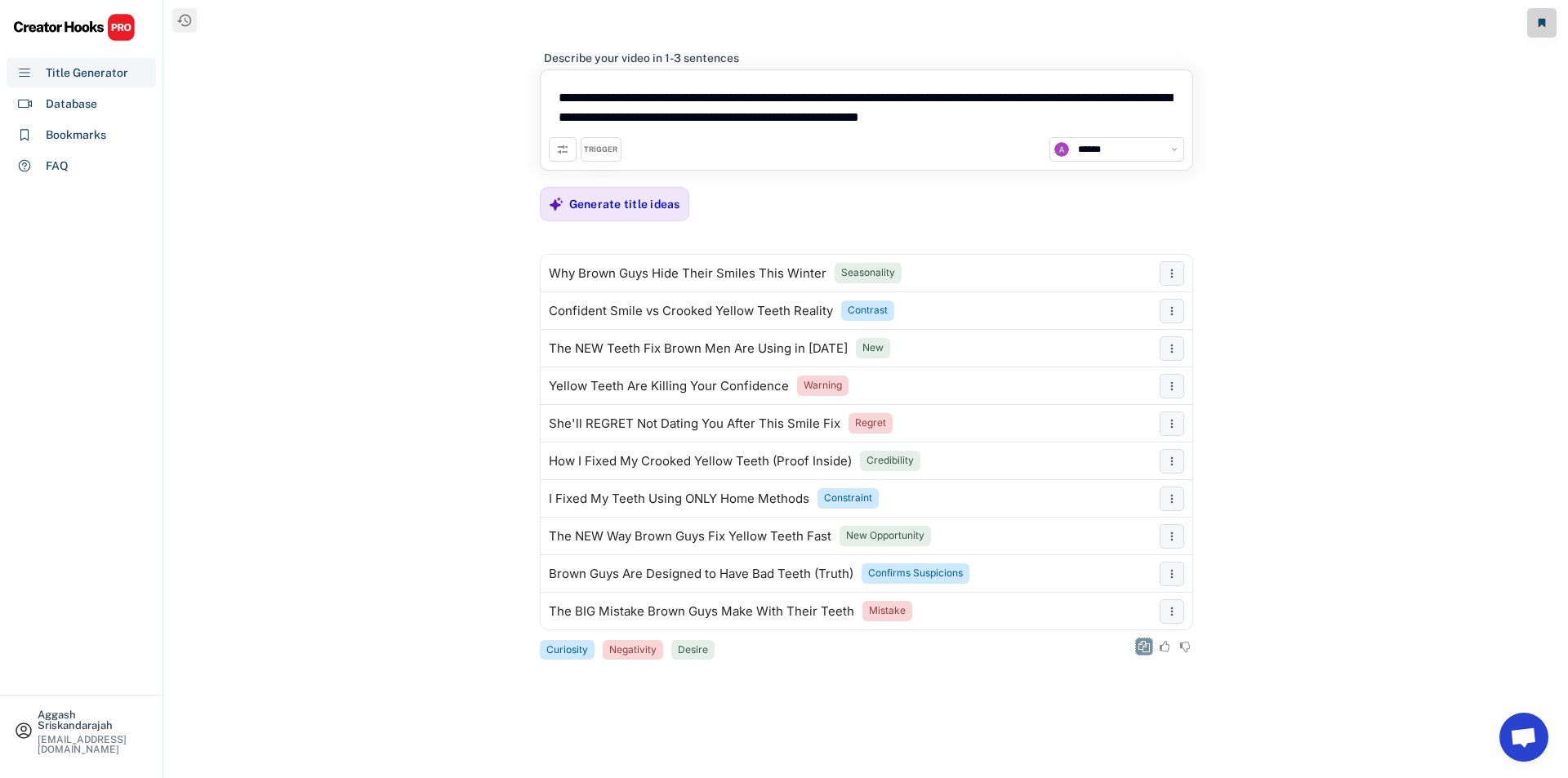
click at [1141, 642] on icon at bounding box center [1144, 646] width 12 height 12
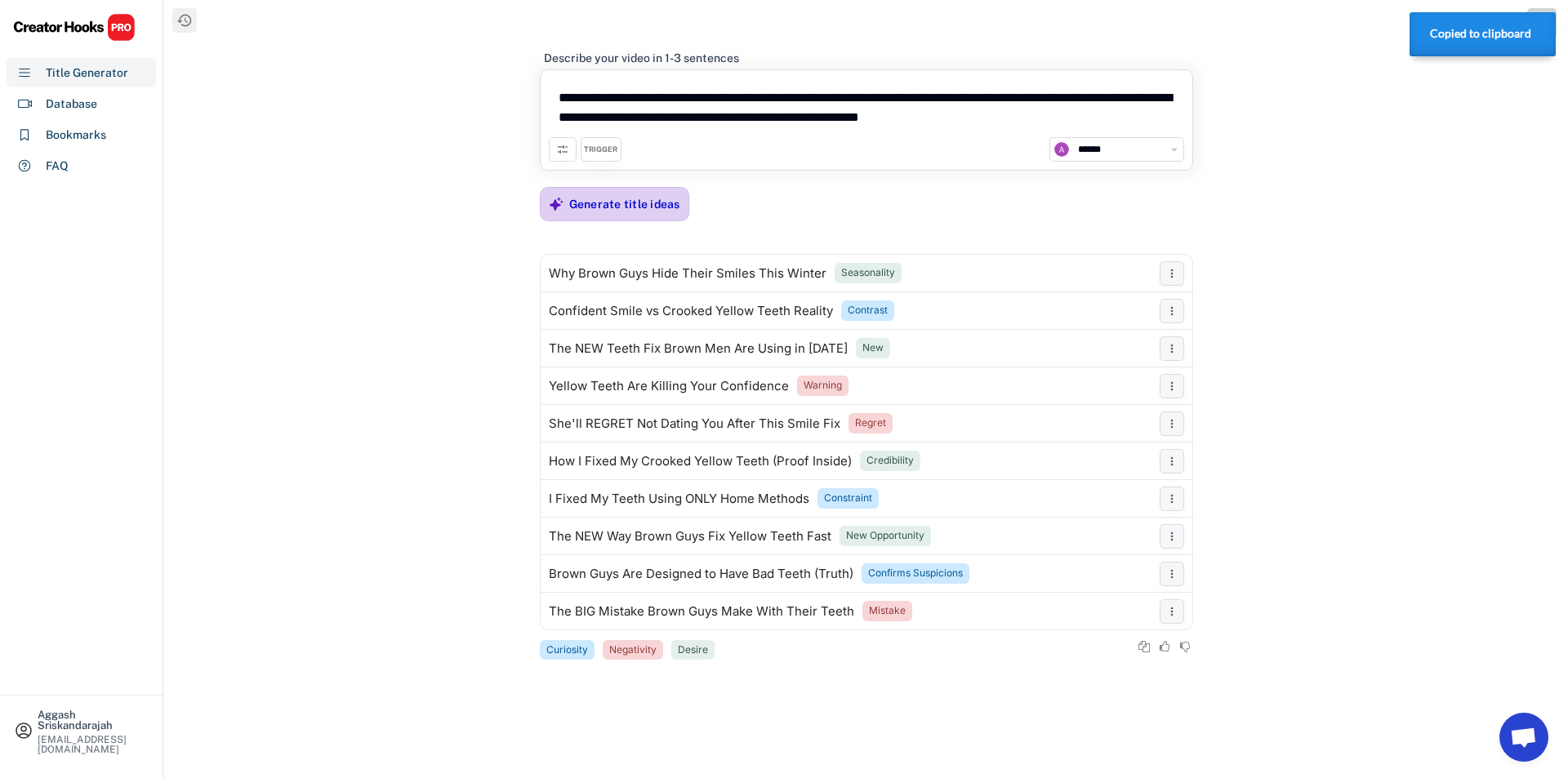
click at [628, 212] on div "Generate title ideas" at bounding box center [625, 204] width 111 height 33
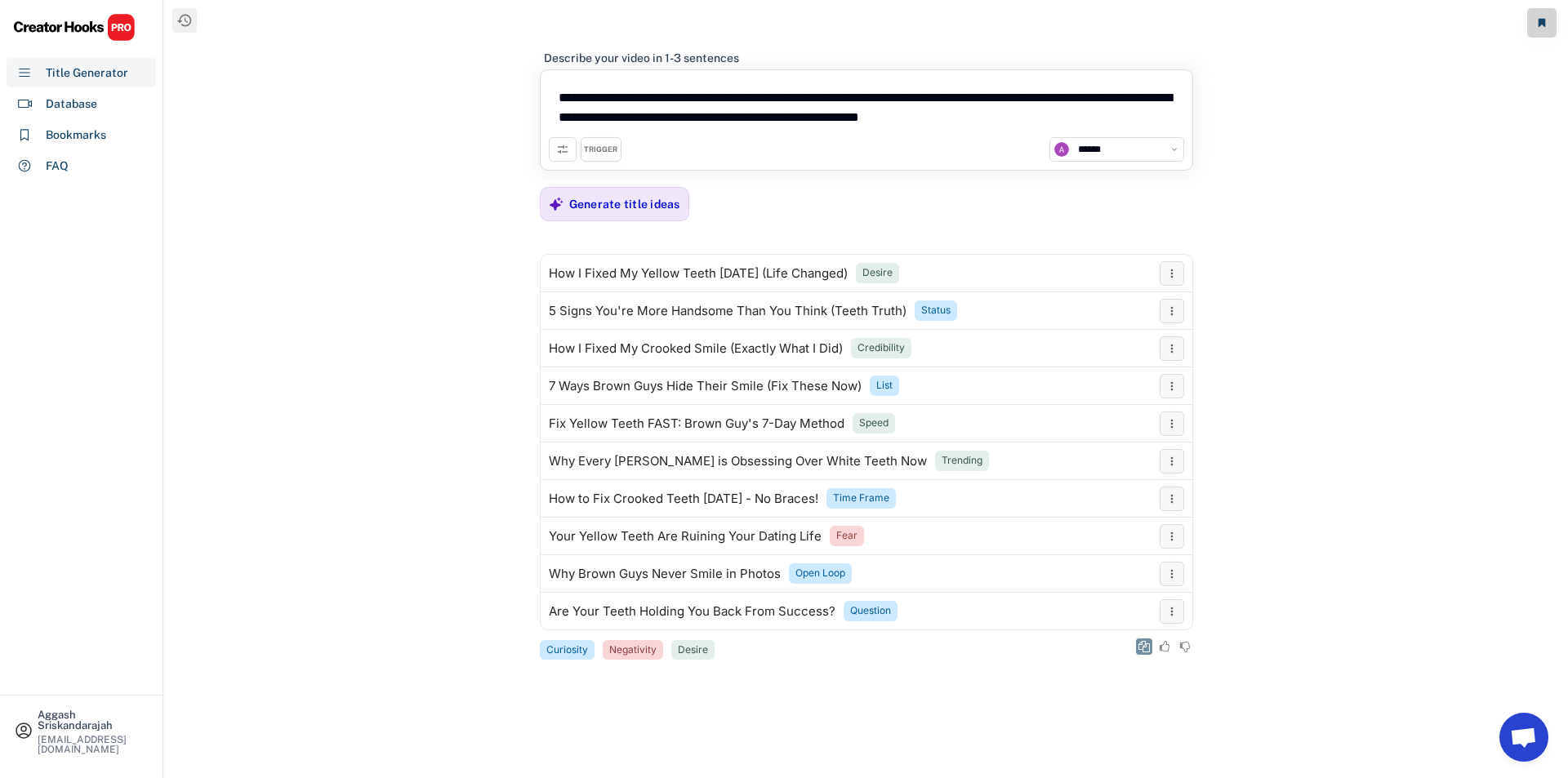
click at [1139, 641] on icon at bounding box center [1144, 646] width 12 height 12
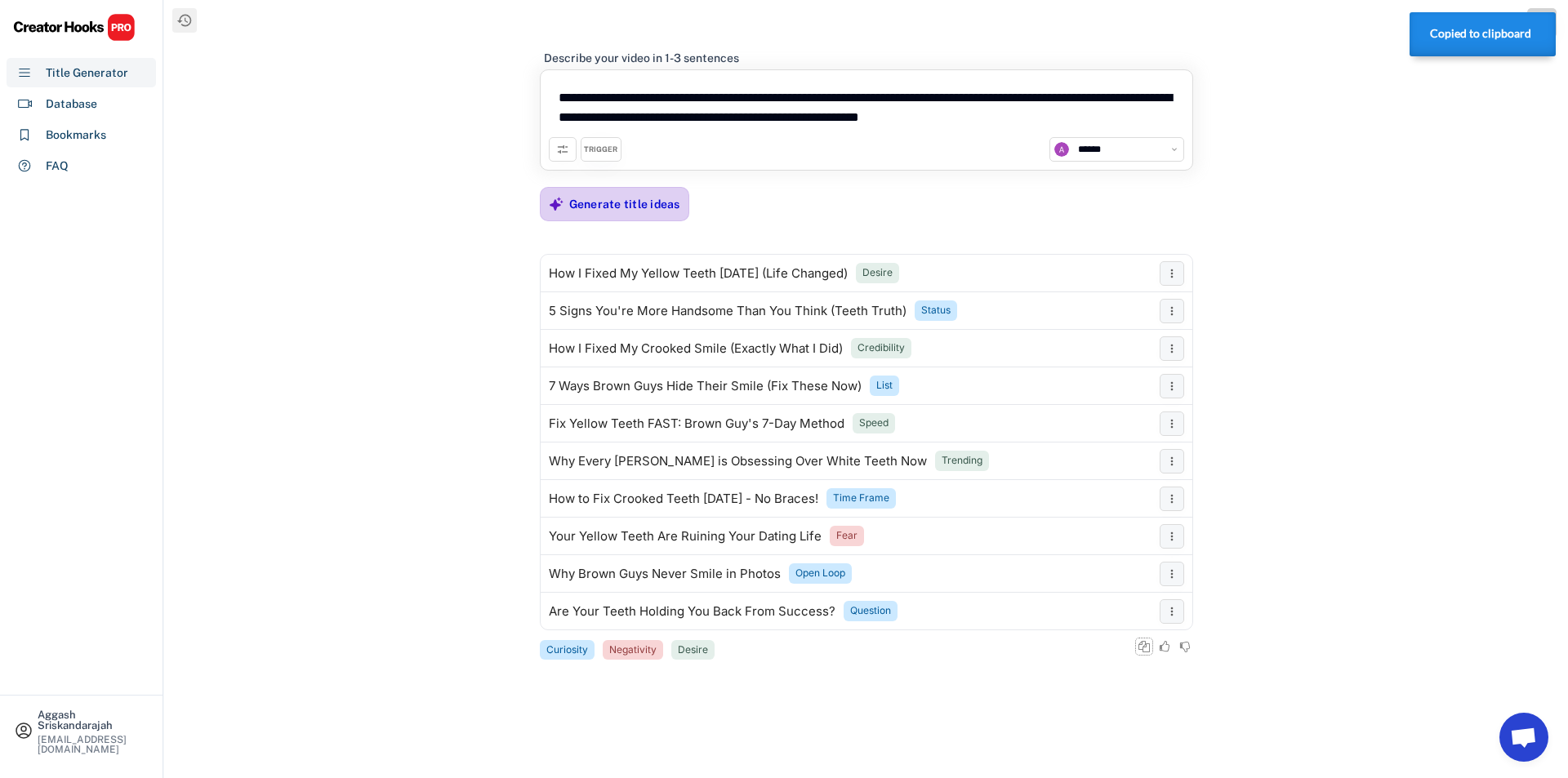
click at [628, 202] on div "Generate title ideas" at bounding box center [625, 204] width 111 height 14
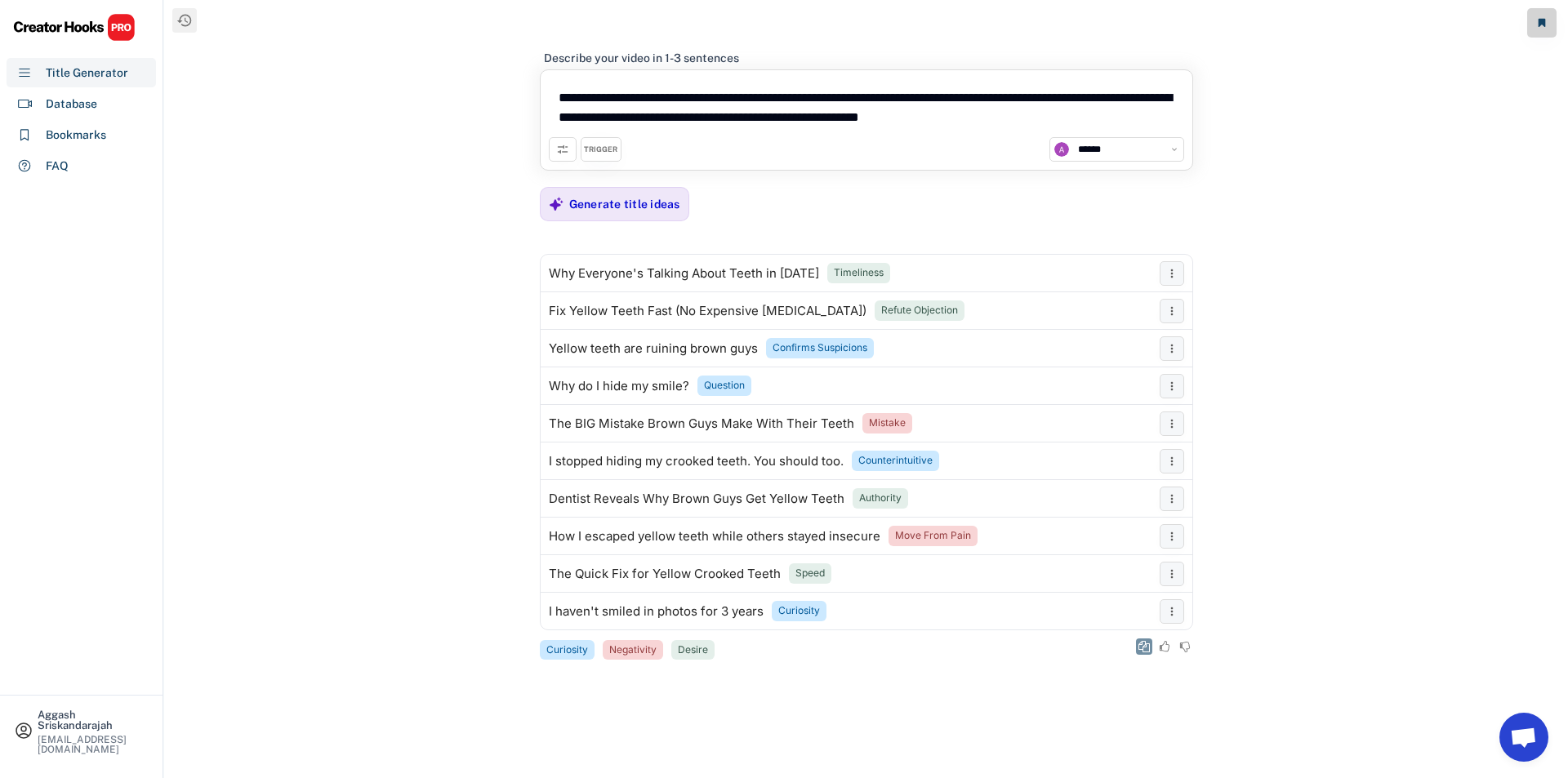
click at [1134, 644] on div at bounding box center [1071, 647] width 245 height 16
click at [1145, 640] on button at bounding box center [1145, 647] width 16 height 16
click at [640, 182] on div "**********" at bounding box center [866, 348] width 653 height 629
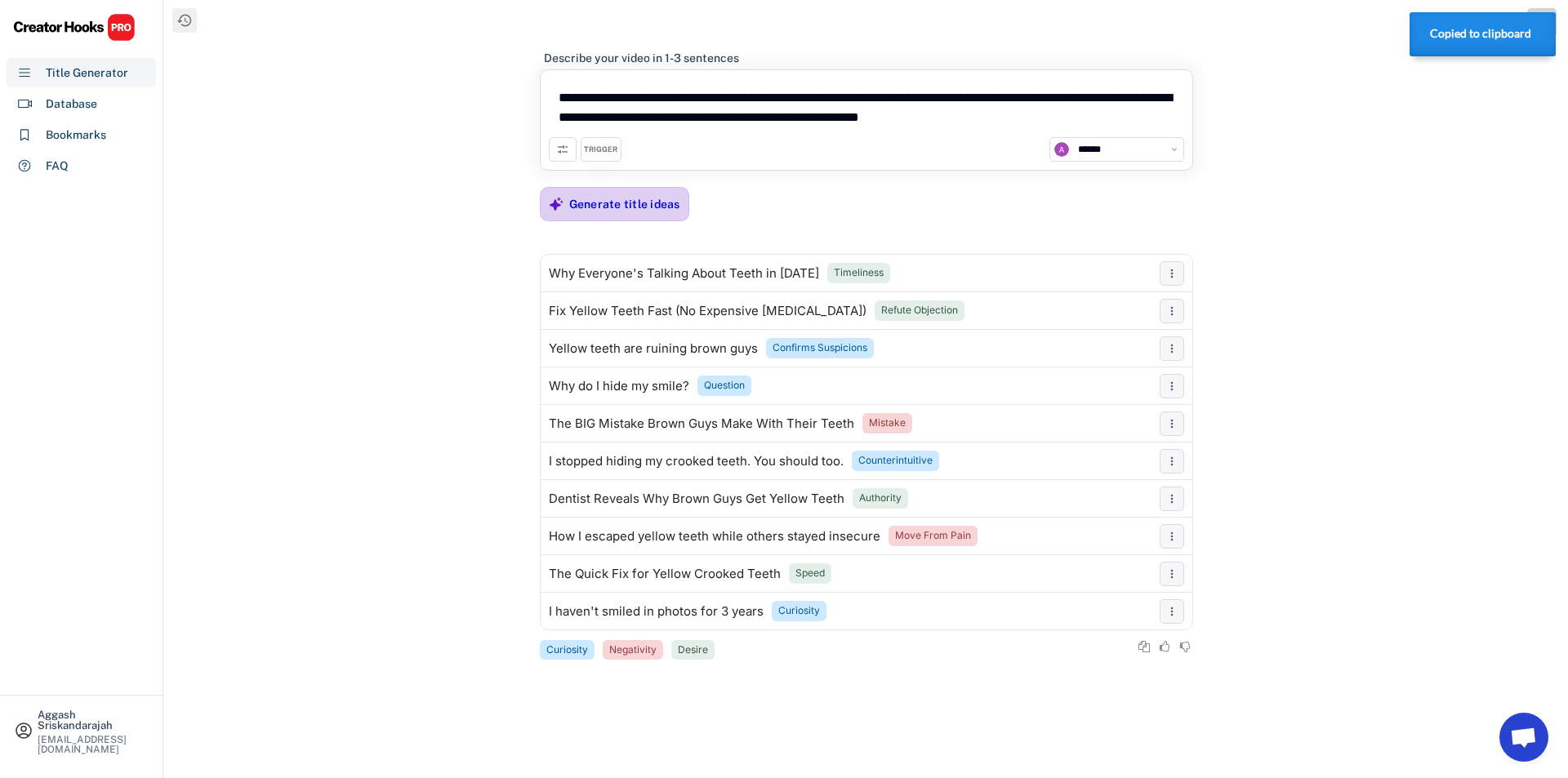
click at [644, 202] on div "Generate title ideas" at bounding box center [625, 204] width 111 height 14
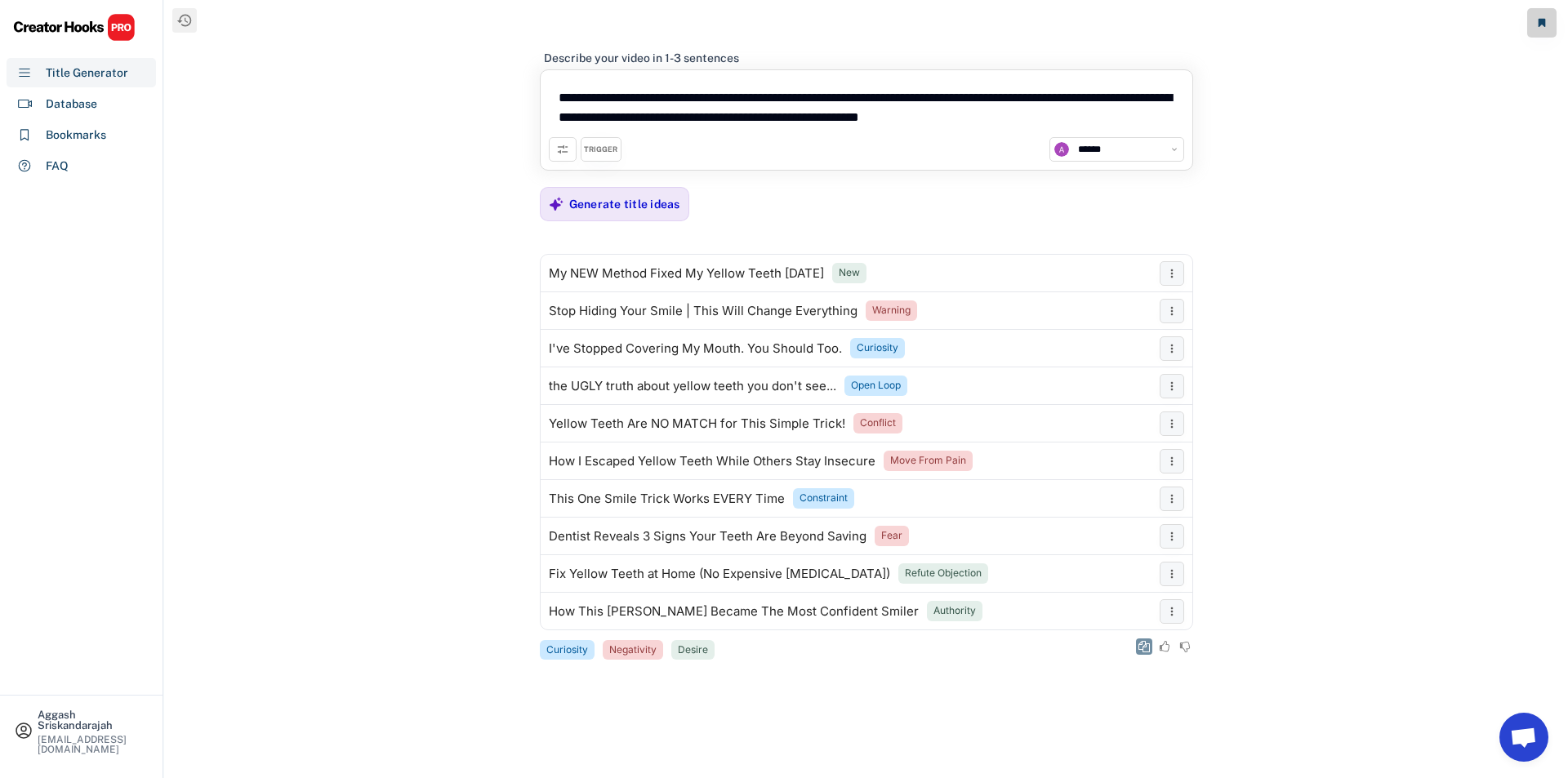
click at [1147, 641] on icon at bounding box center [1144, 646] width 12 height 12
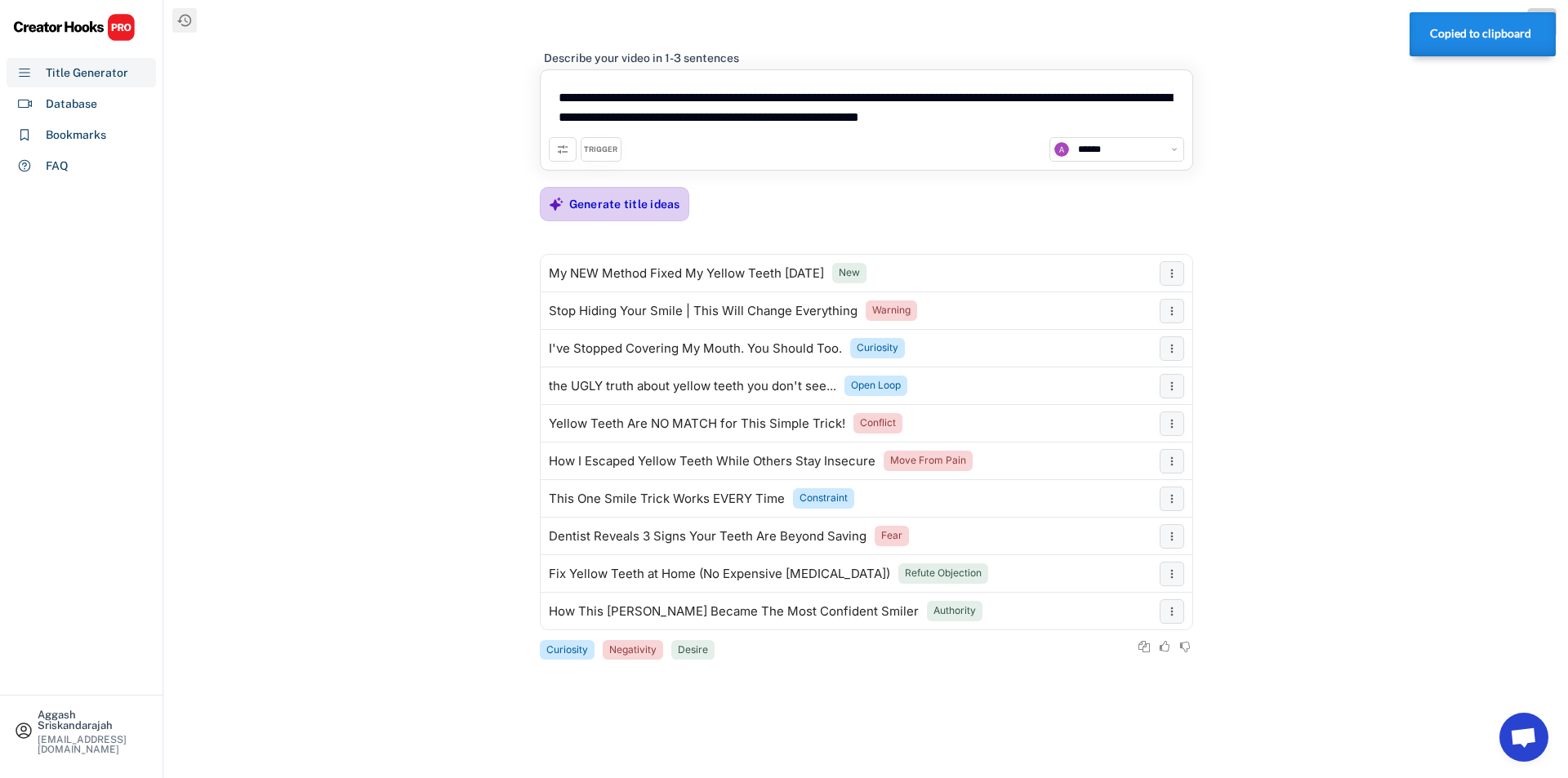
click at [594, 217] on div "Generate title ideas" at bounding box center [625, 204] width 111 height 33
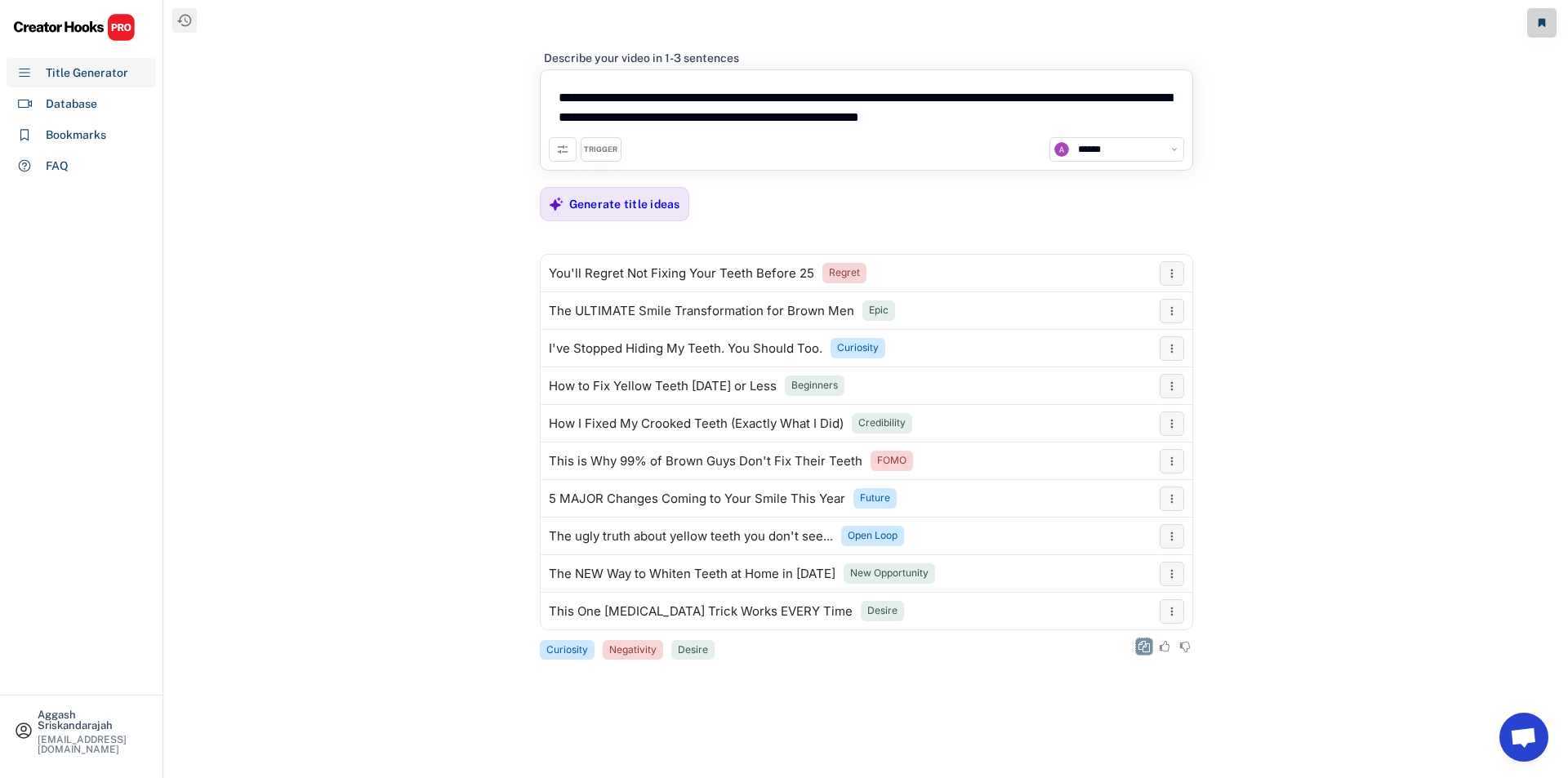
click at [1145, 649] on icon at bounding box center [1144, 646] width 12 height 12
click at [595, 219] on div "Generate title ideas" at bounding box center [625, 204] width 111 height 33
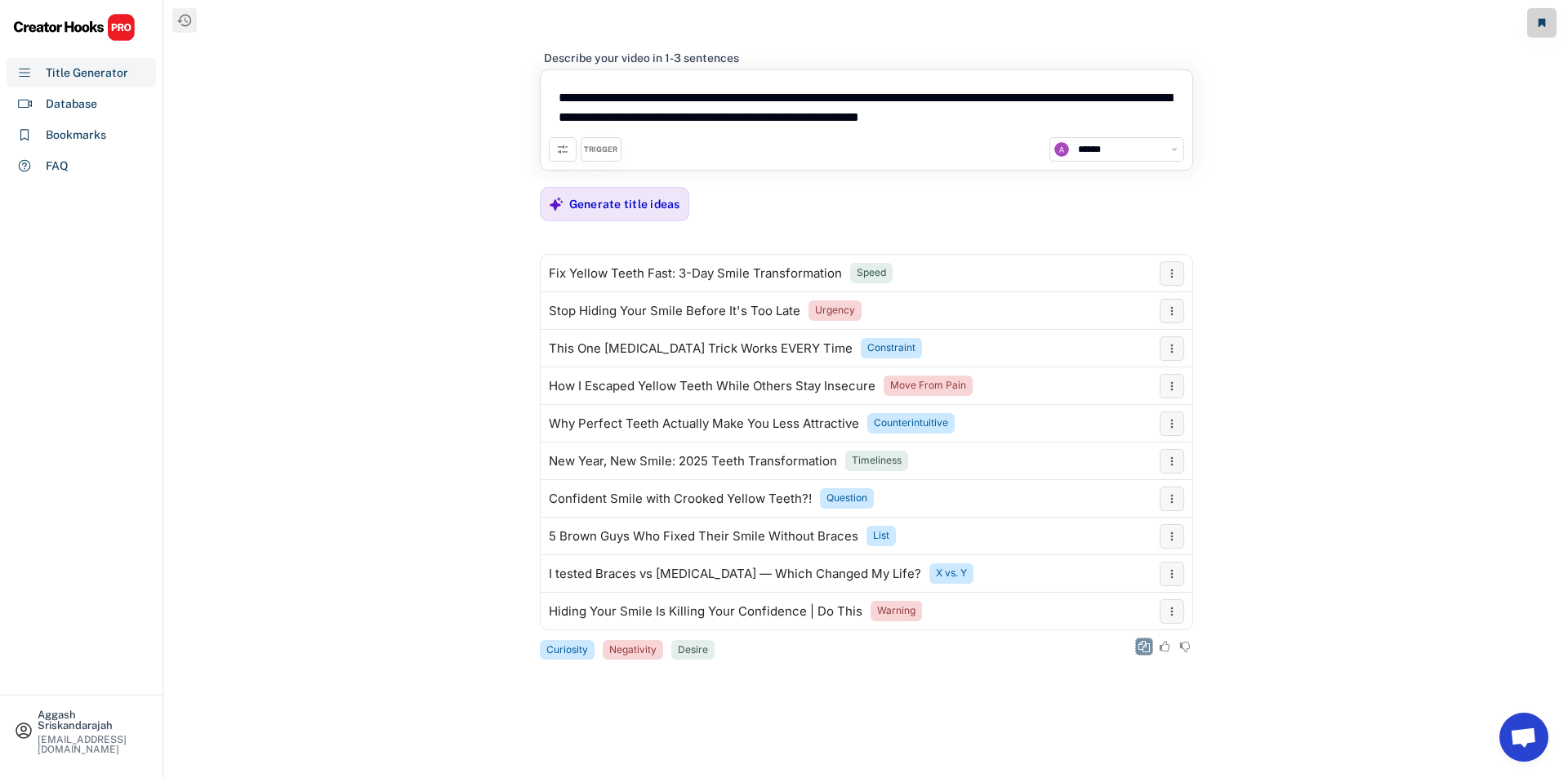
click at [1138, 643] on icon at bounding box center [1144, 646] width 12 height 12
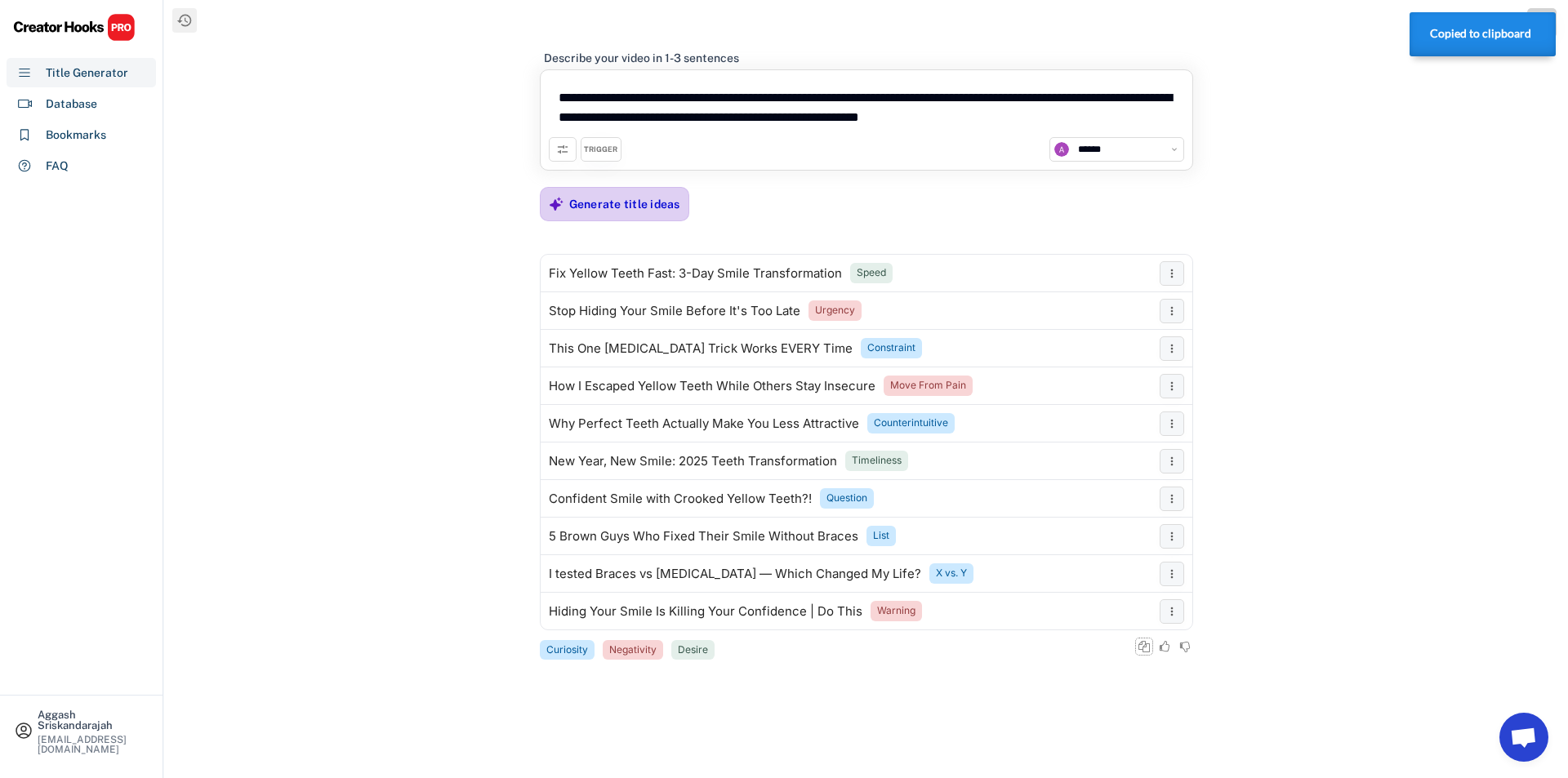
click at [617, 204] on div "Generate title ideas" at bounding box center [625, 204] width 111 height 14
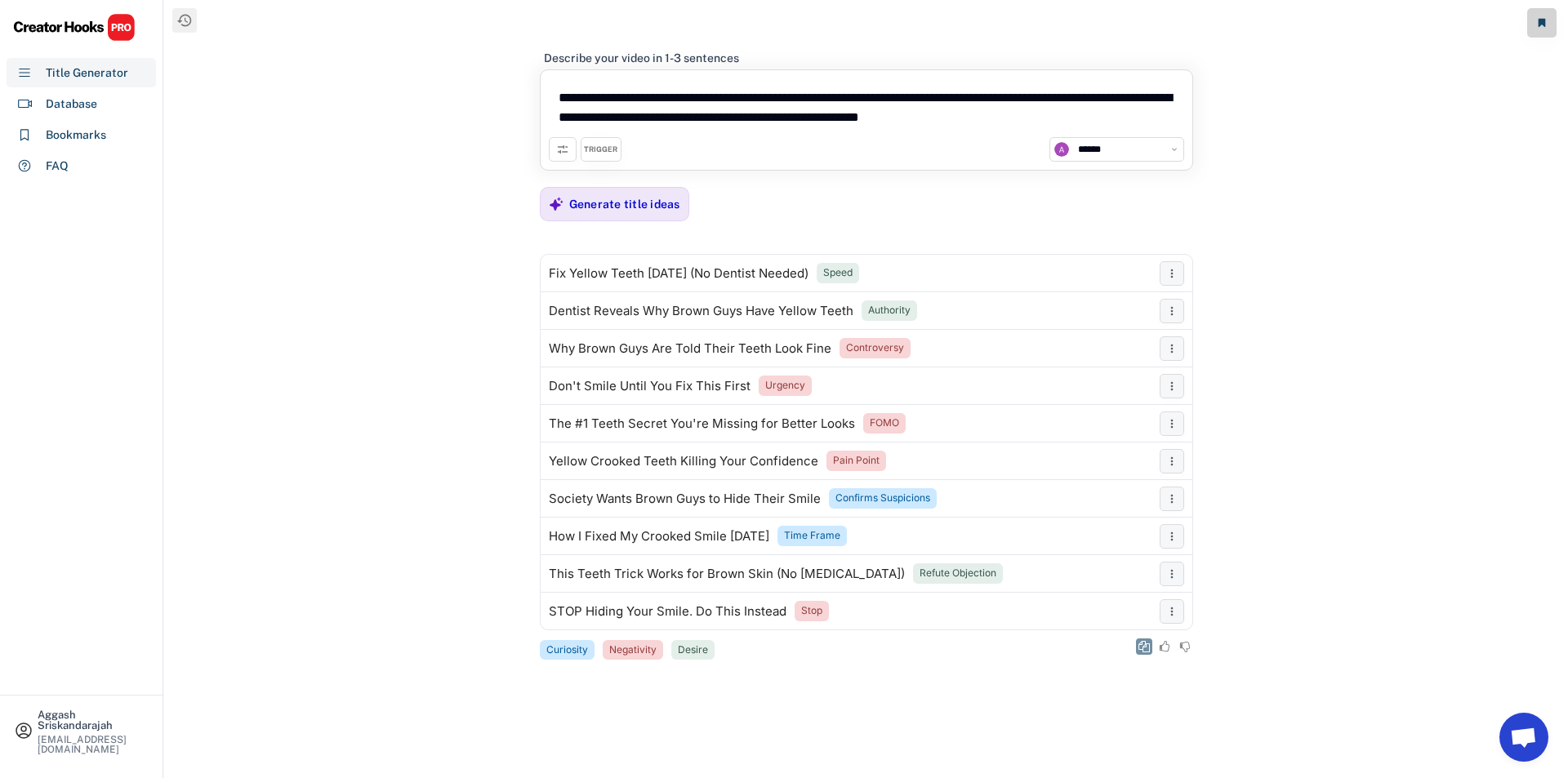
click at [1145, 644] on icon at bounding box center [1144, 646] width 12 height 12
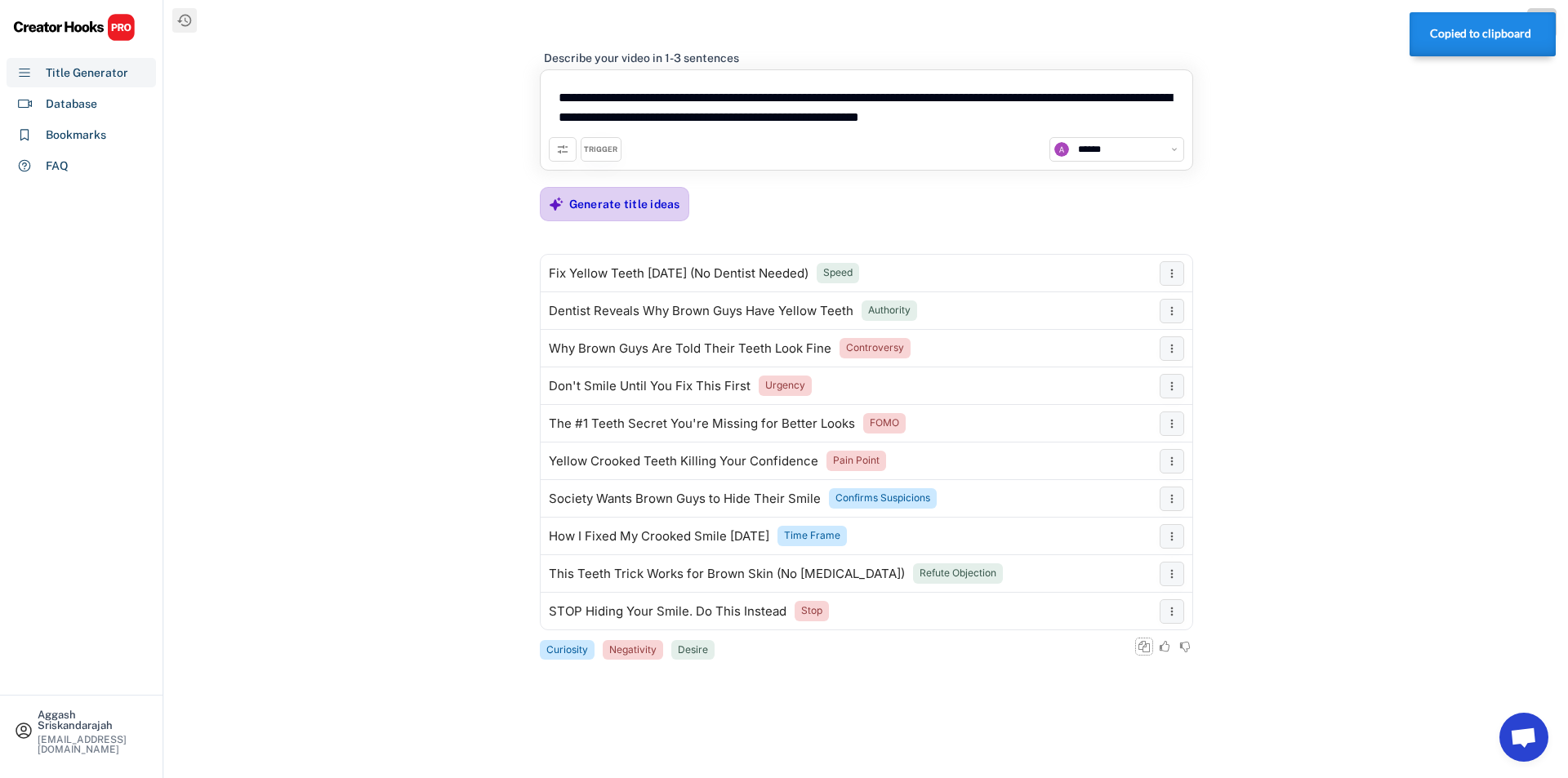
click at [603, 195] on div "Generate title ideas" at bounding box center [625, 204] width 111 height 33
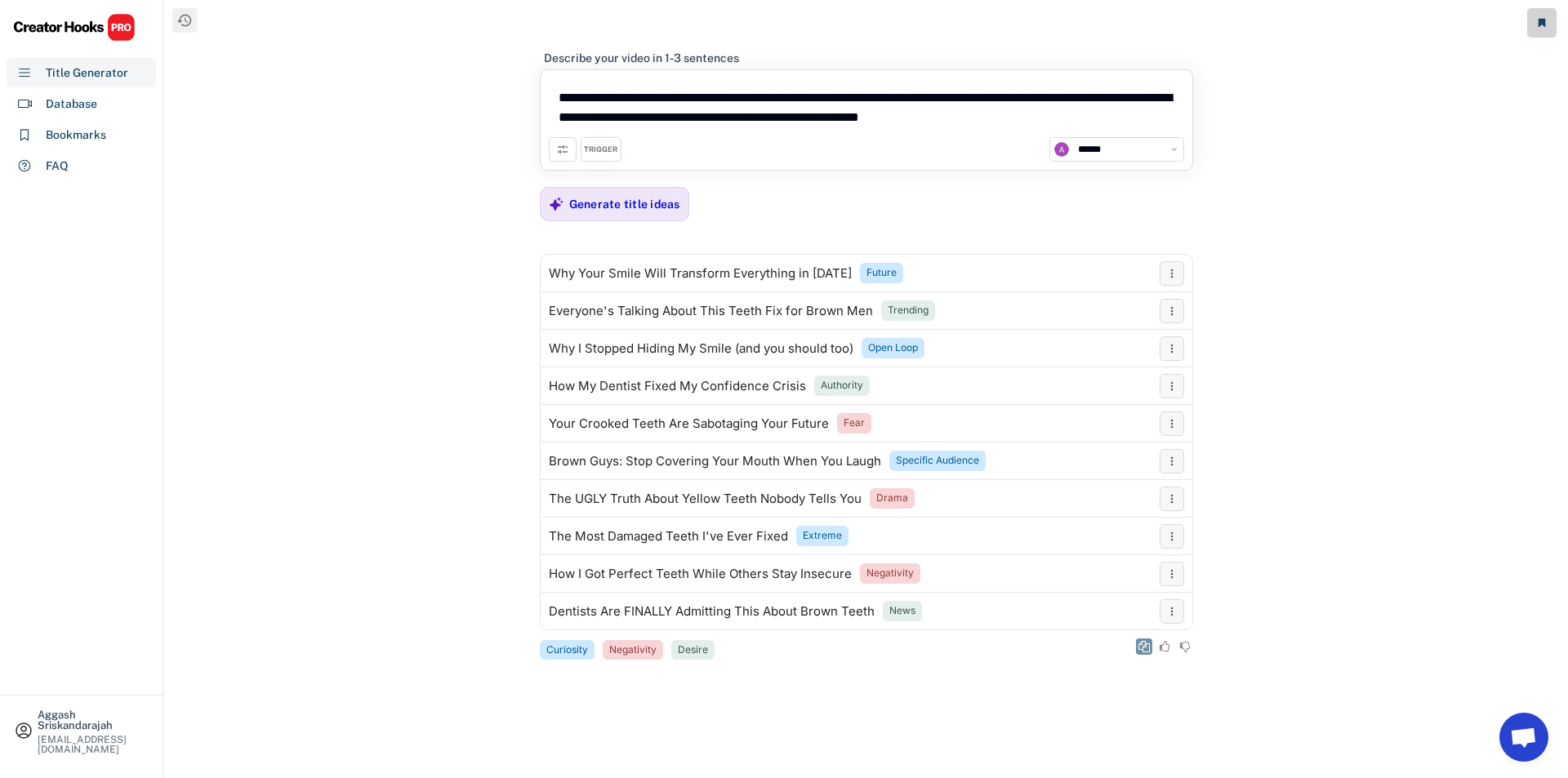
click at [1148, 649] on icon at bounding box center [1144, 646] width 12 height 12
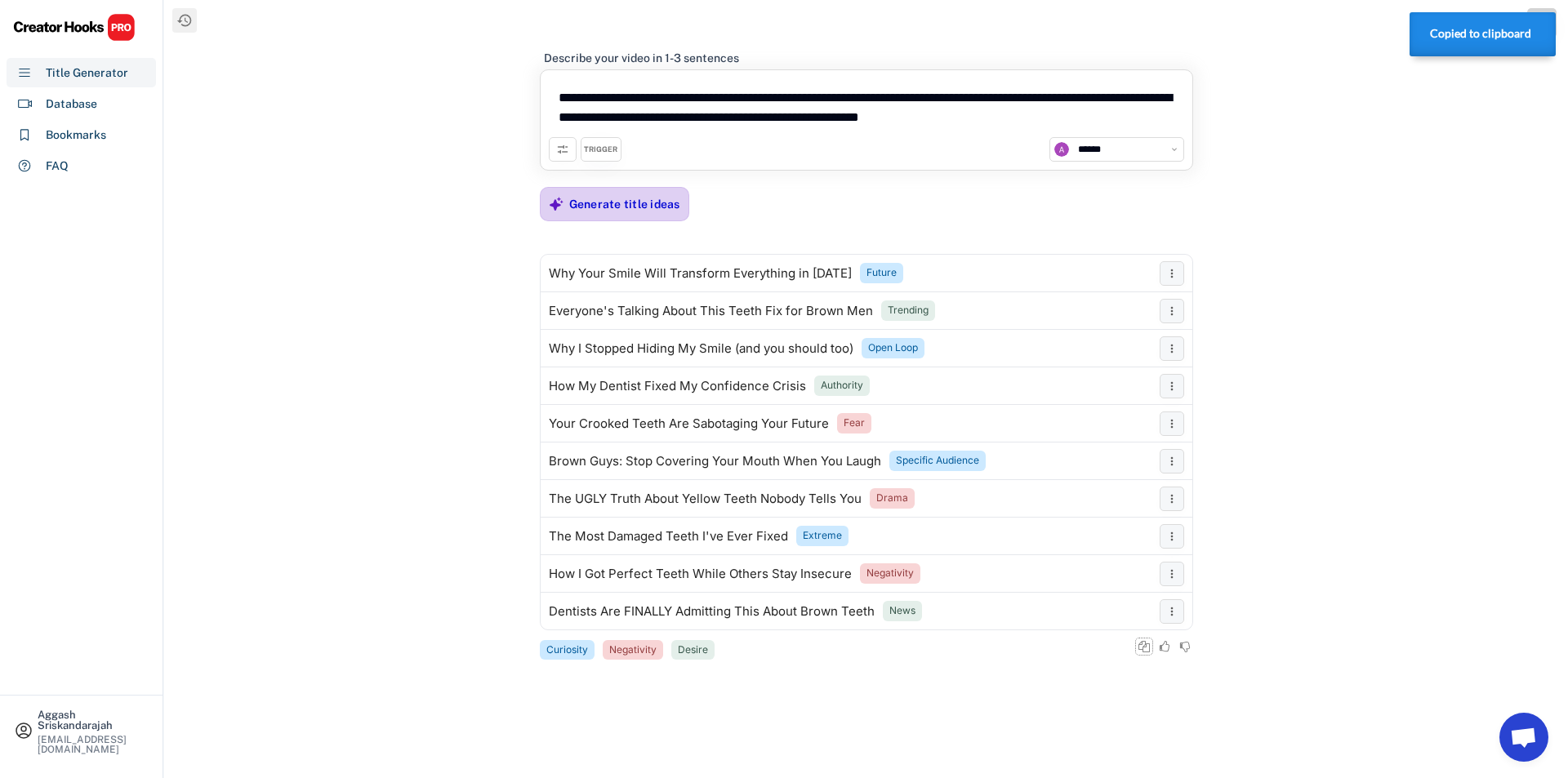
click at [608, 210] on div "Generate title ideas" at bounding box center [625, 204] width 111 height 14
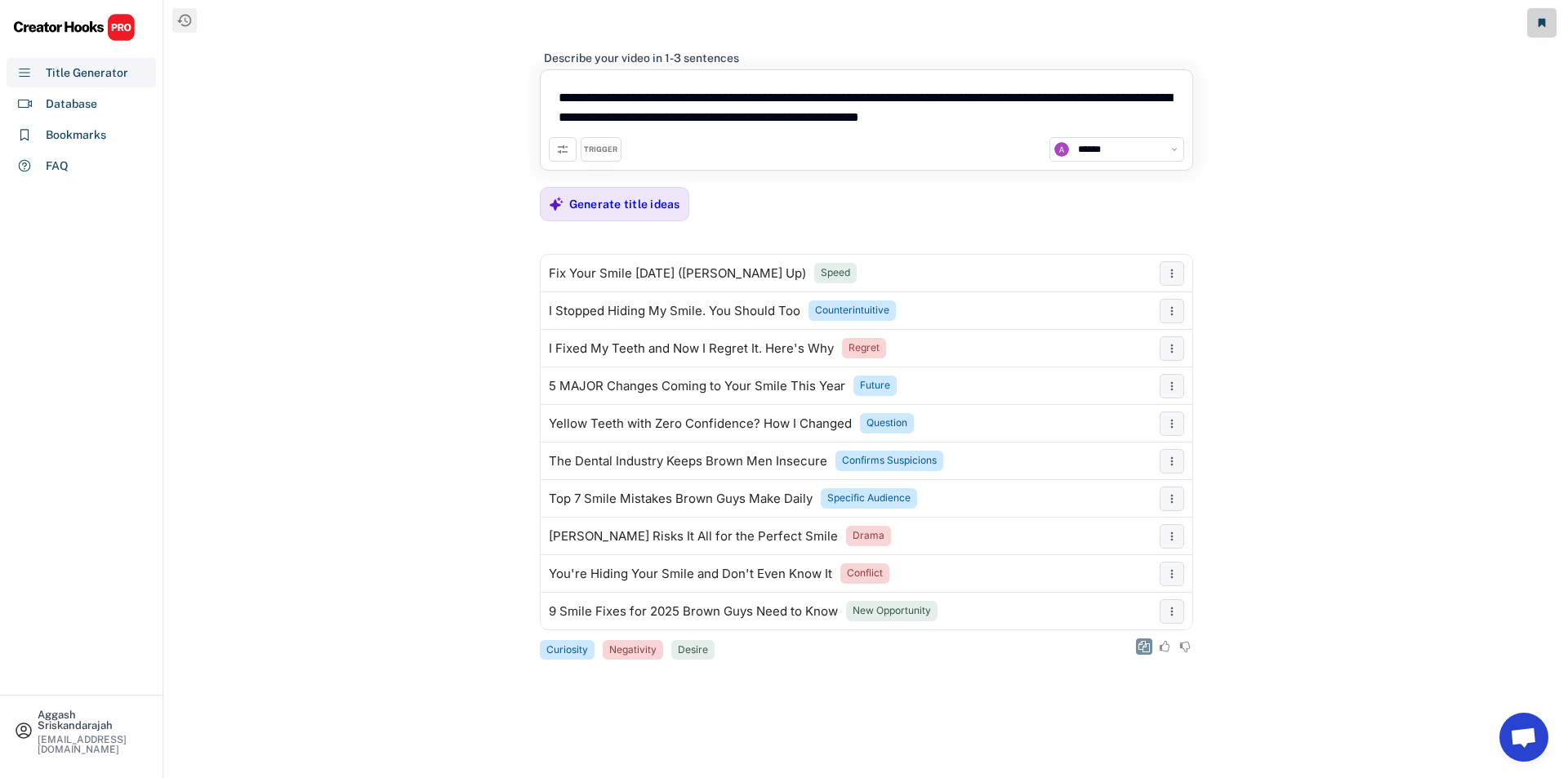
click at [1146, 649] on icon at bounding box center [1144, 646] width 12 height 12
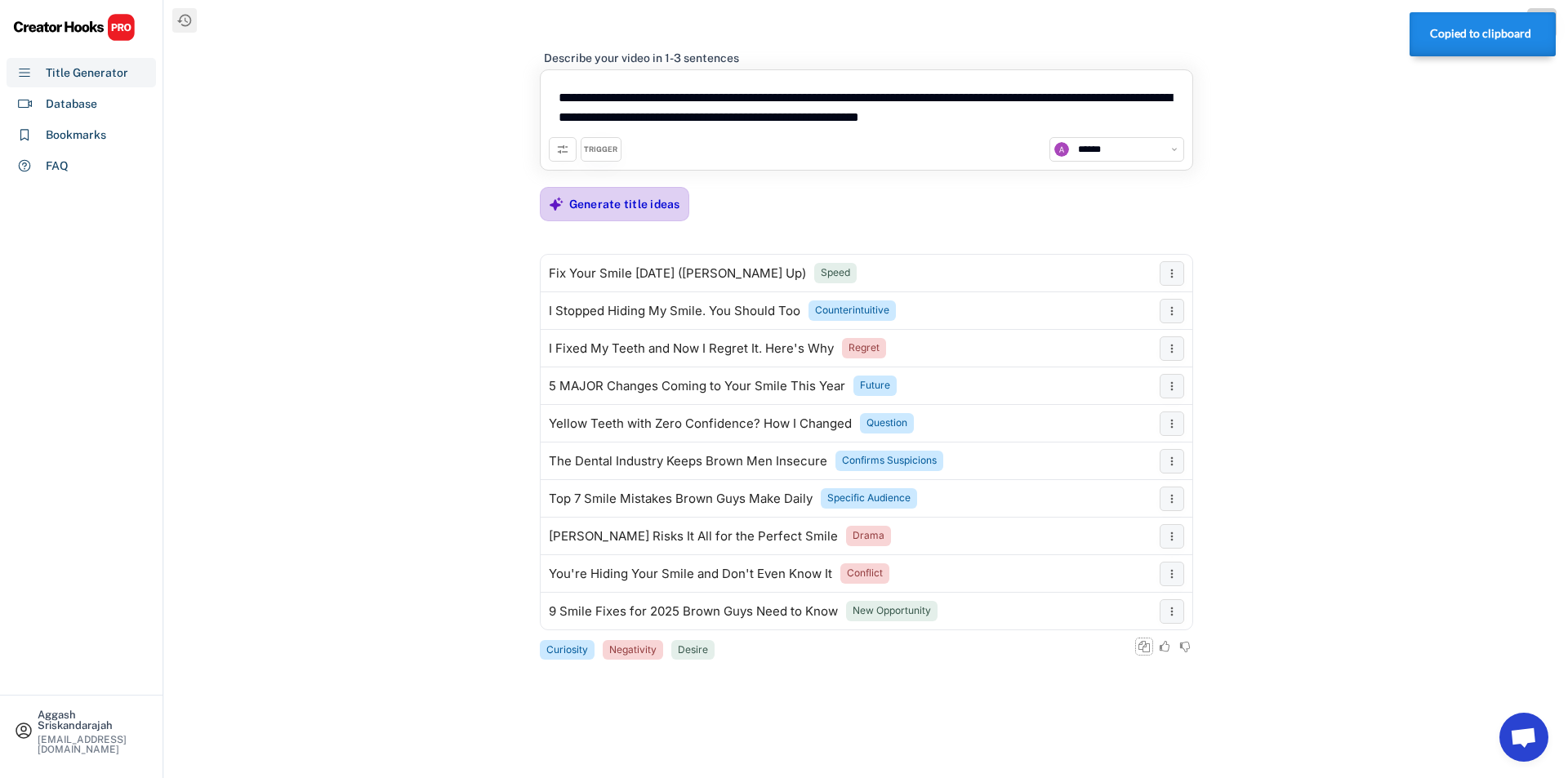
click at [602, 195] on div "Generate title ideas" at bounding box center [625, 204] width 111 height 33
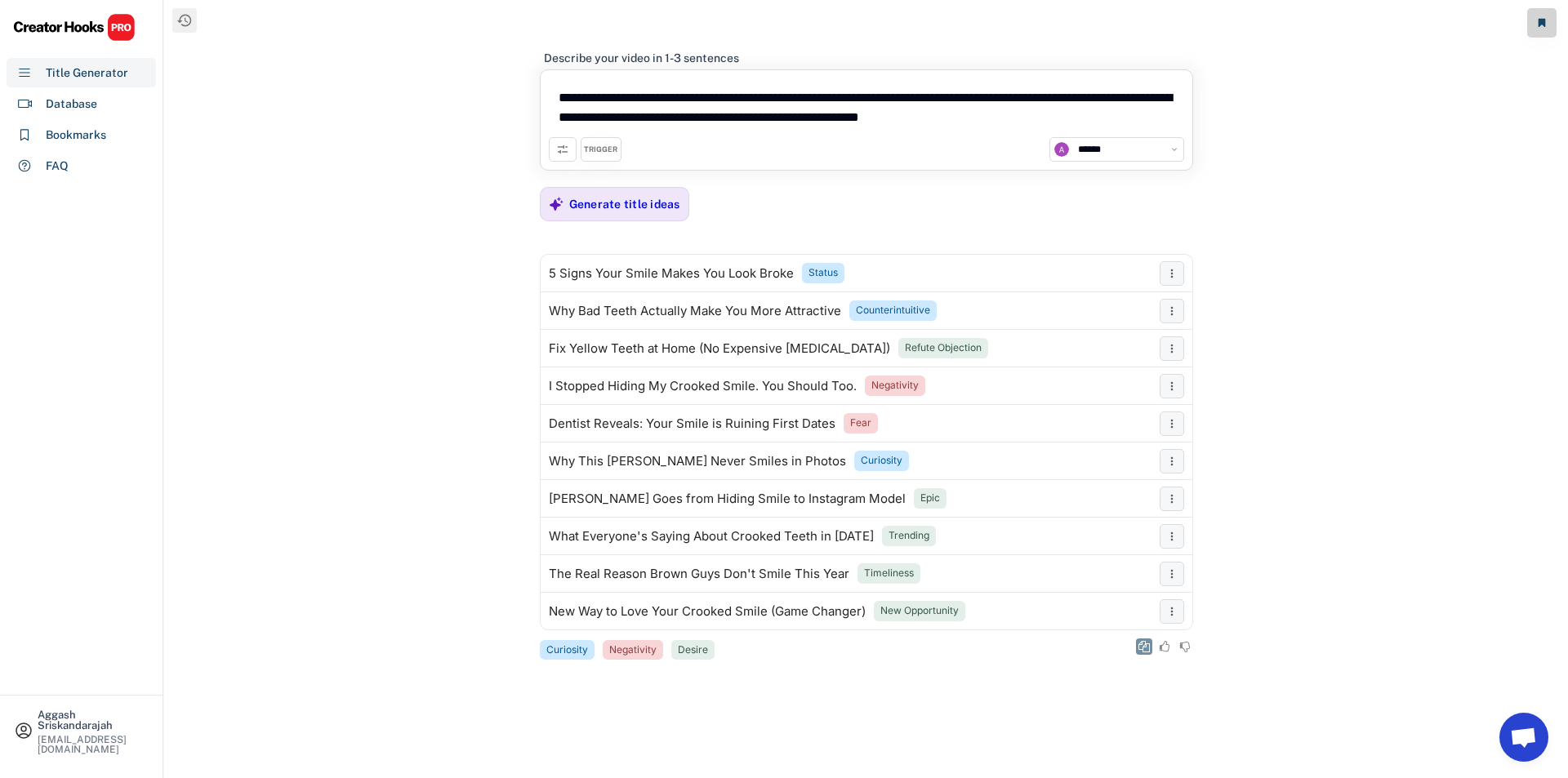
click at [1142, 648] on icon at bounding box center [1144, 646] width 12 height 12
click at [595, 220] on div "Generate title ideas" at bounding box center [615, 204] width 150 height 34
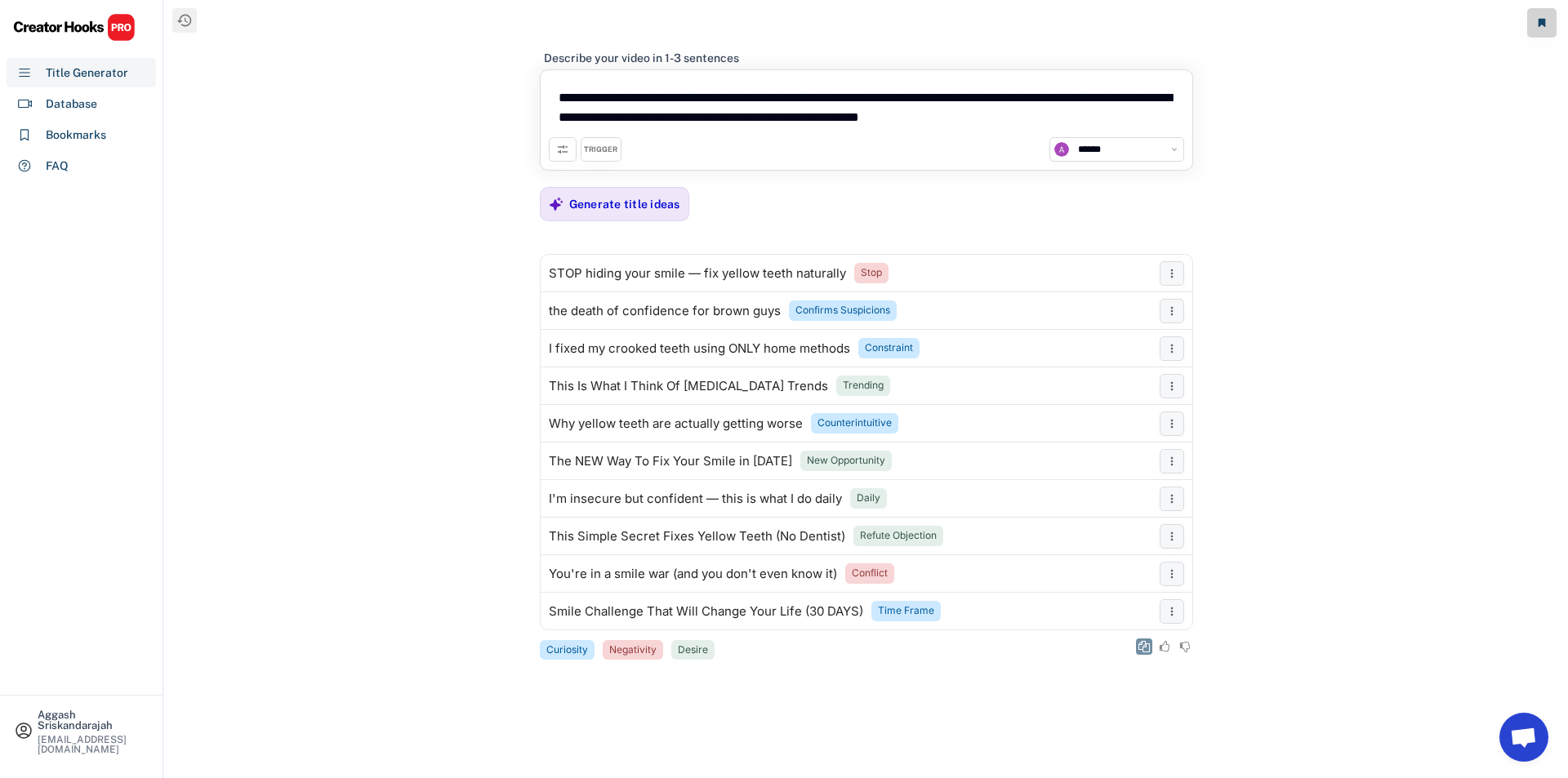
click at [1145, 646] on icon at bounding box center [1144, 646] width 12 height 12
click at [622, 205] on div "Generate title ideas" at bounding box center [625, 204] width 111 height 14
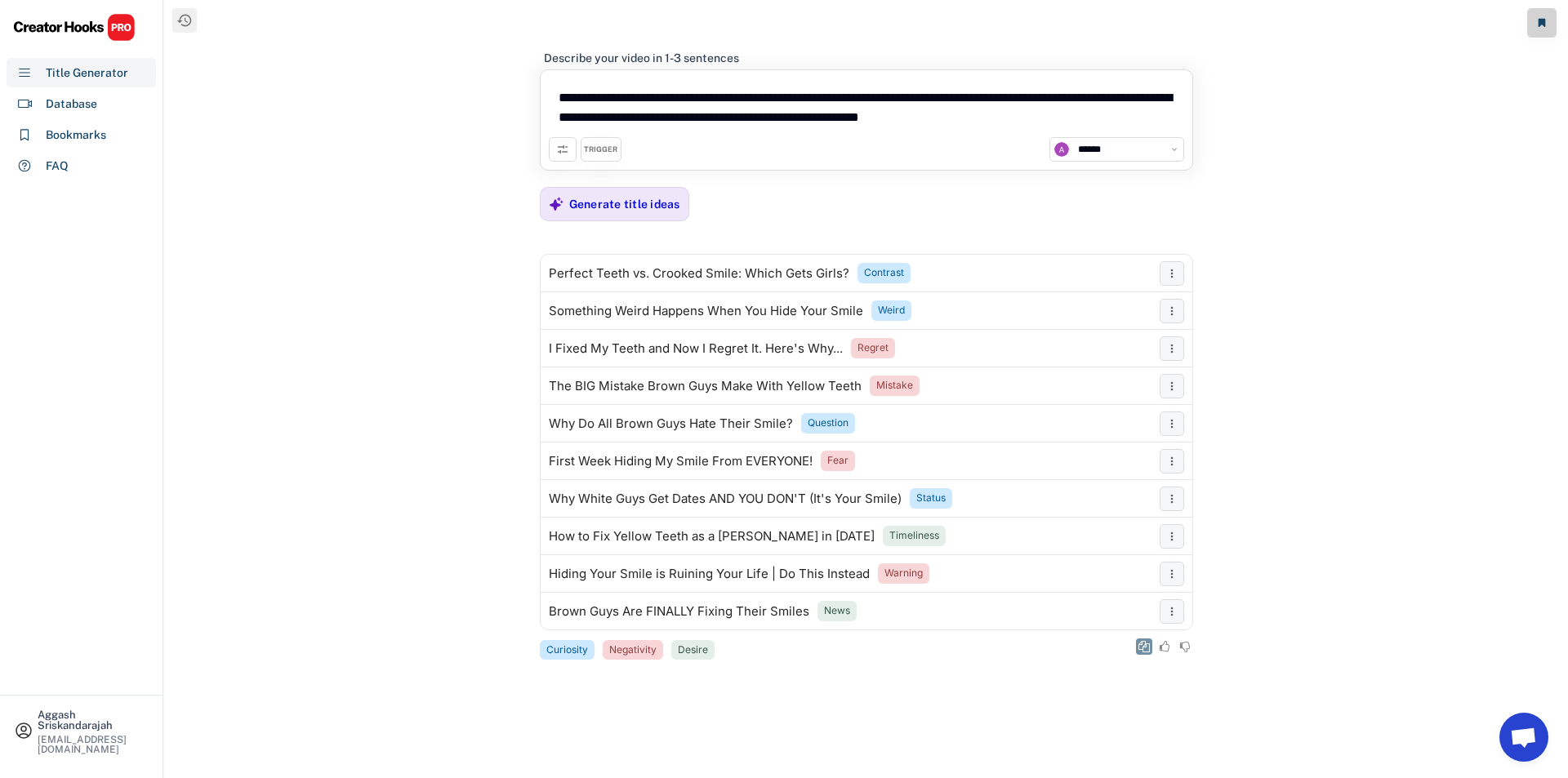
click at [1139, 649] on icon at bounding box center [1144, 646] width 12 height 12
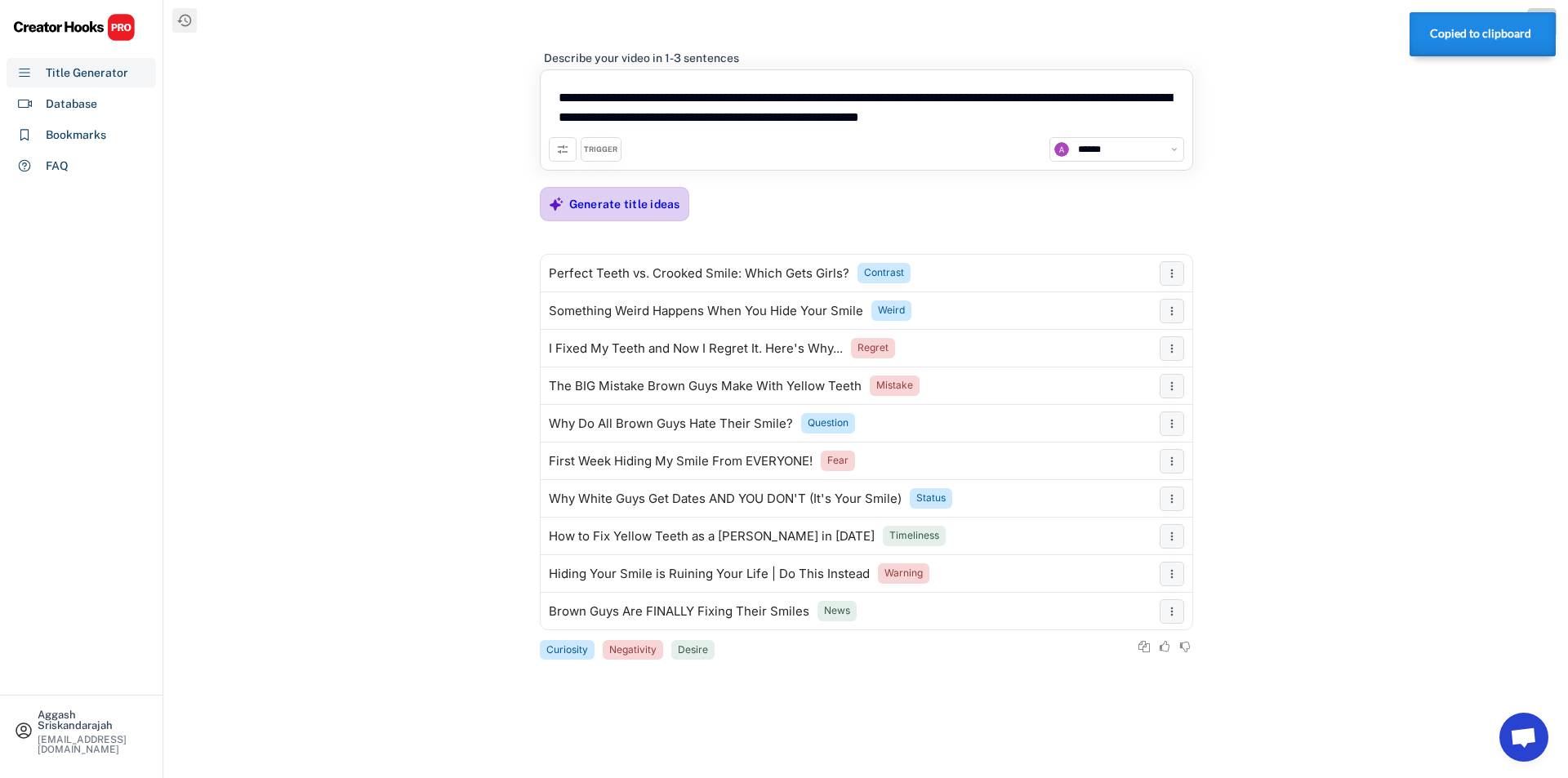
click at [629, 219] on div "Generate title ideas" at bounding box center [625, 204] width 111 height 33
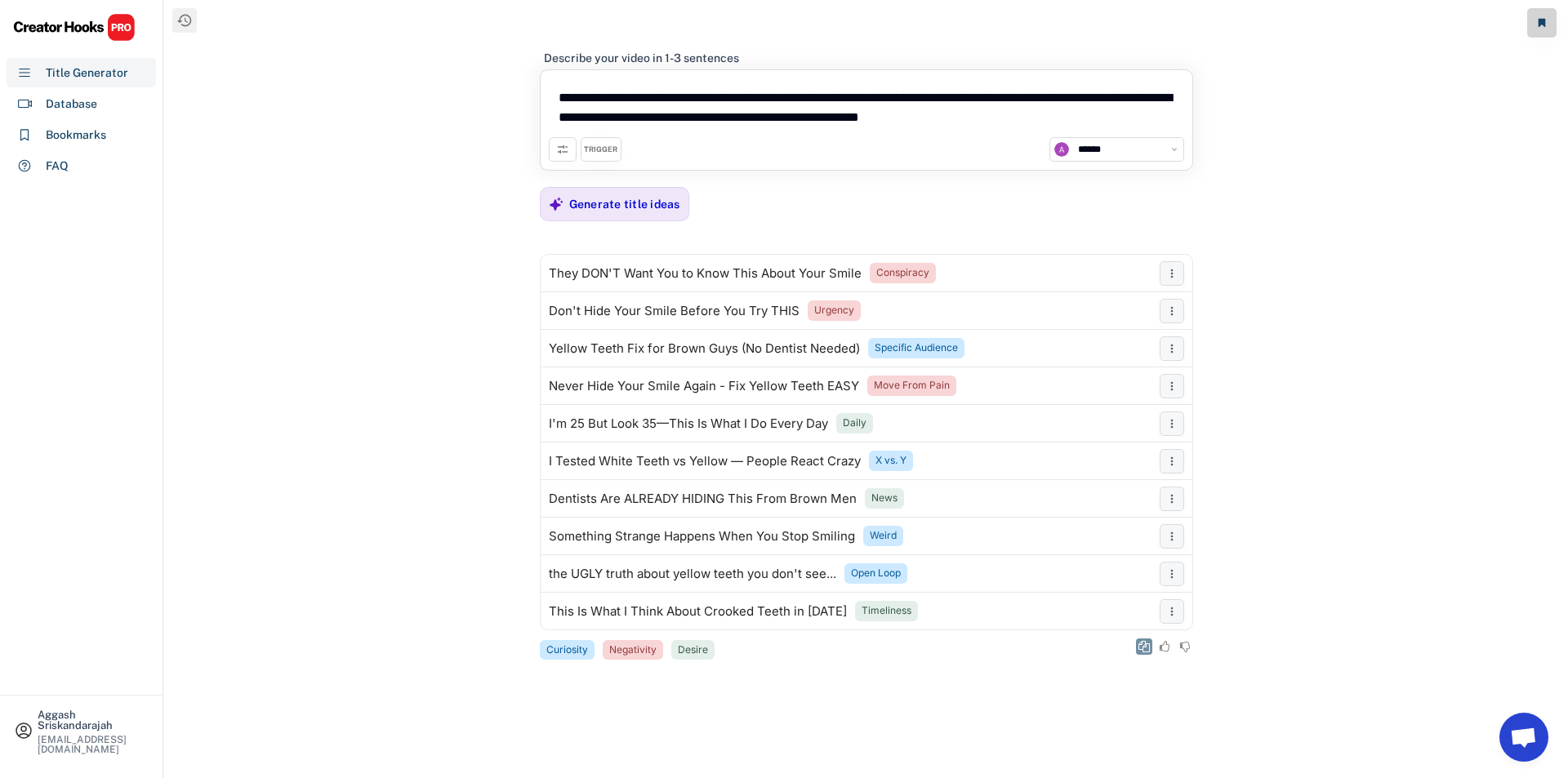
click at [1140, 640] on button at bounding box center [1145, 647] width 16 height 16
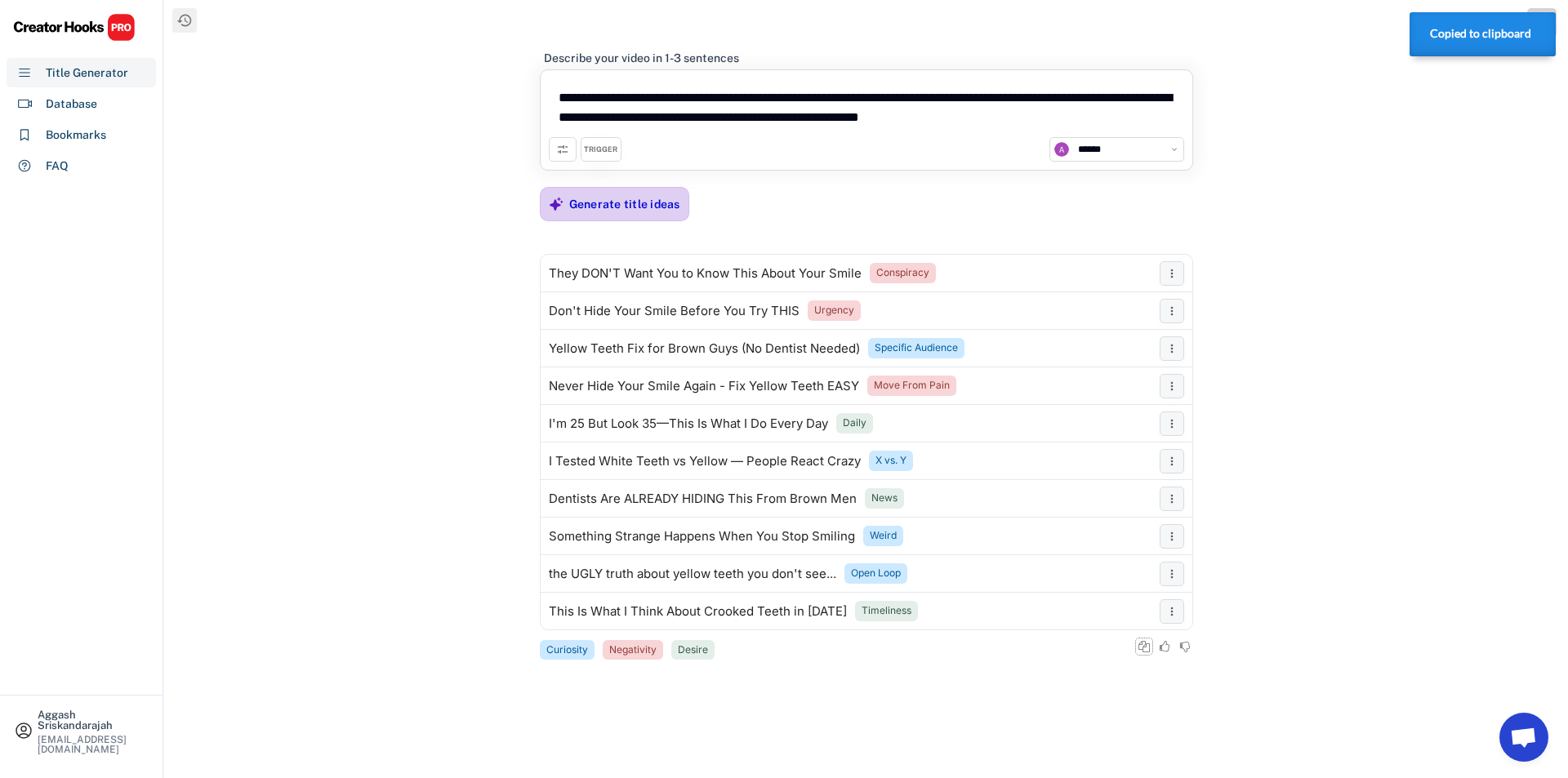
click at [639, 217] on div "Generate title ideas" at bounding box center [625, 204] width 111 height 33
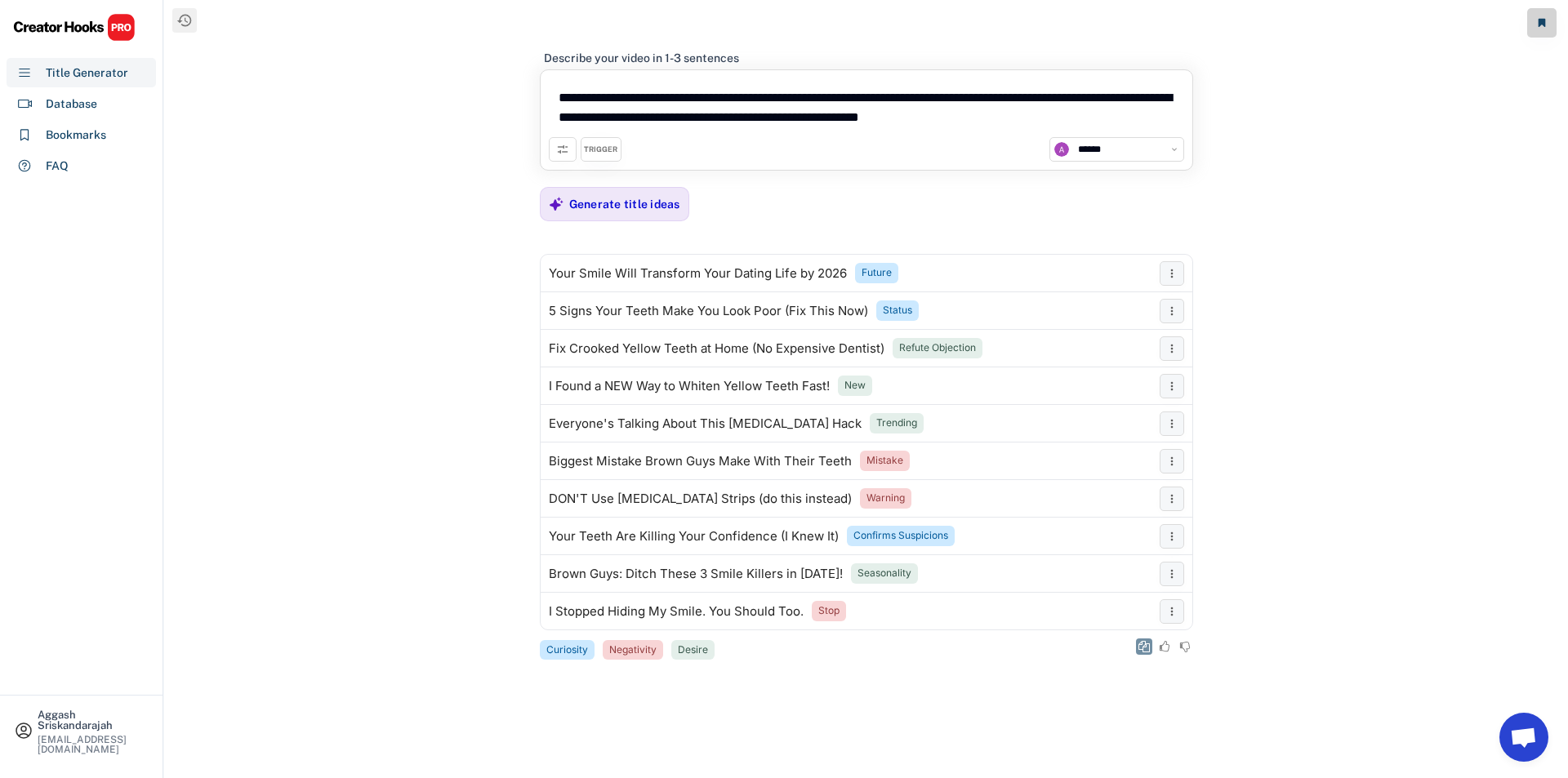
click at [1147, 649] on icon at bounding box center [1144, 646] width 12 height 12
click at [1079, 116] on textarea "**********" at bounding box center [866, 108] width 636 height 59
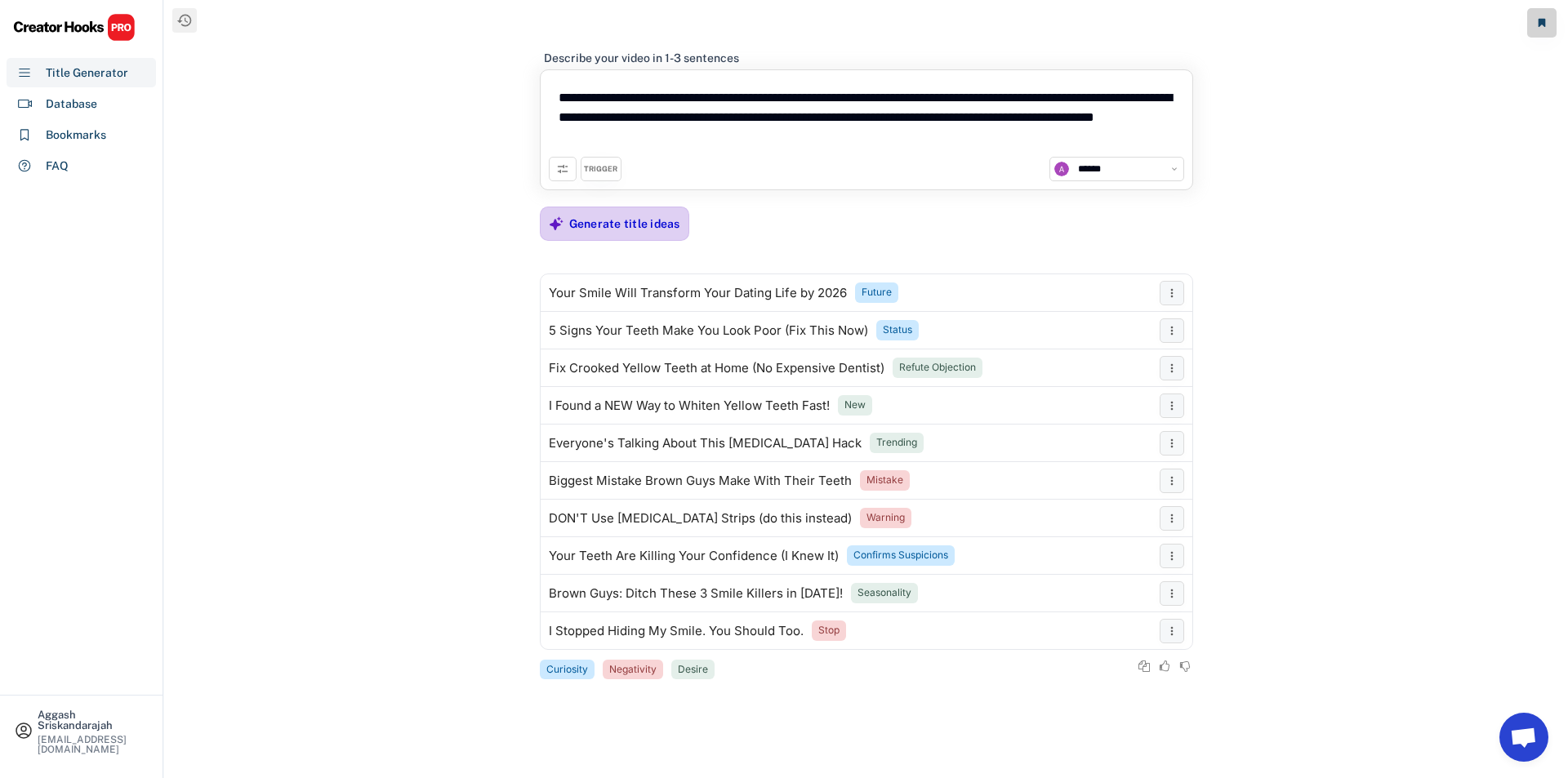
type textarea "**********"
click at [669, 229] on div "Generate title ideas" at bounding box center [625, 224] width 111 height 14
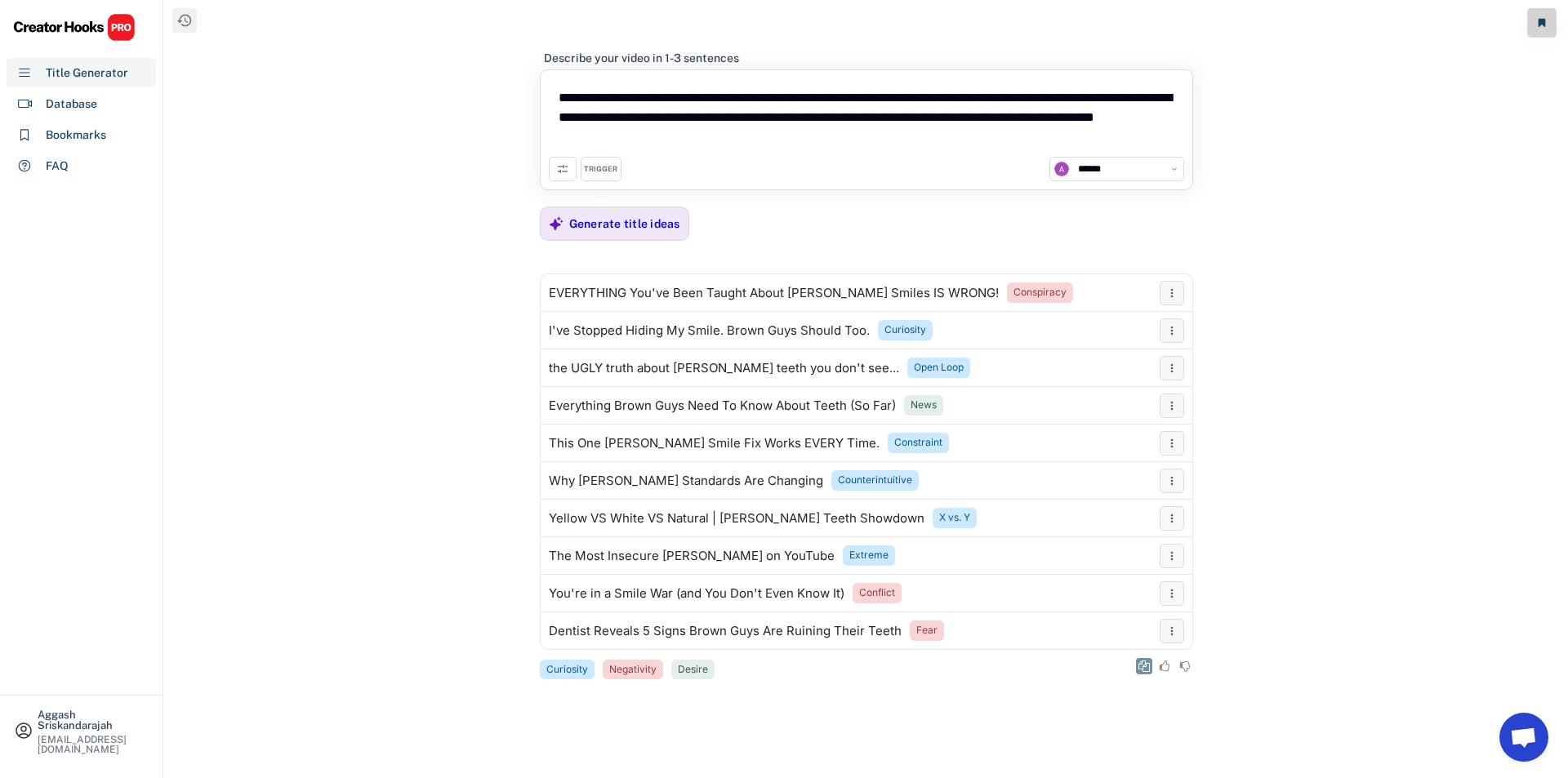
click at [1145, 662] on icon at bounding box center [1144, 666] width 12 height 12
click at [597, 231] on div "Generate title ideas" at bounding box center [625, 224] width 111 height 14
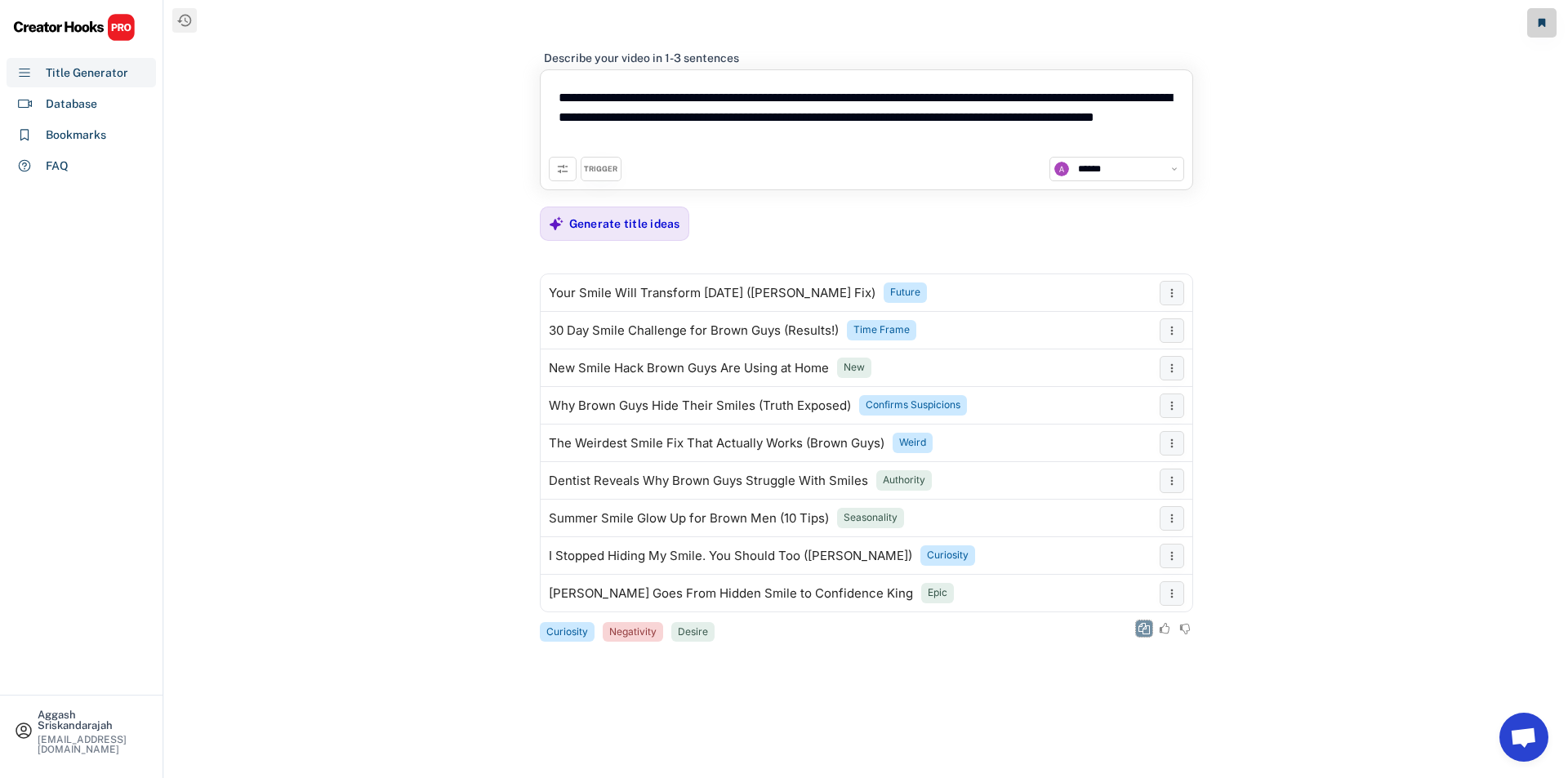
click at [1145, 630] on icon at bounding box center [1144, 628] width 12 height 12
click at [661, 206] on div "**********" at bounding box center [866, 338] width 653 height 610
click at [660, 220] on div "Generate title ideas" at bounding box center [625, 224] width 111 height 14
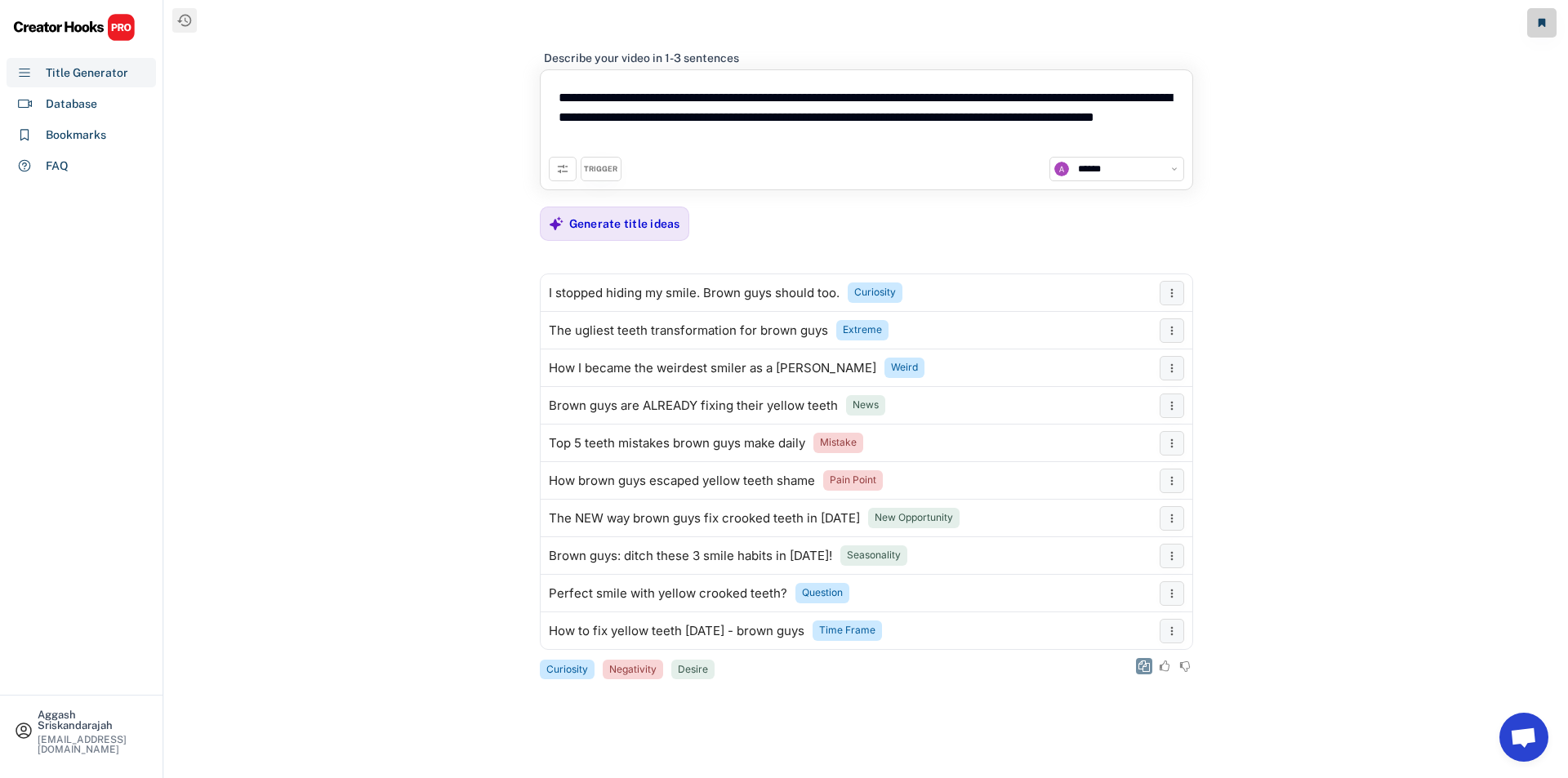
click at [1147, 672] on button at bounding box center [1145, 667] width 16 height 16
click at [620, 231] on div "Generate title ideas" at bounding box center [625, 224] width 111 height 14
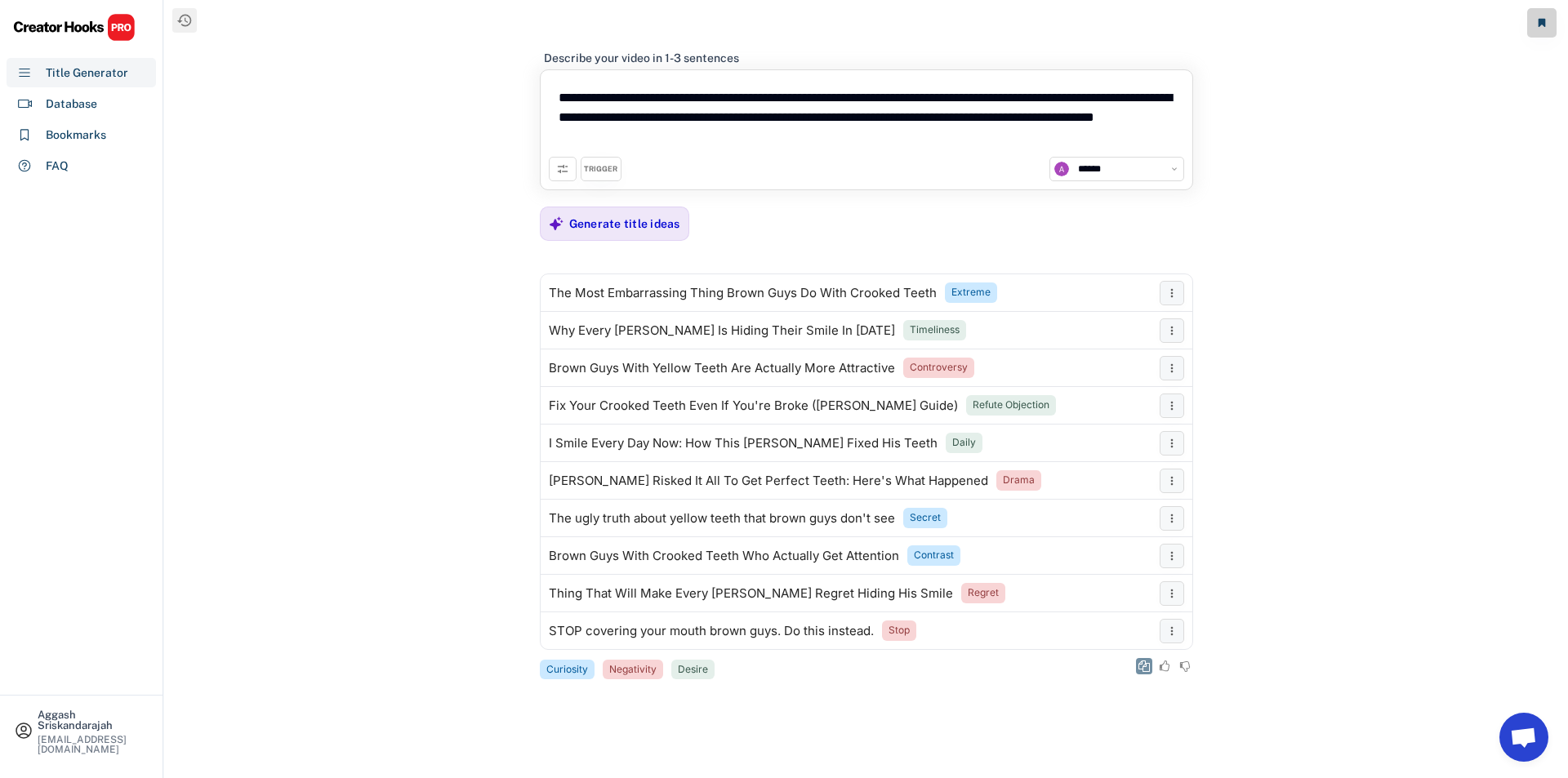
click at [1150, 664] on button at bounding box center [1145, 667] width 16 height 16
click at [630, 225] on div "Generate title ideas" at bounding box center [625, 224] width 111 height 14
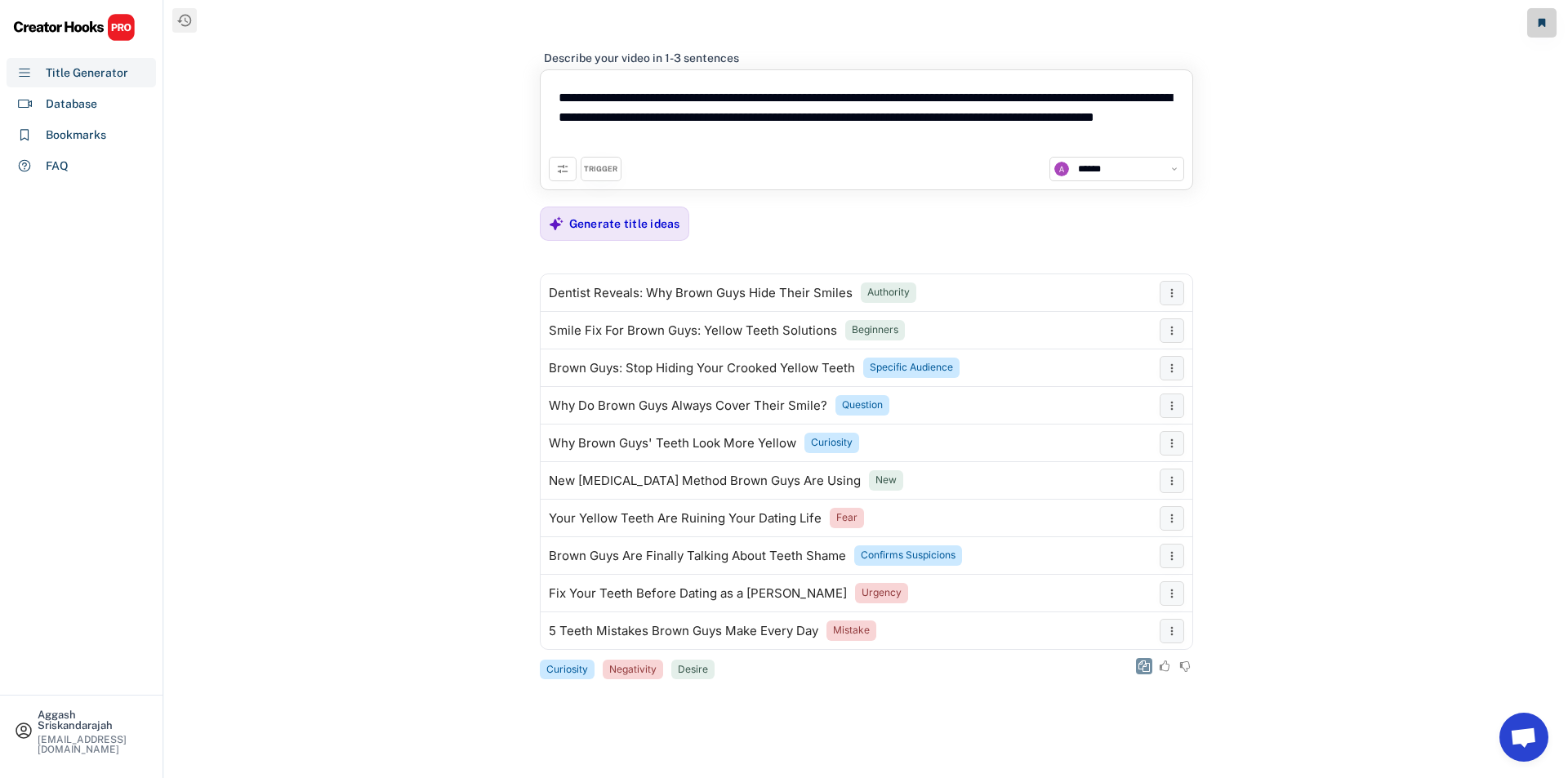
click at [1140, 667] on icon at bounding box center [1144, 666] width 12 height 12
click at [644, 209] on div "Generate title ideas" at bounding box center [625, 224] width 111 height 33
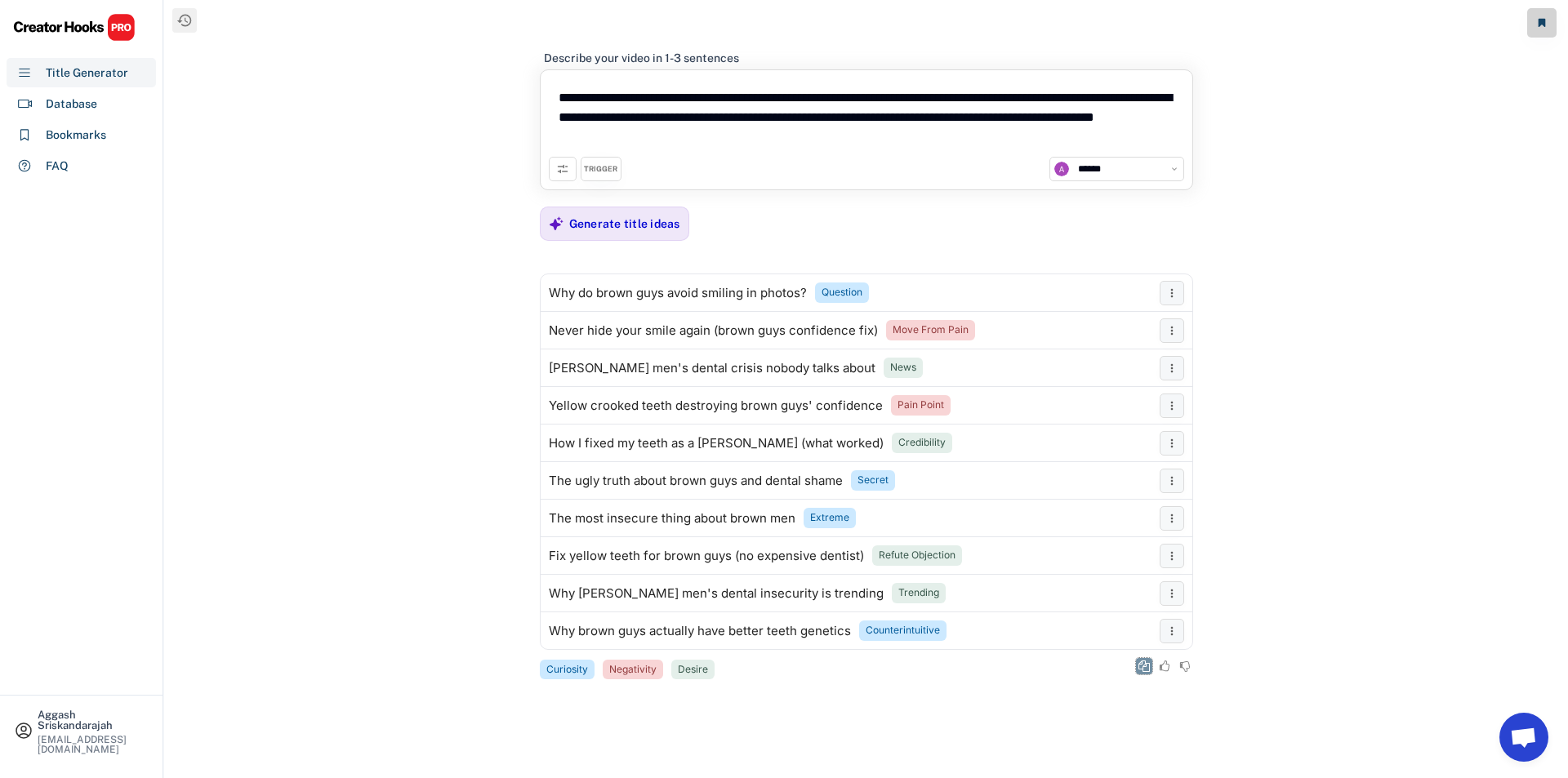
click at [1148, 671] on use at bounding box center [1144, 666] width 12 height 12
click at [622, 235] on div "Generate title ideas" at bounding box center [625, 224] width 111 height 33
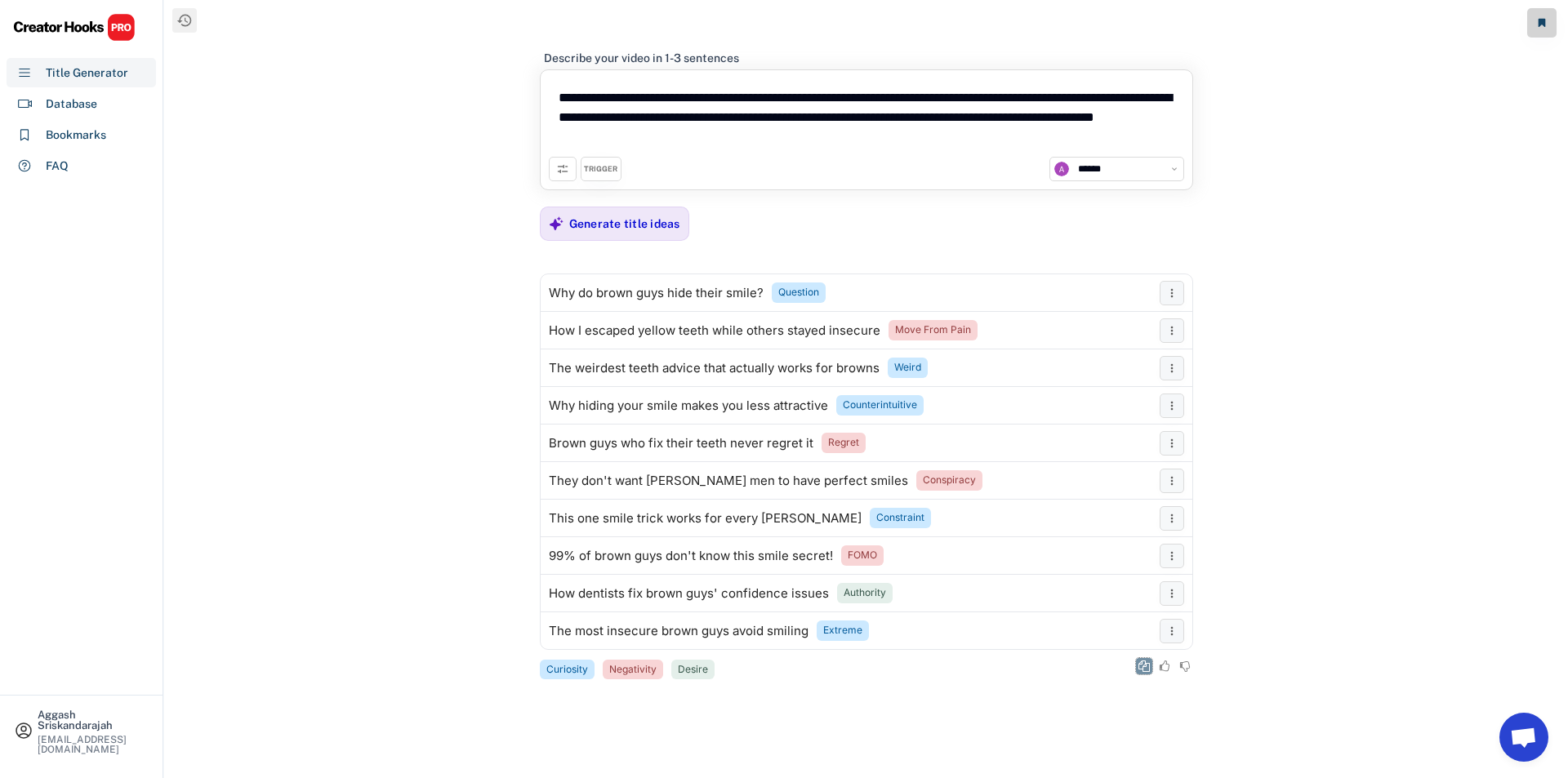
click at [1139, 661] on icon at bounding box center [1144, 666] width 12 height 12
click at [662, 234] on div "Generate title ideas" at bounding box center [625, 224] width 111 height 33
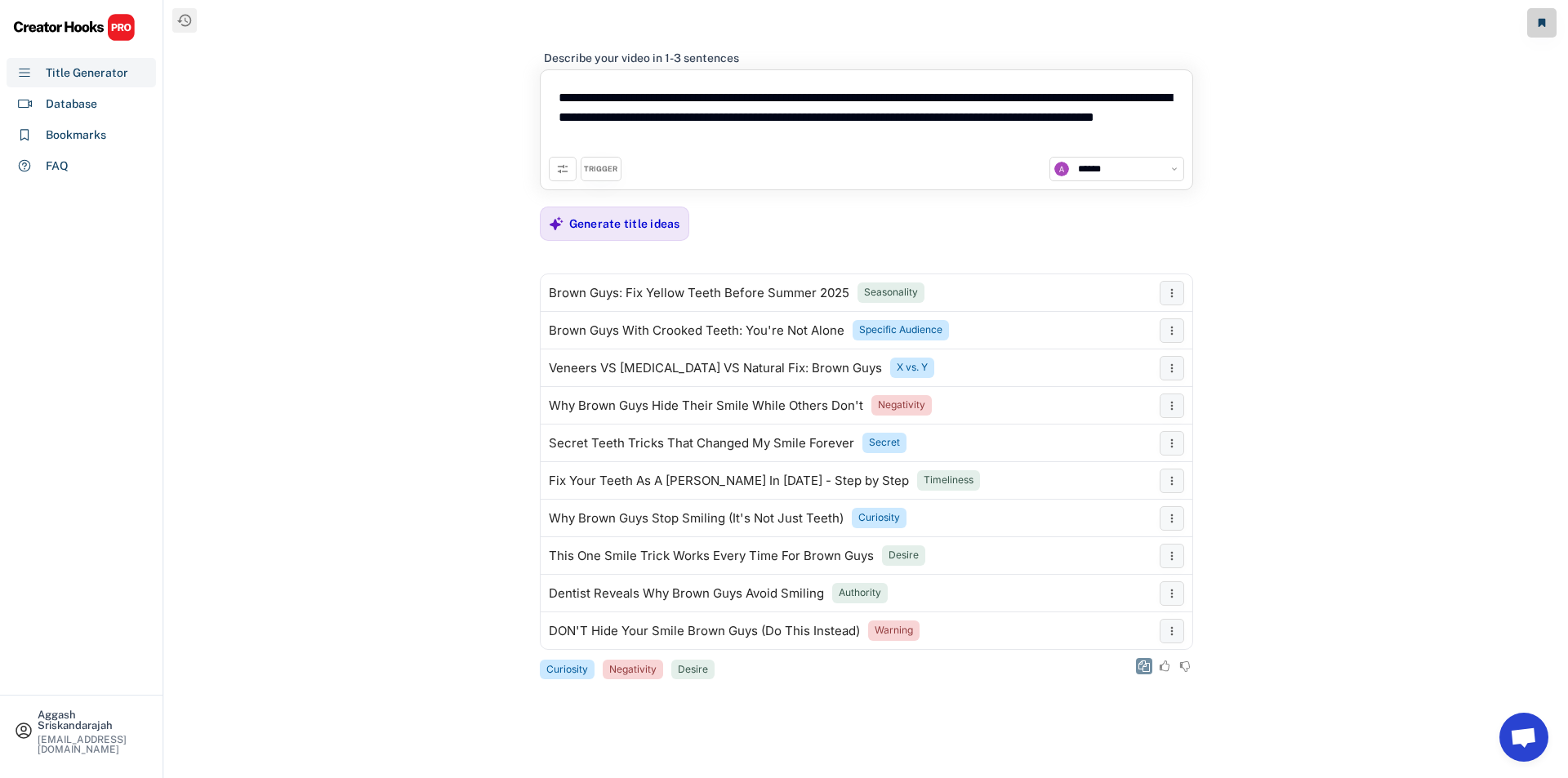
click at [1147, 669] on icon at bounding box center [1144, 666] width 12 height 12
click at [608, 229] on div "Generate title ideas" at bounding box center [625, 224] width 111 height 14
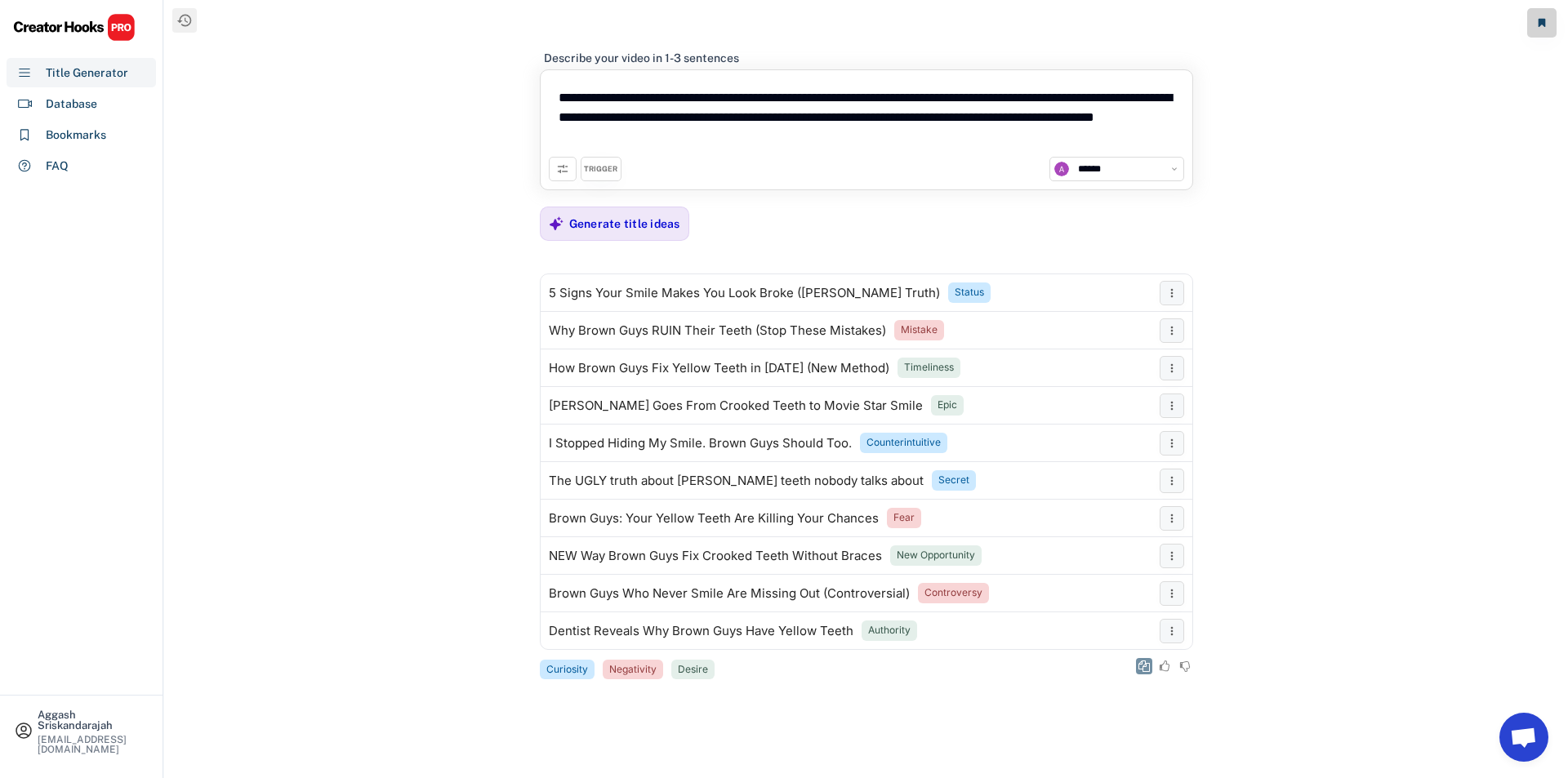
click at [1145, 668] on icon at bounding box center [1144, 666] width 12 height 12
click at [636, 219] on div "Generate title ideas" at bounding box center [625, 224] width 111 height 14
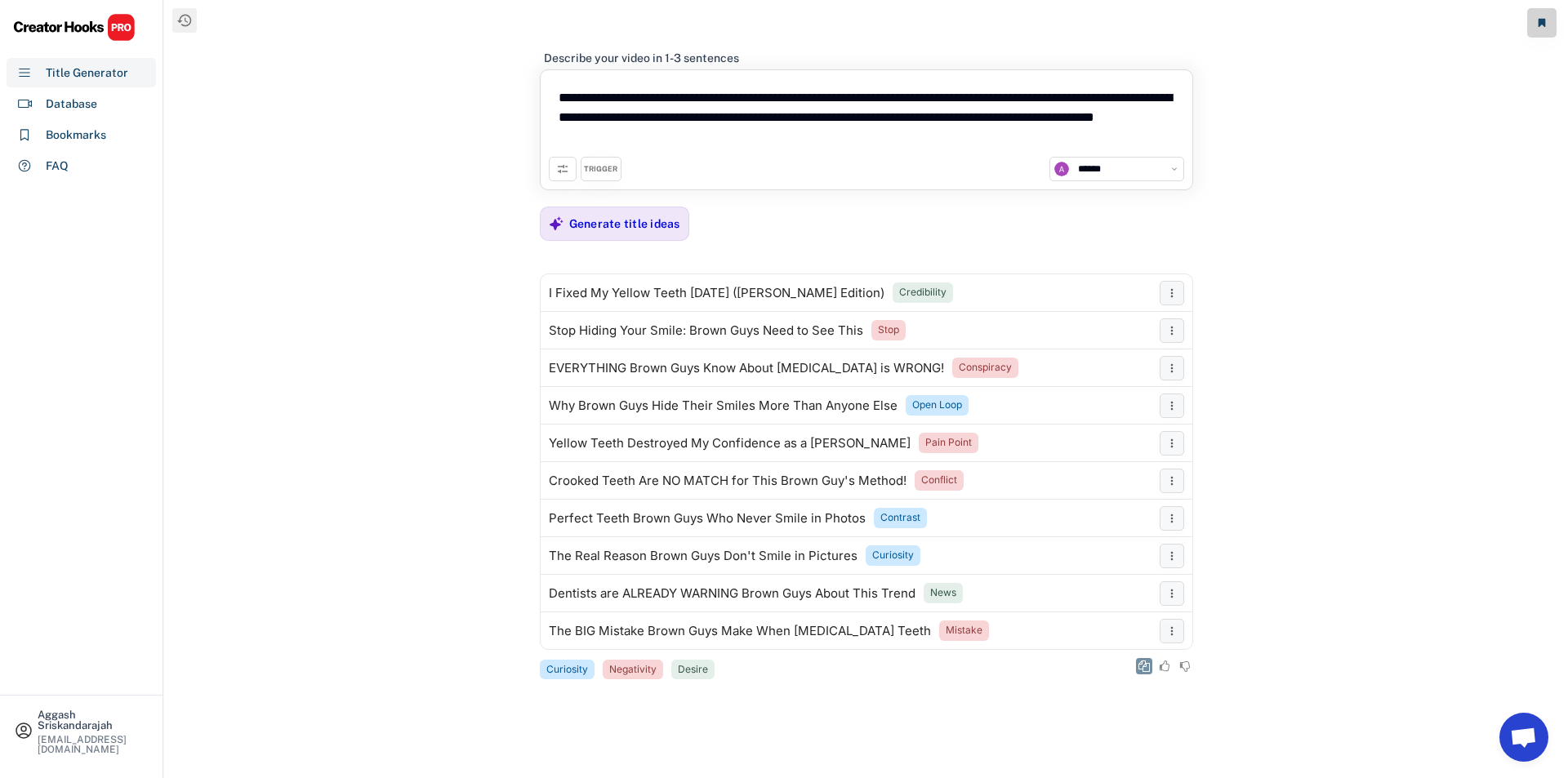
click at [1142, 671] on icon at bounding box center [1144, 666] width 12 height 12
click at [607, 220] on div "Generate title ideas" at bounding box center [625, 224] width 111 height 14
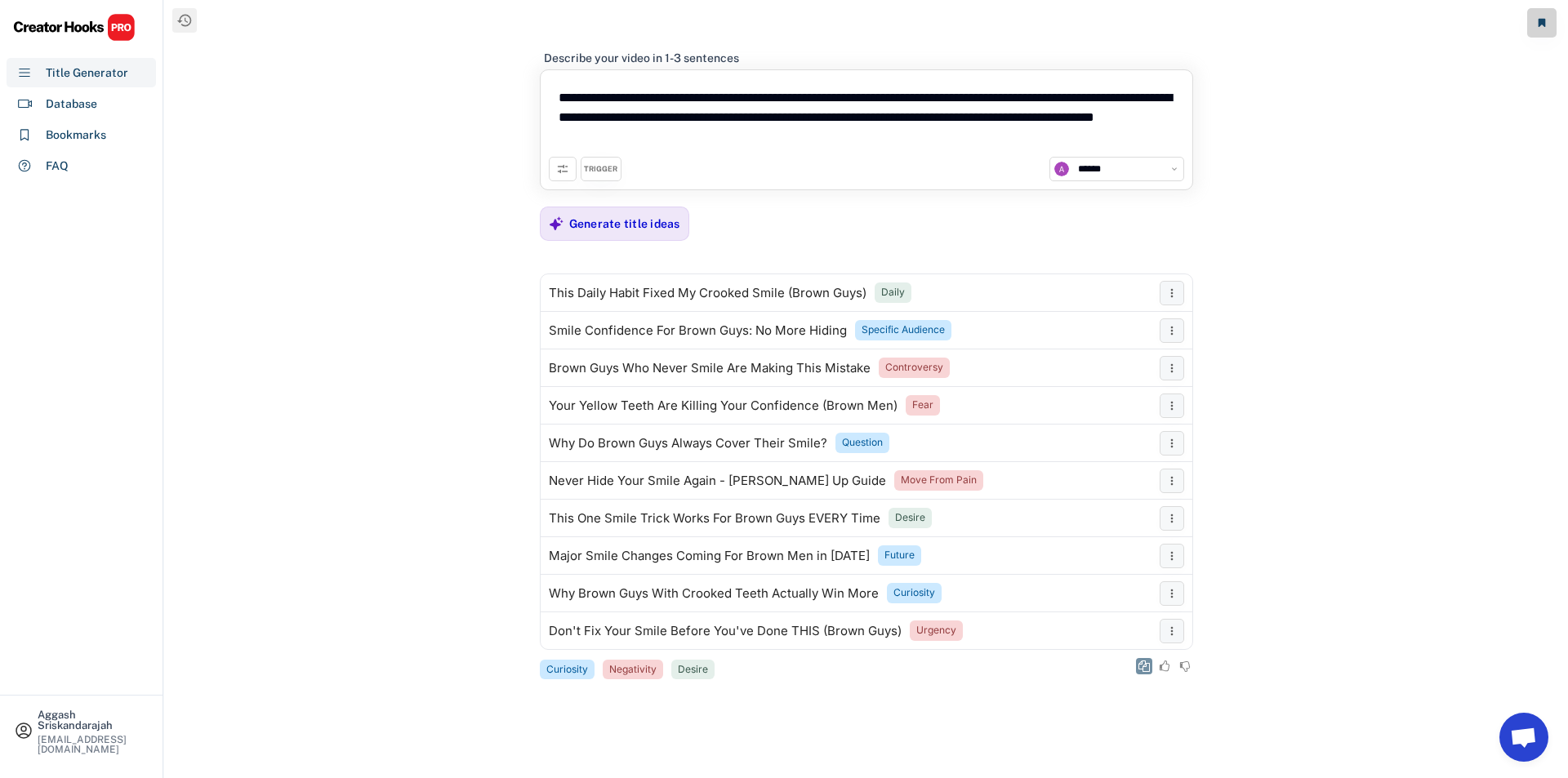
click at [1146, 663] on icon at bounding box center [1144, 666] width 12 height 12
click at [651, 222] on div "Generate title ideas" at bounding box center [625, 224] width 111 height 14
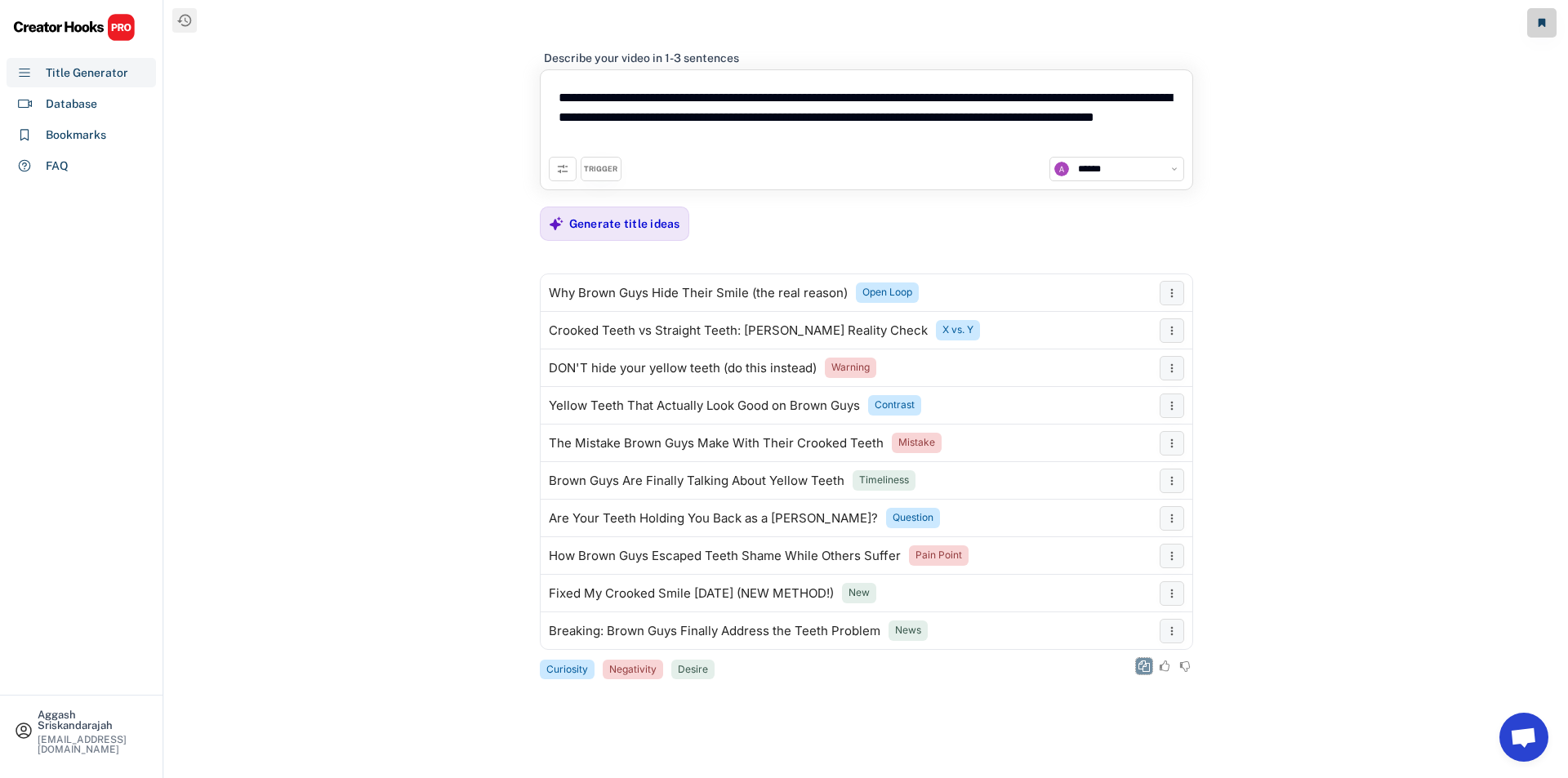
click at [1138, 674] on button at bounding box center [1145, 667] width 16 height 16
click at [605, 229] on div "Generate title ideas" at bounding box center [625, 224] width 111 height 14
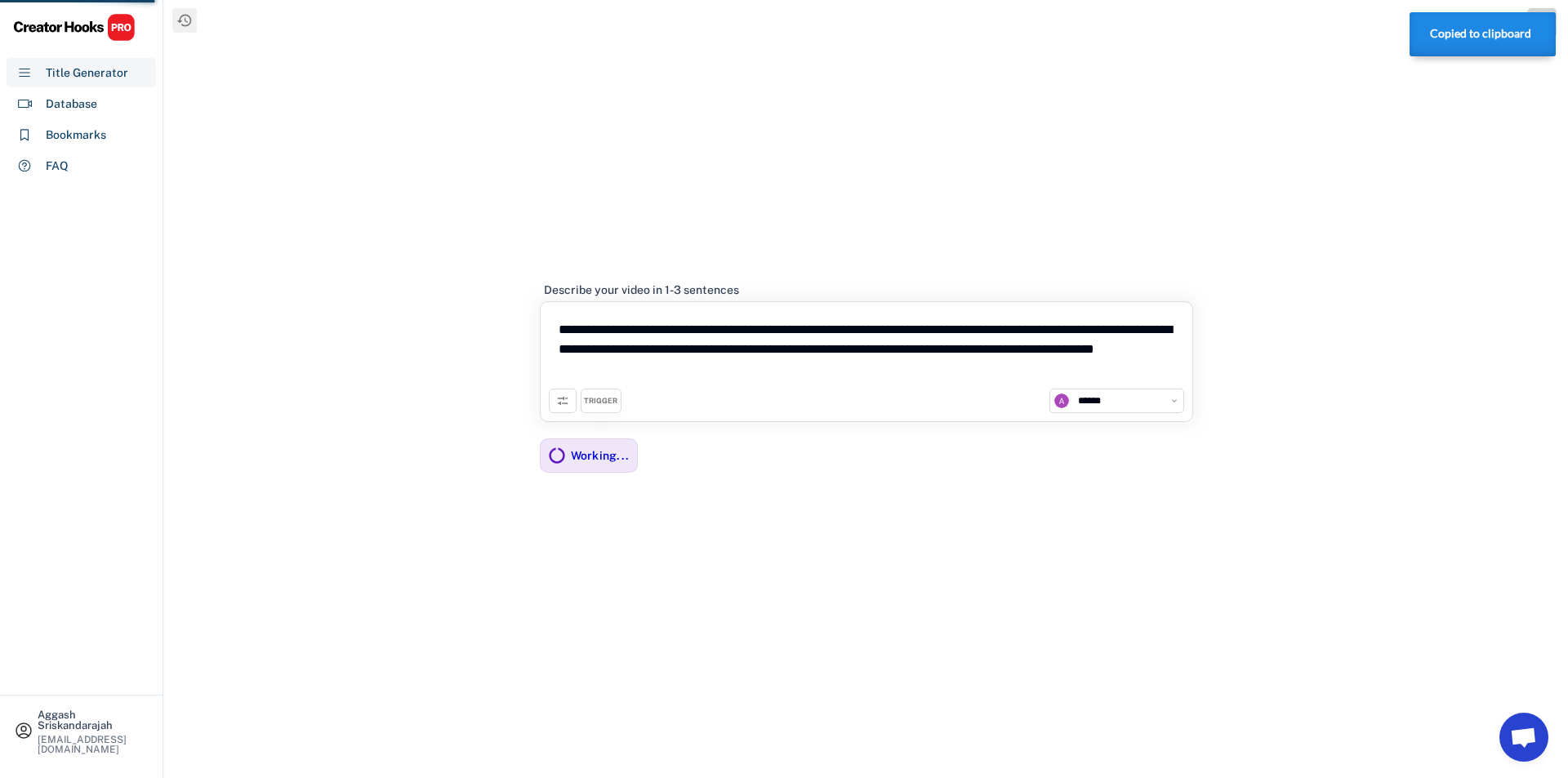
click at [1520, 732] on span "Open chat" at bounding box center [1523, 739] width 27 height 23
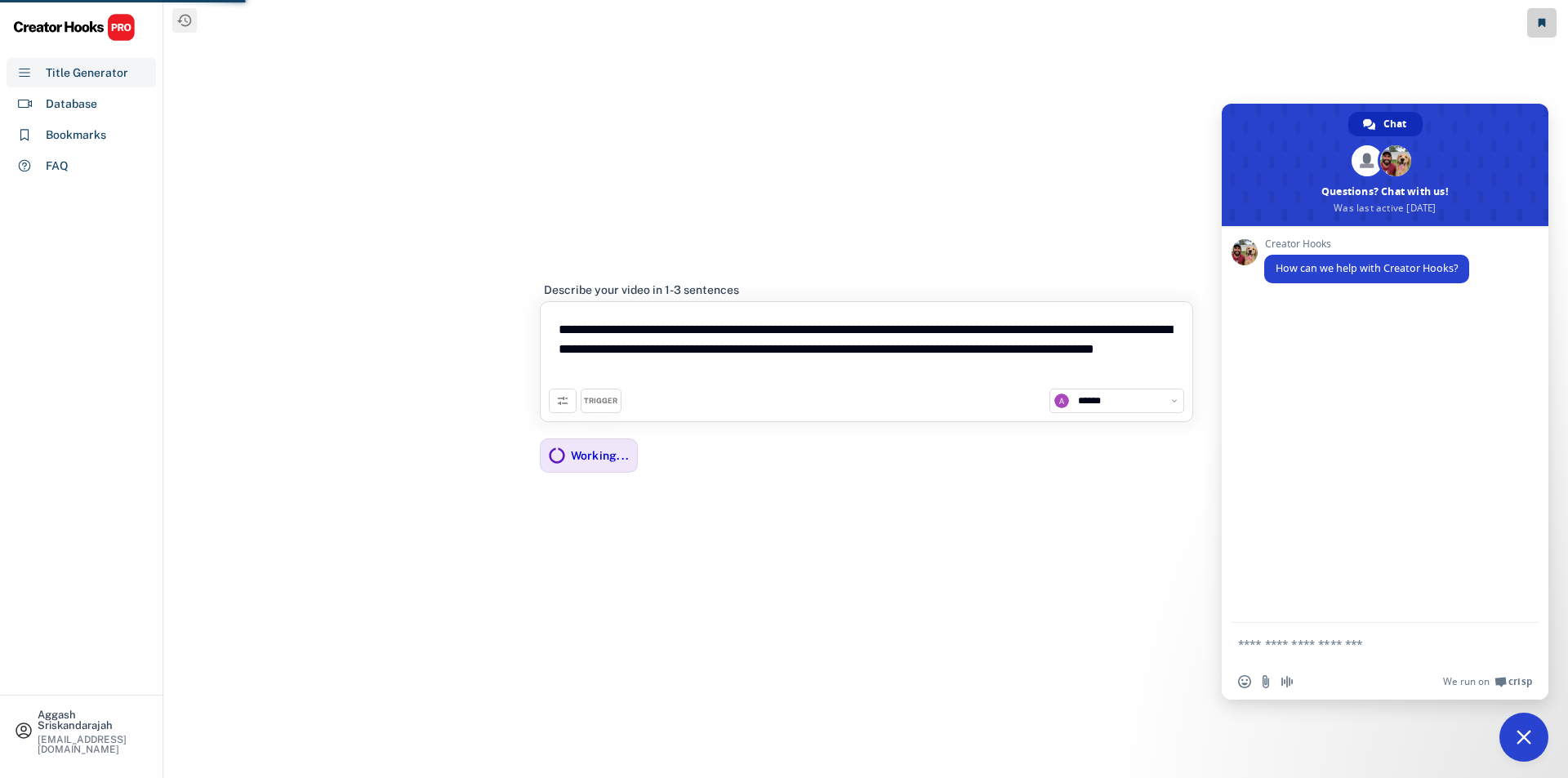
click at [1531, 745] on span "Close chat" at bounding box center [1523, 737] width 49 height 49
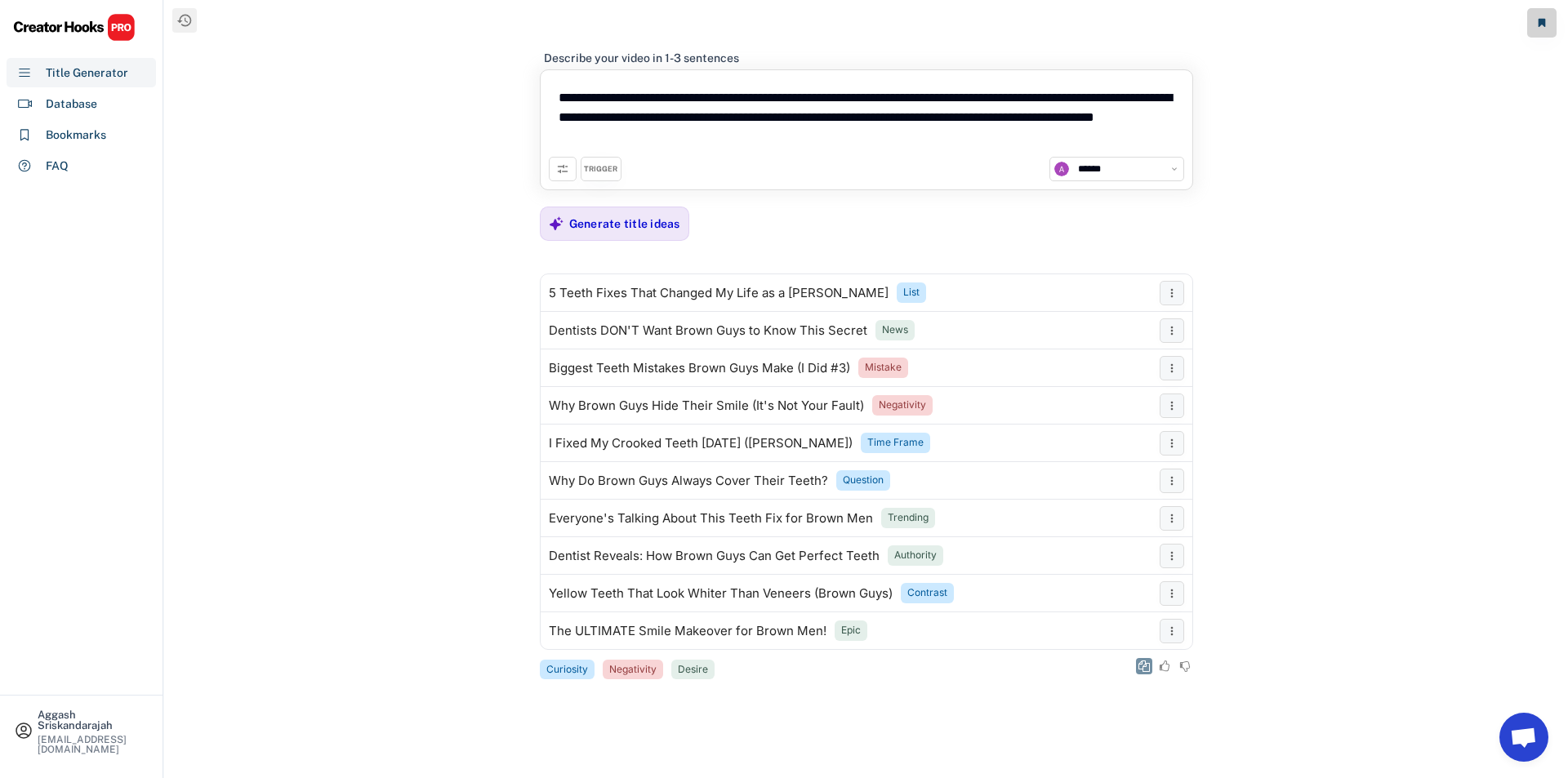
click at [1147, 667] on icon at bounding box center [1144, 666] width 12 height 12
